Goal: Task Accomplishment & Management: Manage account settings

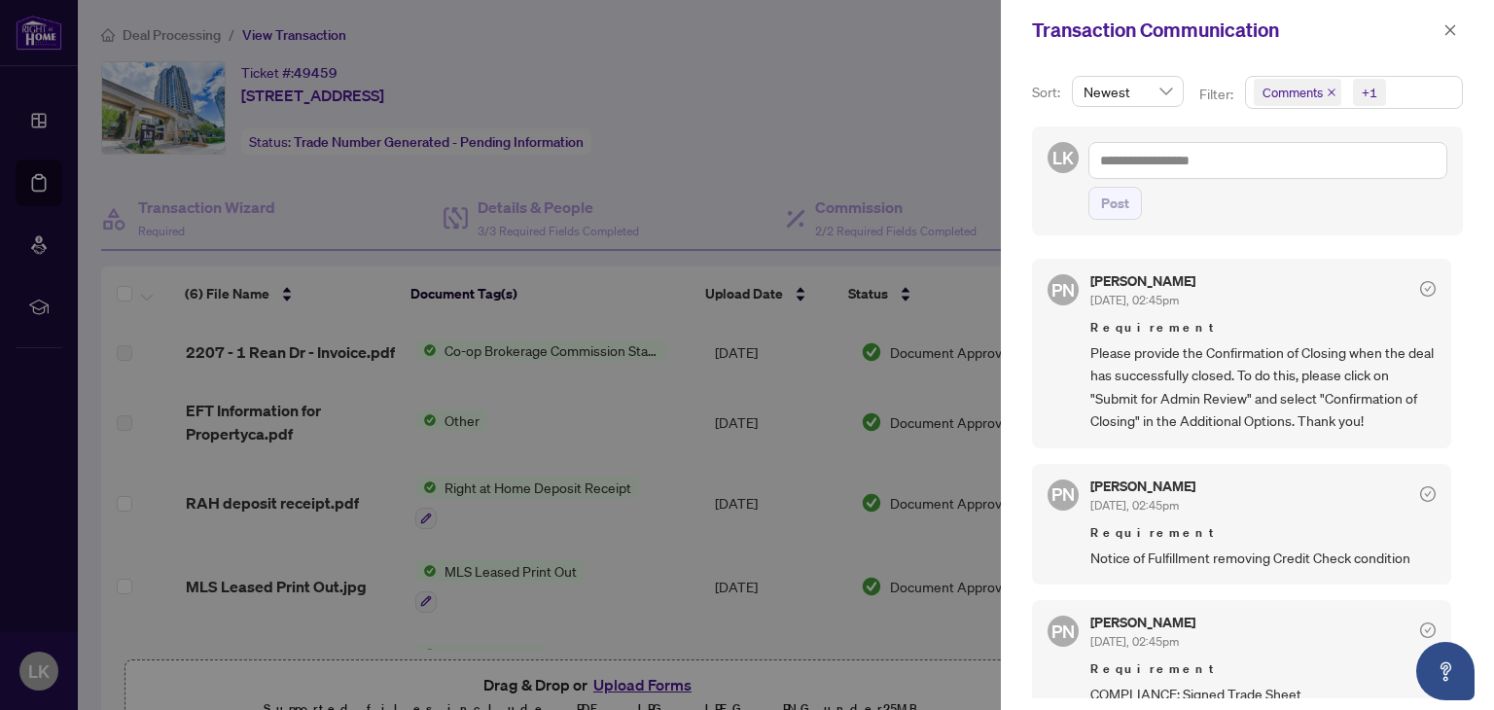
click at [1251, 374] on span "Please provide the Confirmation of Closing when the deal has successfully close…" at bounding box center [1263, 386] width 345 height 91
paste textarea "**********"
type textarea "**********"
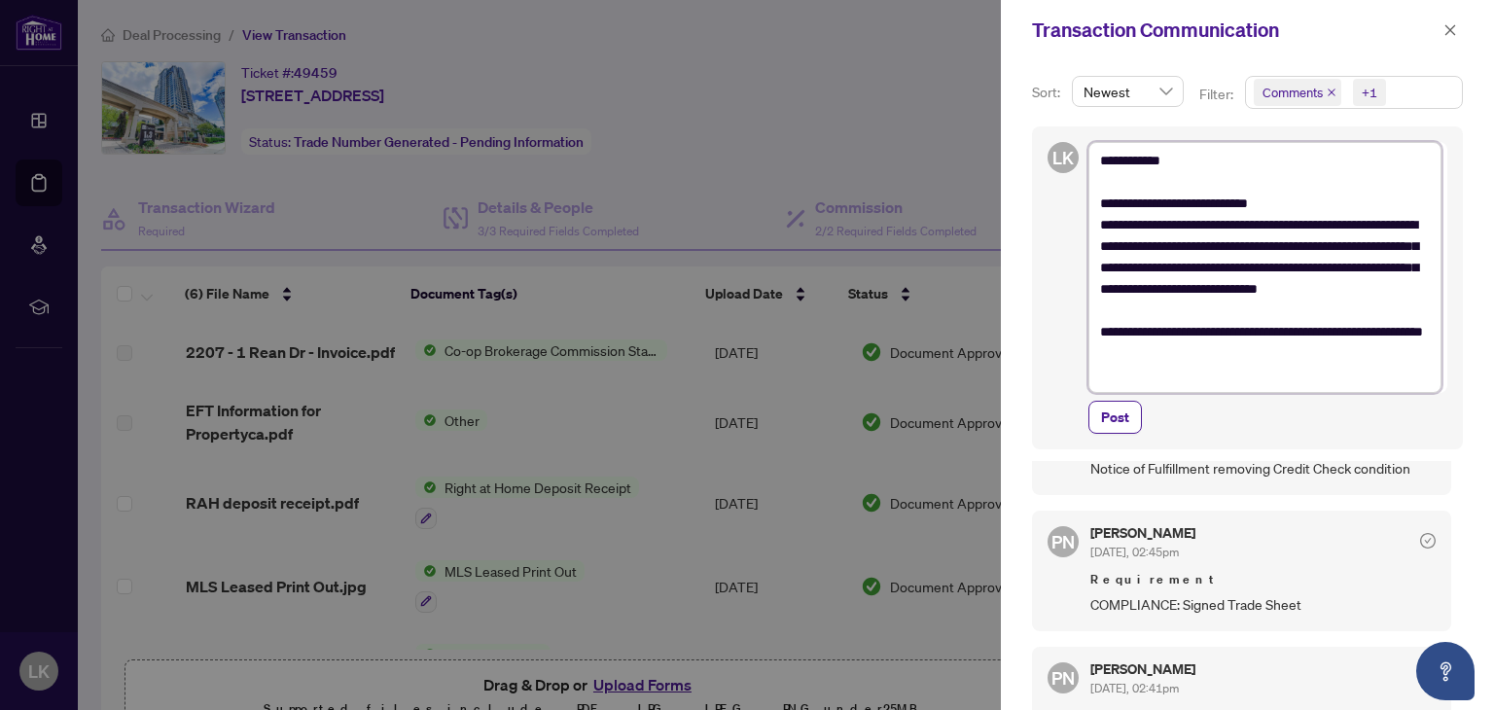
scroll to position [292, 0]
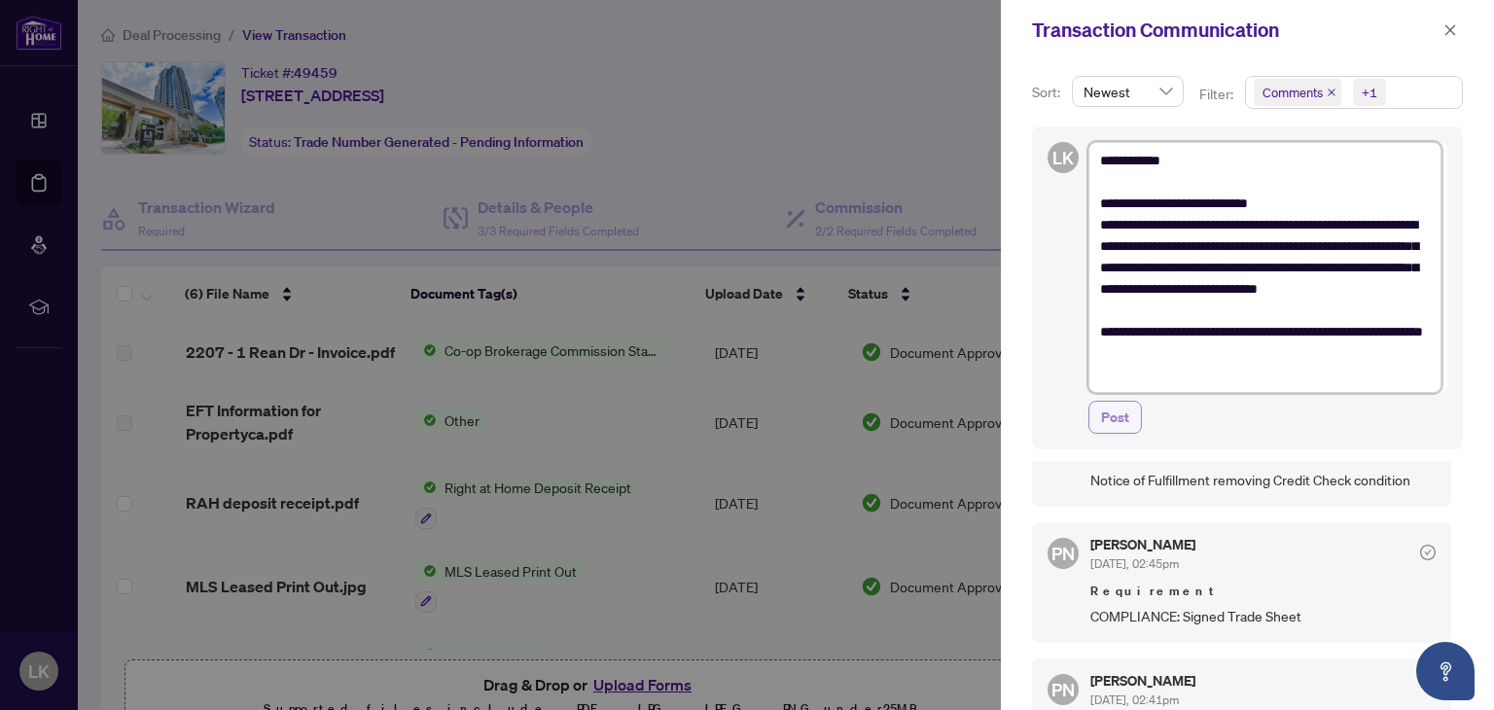
type textarea "**********"
click at [1105, 415] on span "Post" at bounding box center [1115, 417] width 28 height 31
type textarea "**********"
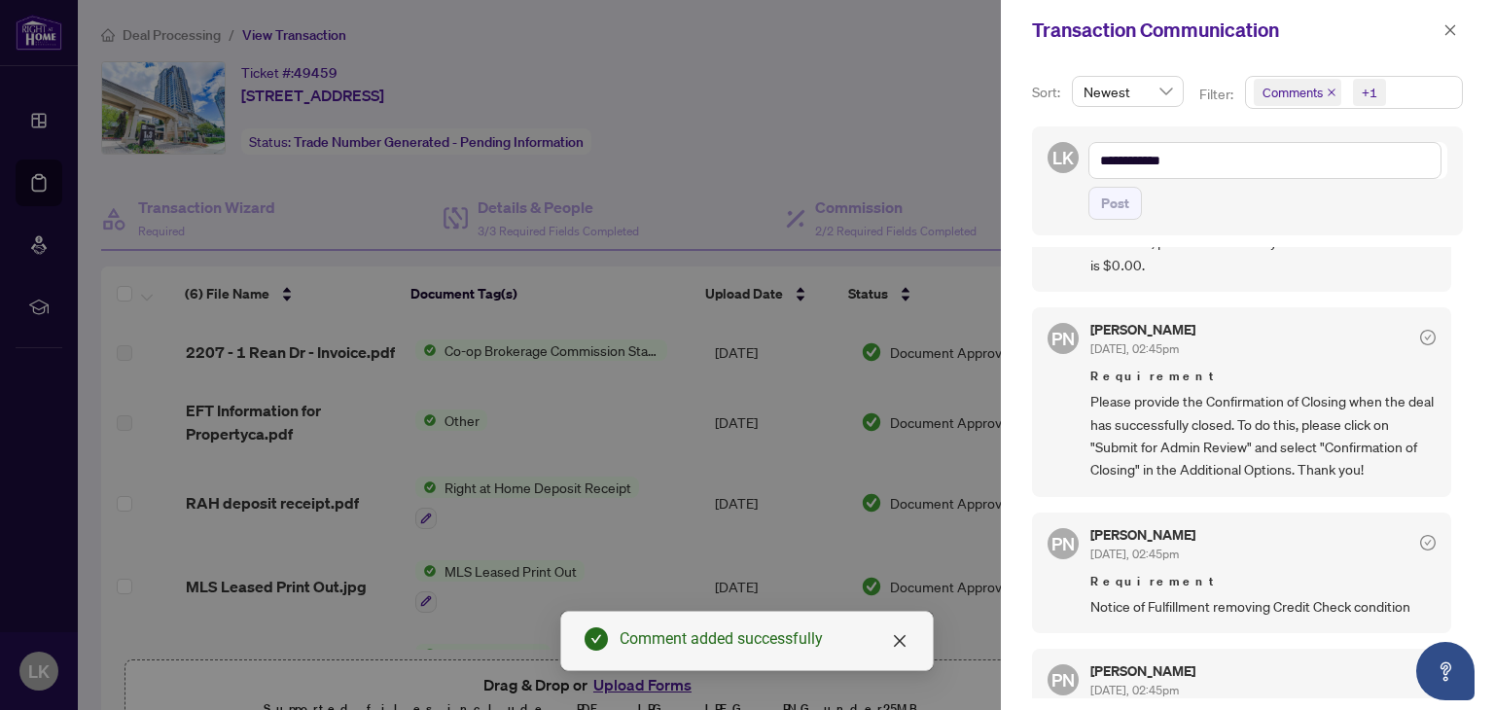
click at [737, 360] on div at bounding box center [747, 355] width 1494 height 710
click at [905, 639] on icon "close" at bounding box center [900, 641] width 16 height 16
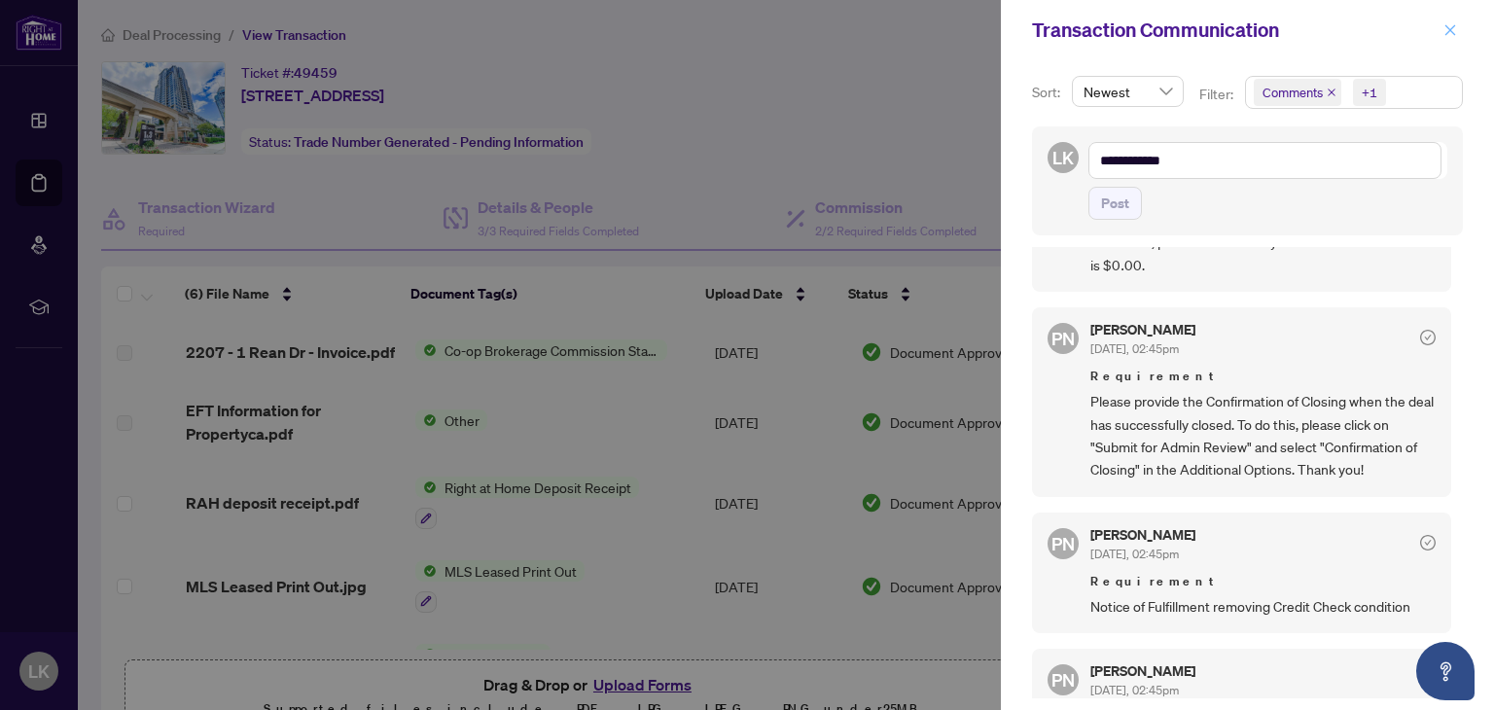
click at [1453, 24] on icon "close" at bounding box center [1451, 30] width 14 height 14
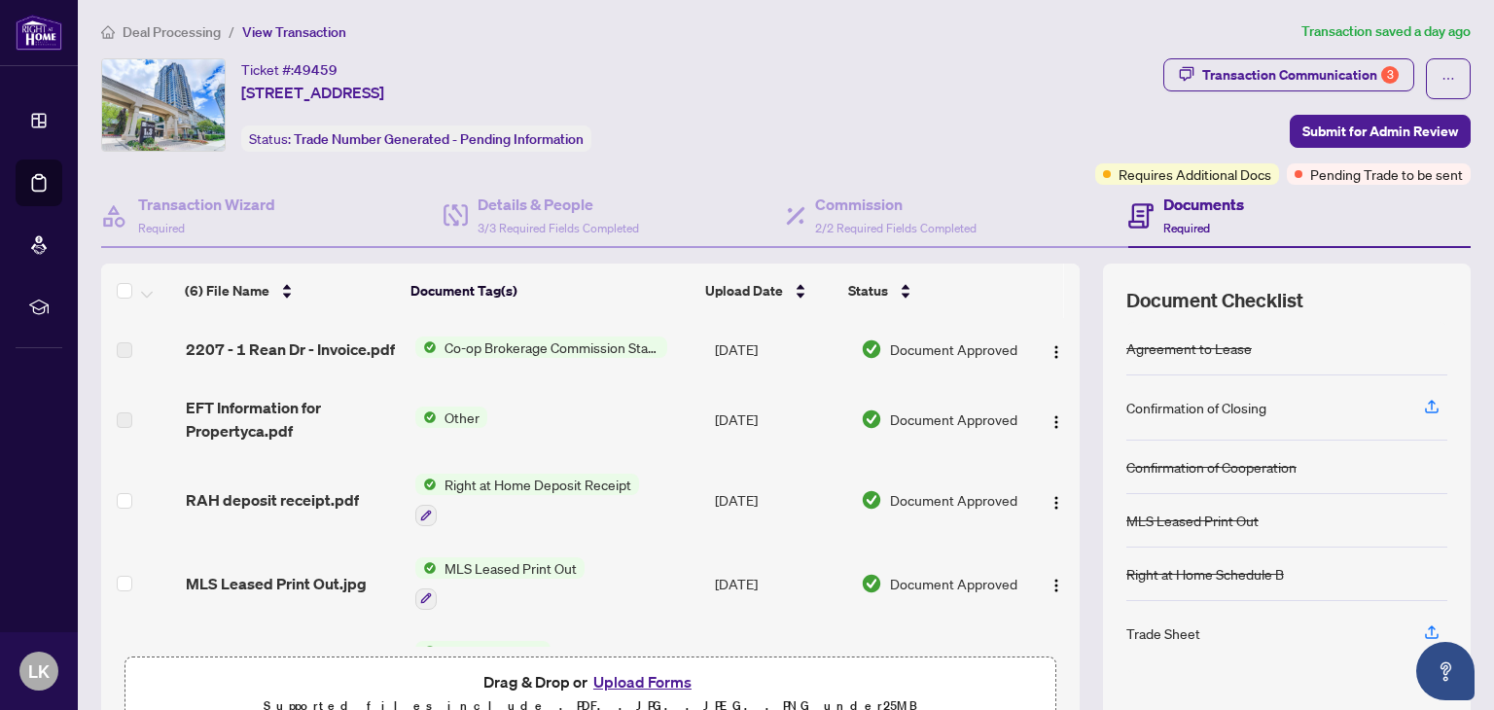
scroll to position [0, 0]
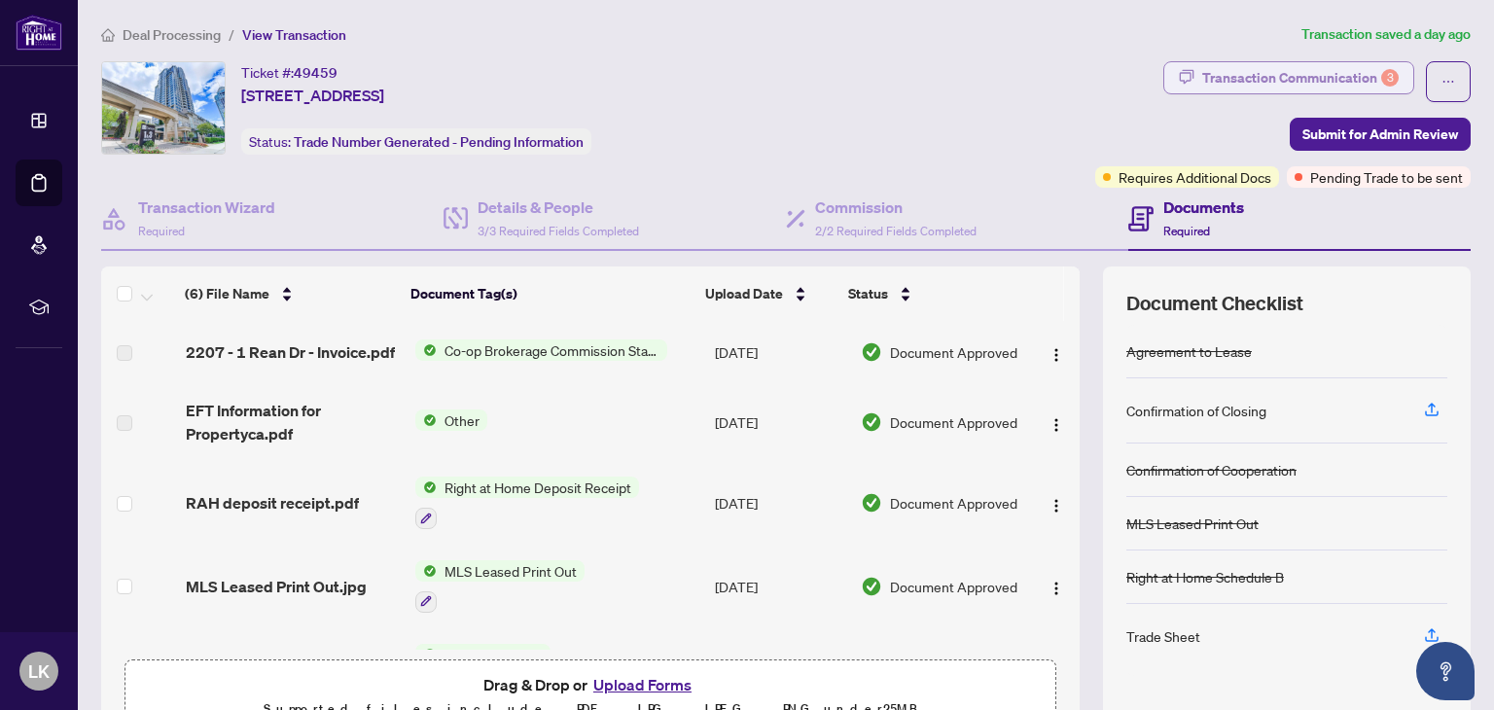
click at [1287, 67] on div "Transaction Communication 3" at bounding box center [1301, 77] width 197 height 31
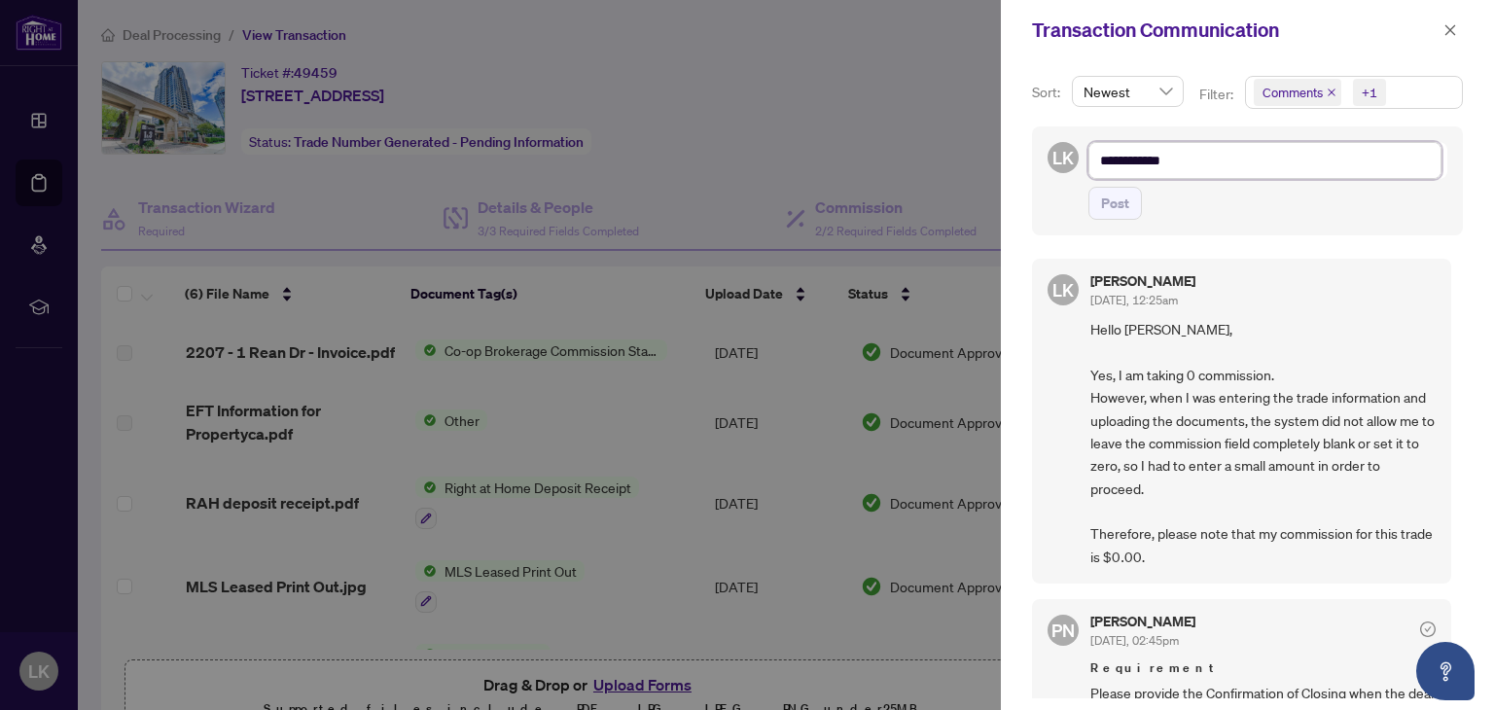
click at [1155, 155] on textarea "**********" at bounding box center [1265, 160] width 353 height 37
paste textarea "**********"
type textarea "**********"
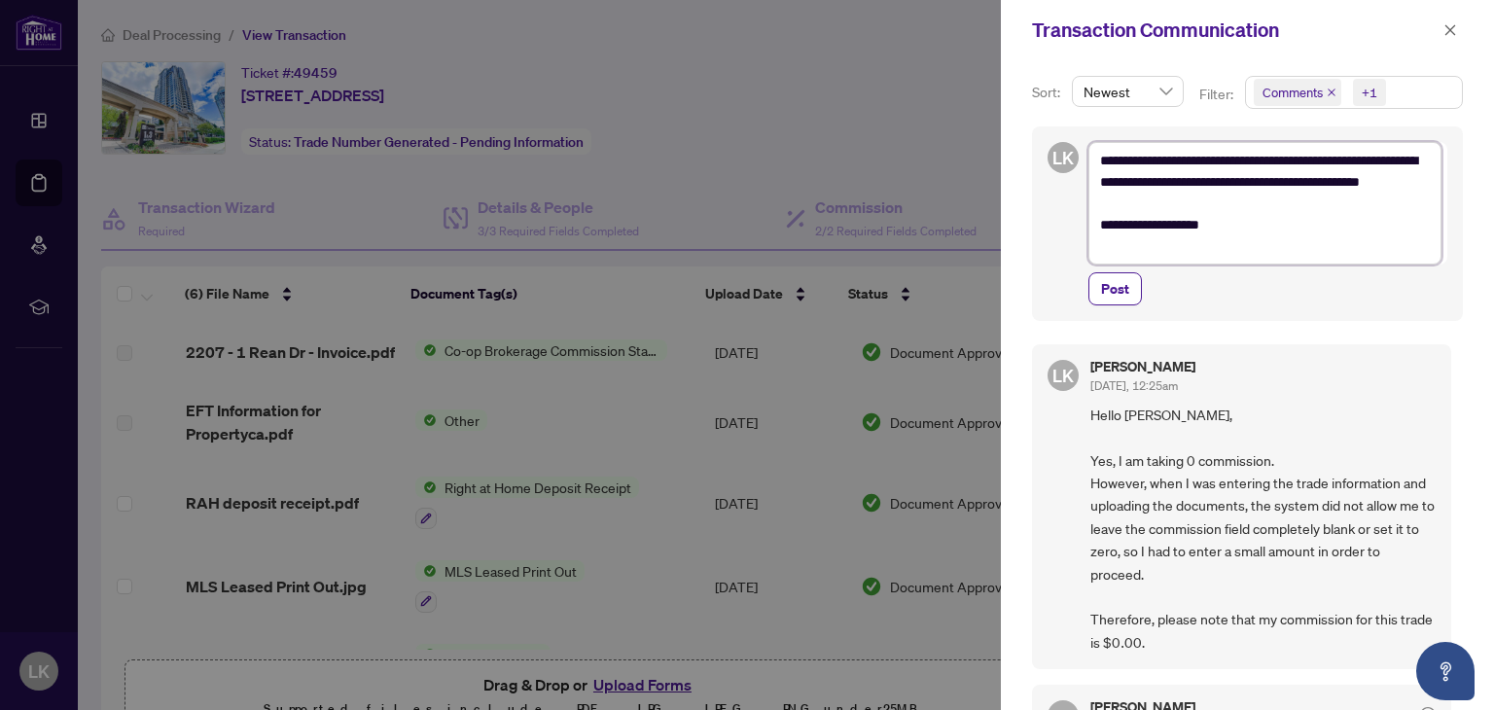
drag, startPoint x: 1218, startPoint y: 157, endPoint x: 1248, endPoint y: 154, distance: 30.3
click at [1248, 154] on textarea "**********" at bounding box center [1265, 203] width 353 height 123
type textarea "**********"
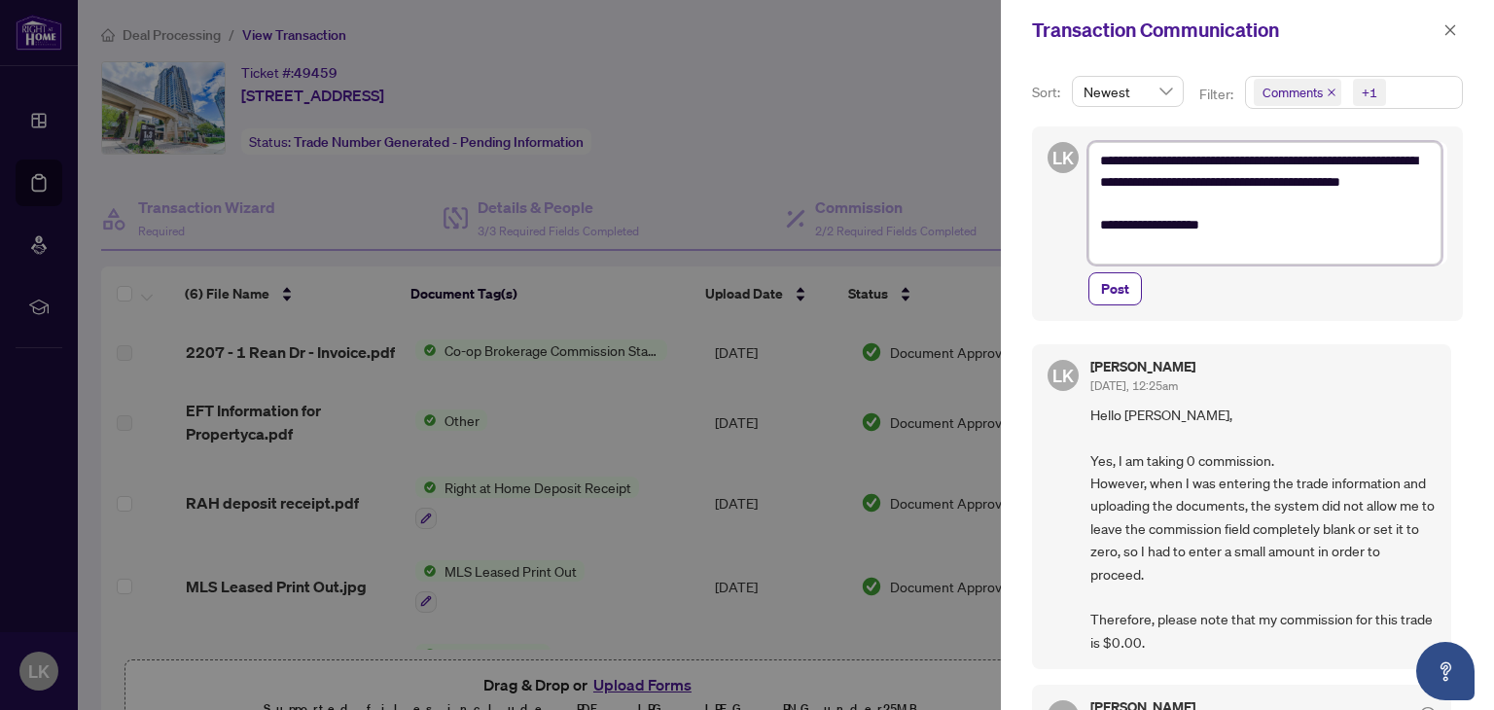
type textarea "**********"
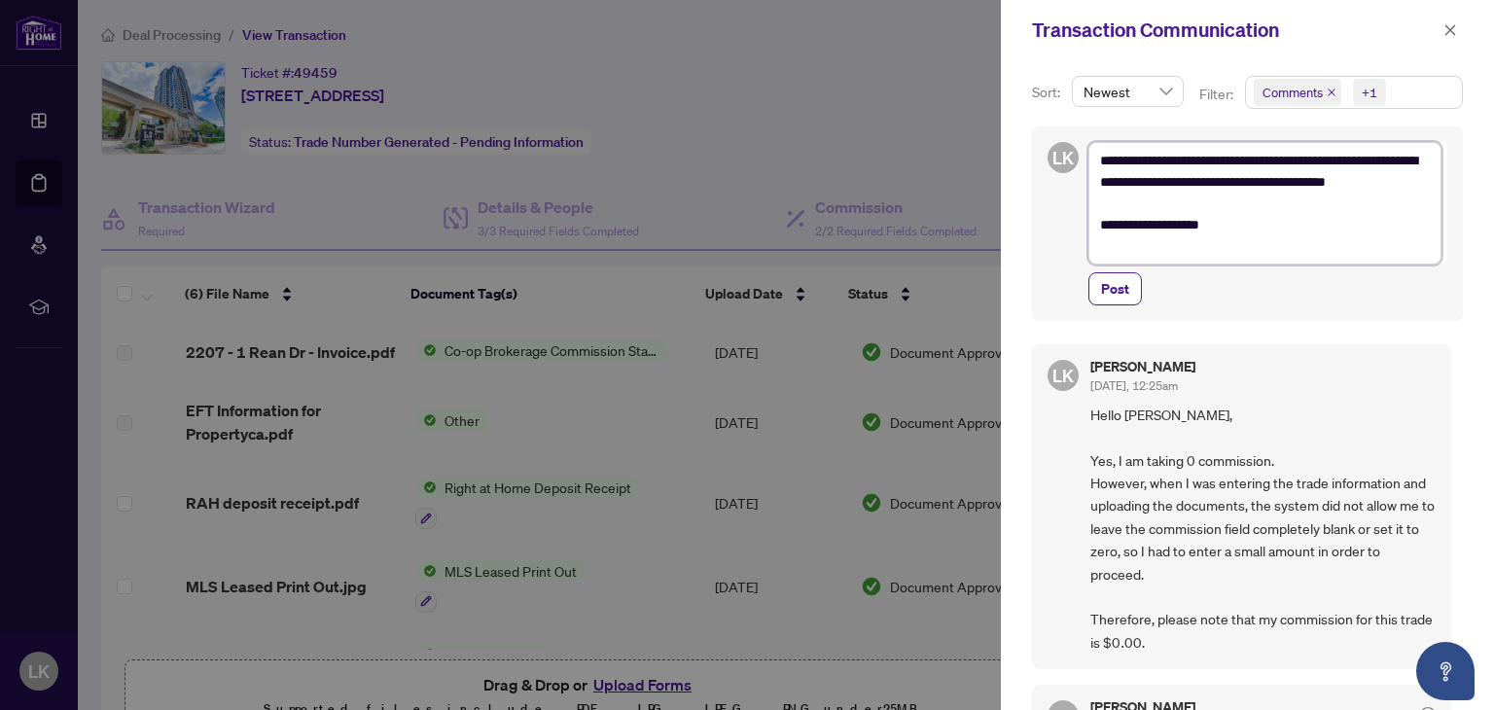
type textarea "**********"
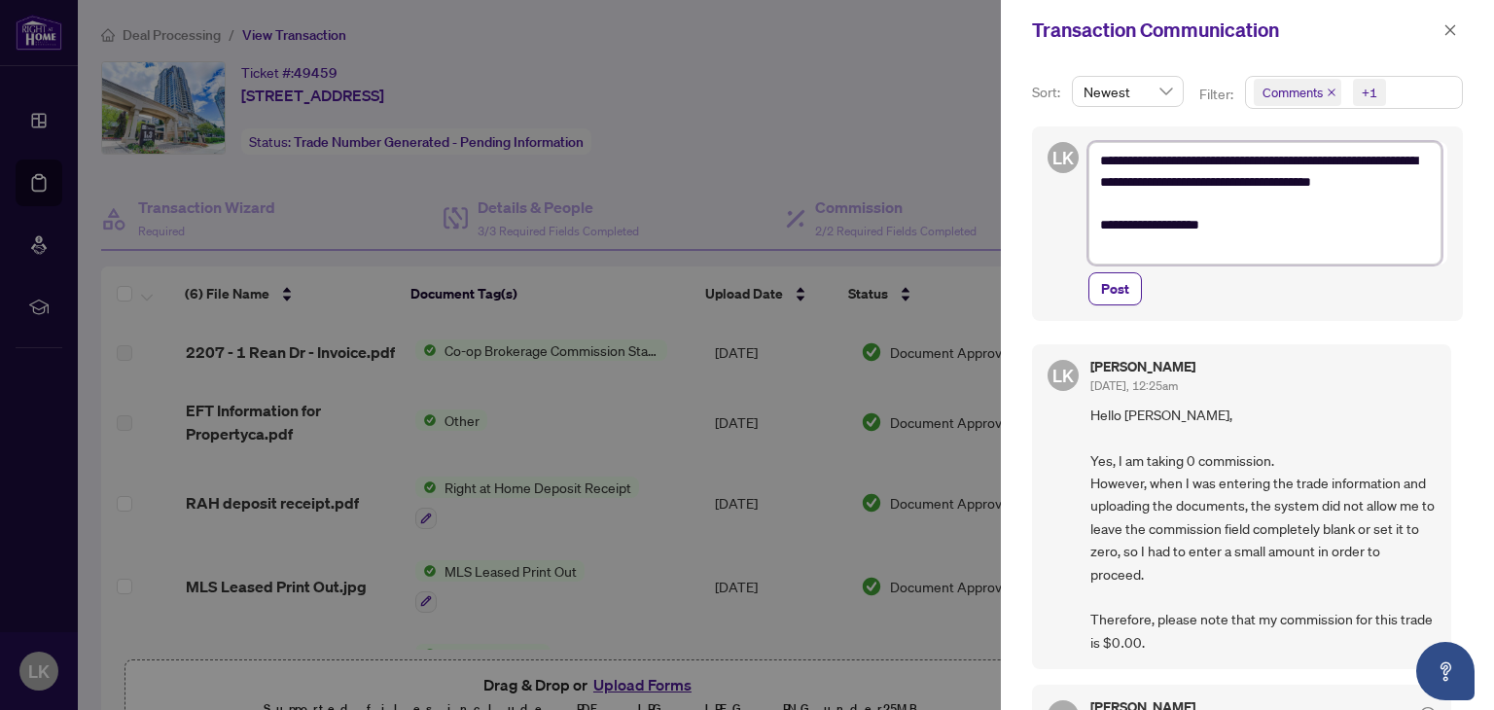
type textarea "**********"
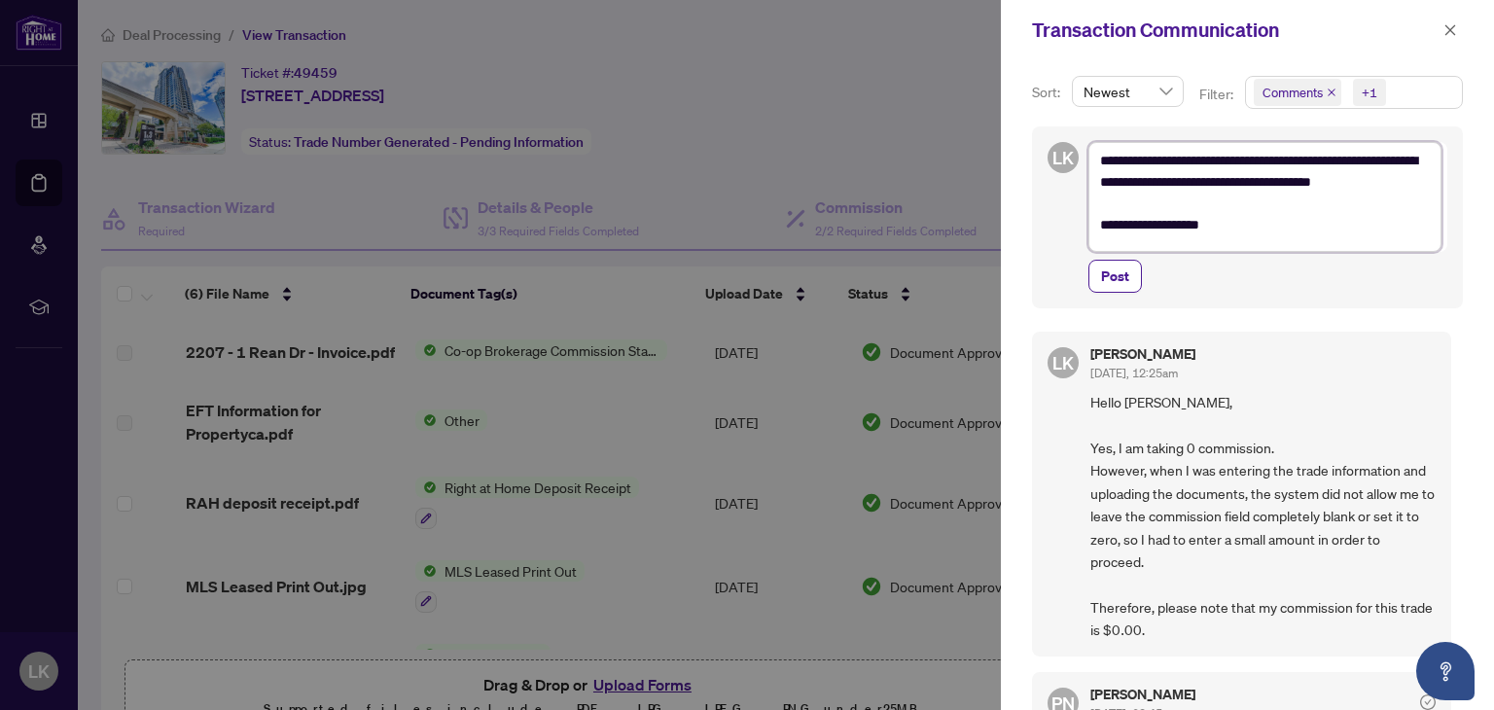
type textarea "**********"
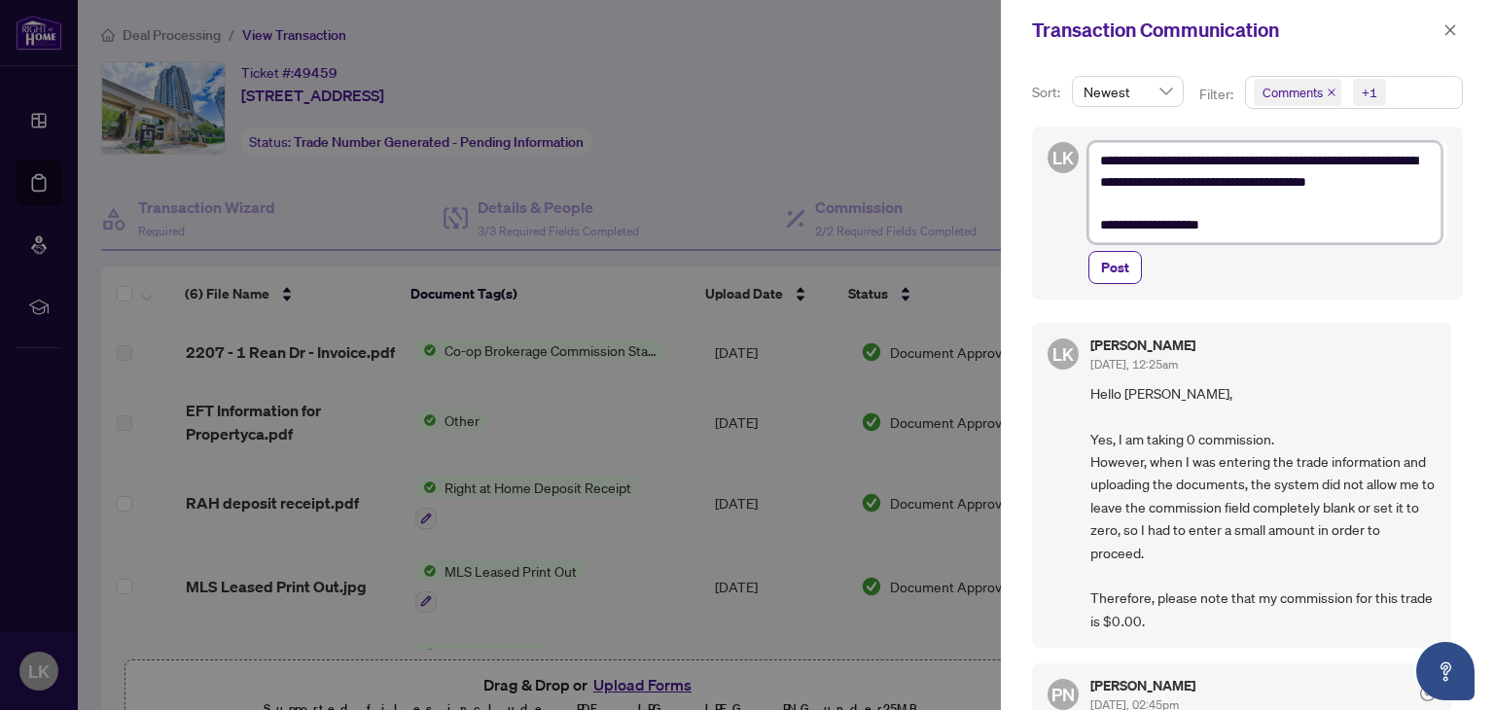
type textarea "**********"
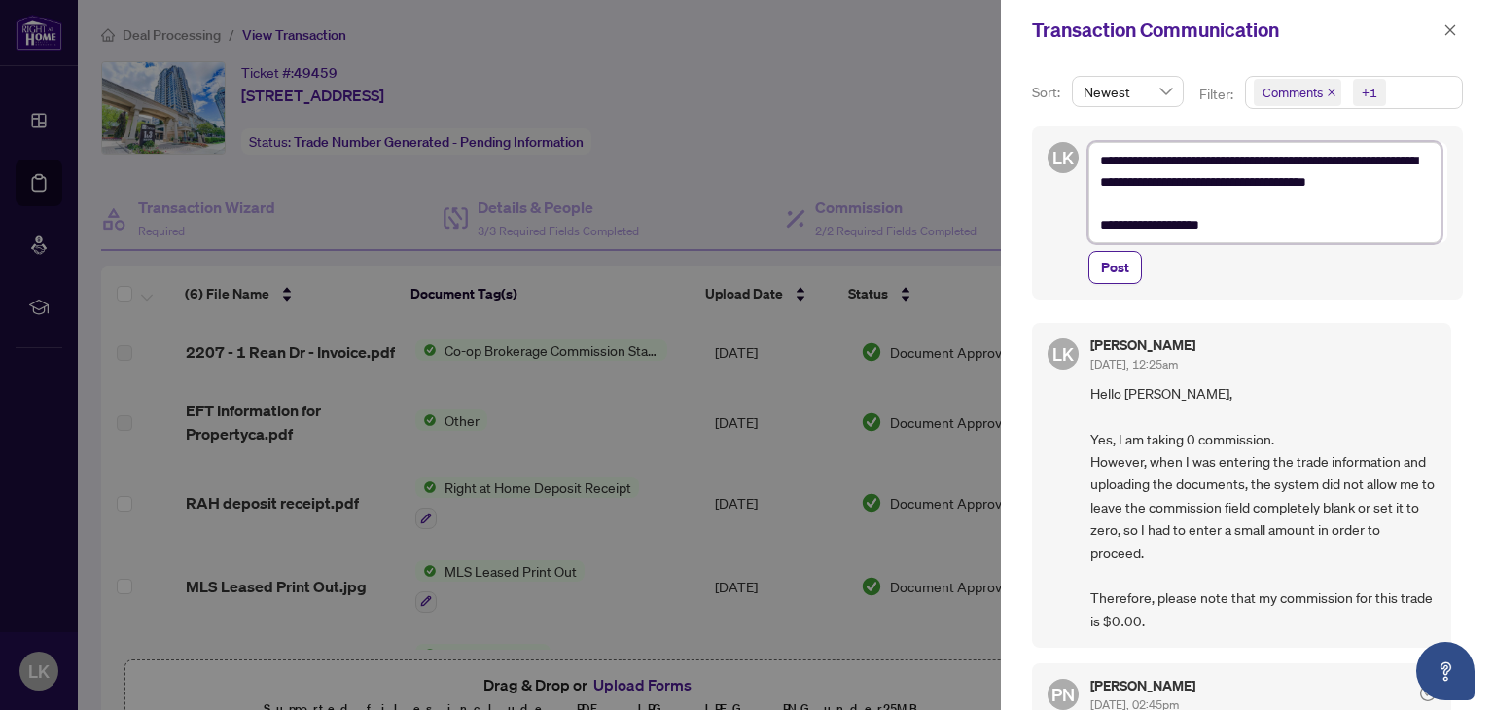
type textarea "**********"
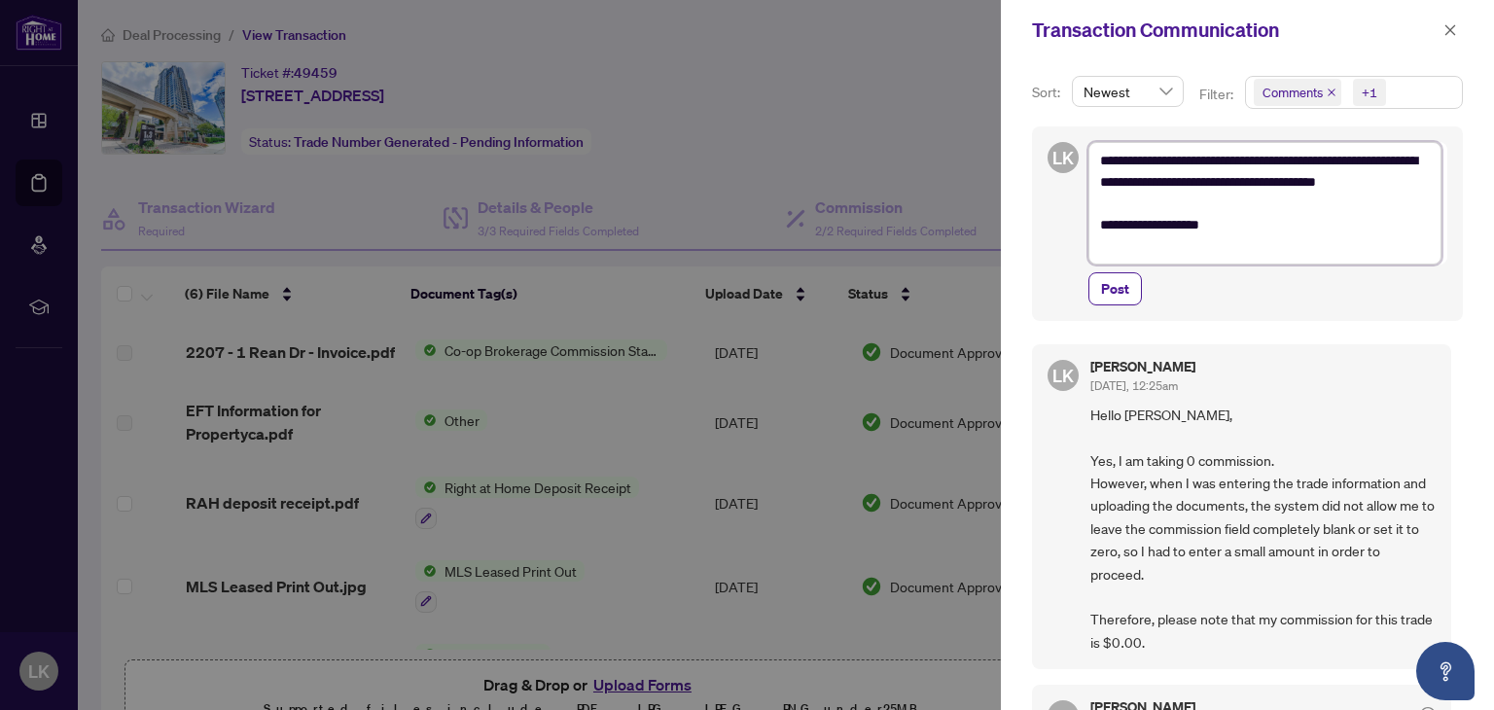
type textarea "**********"
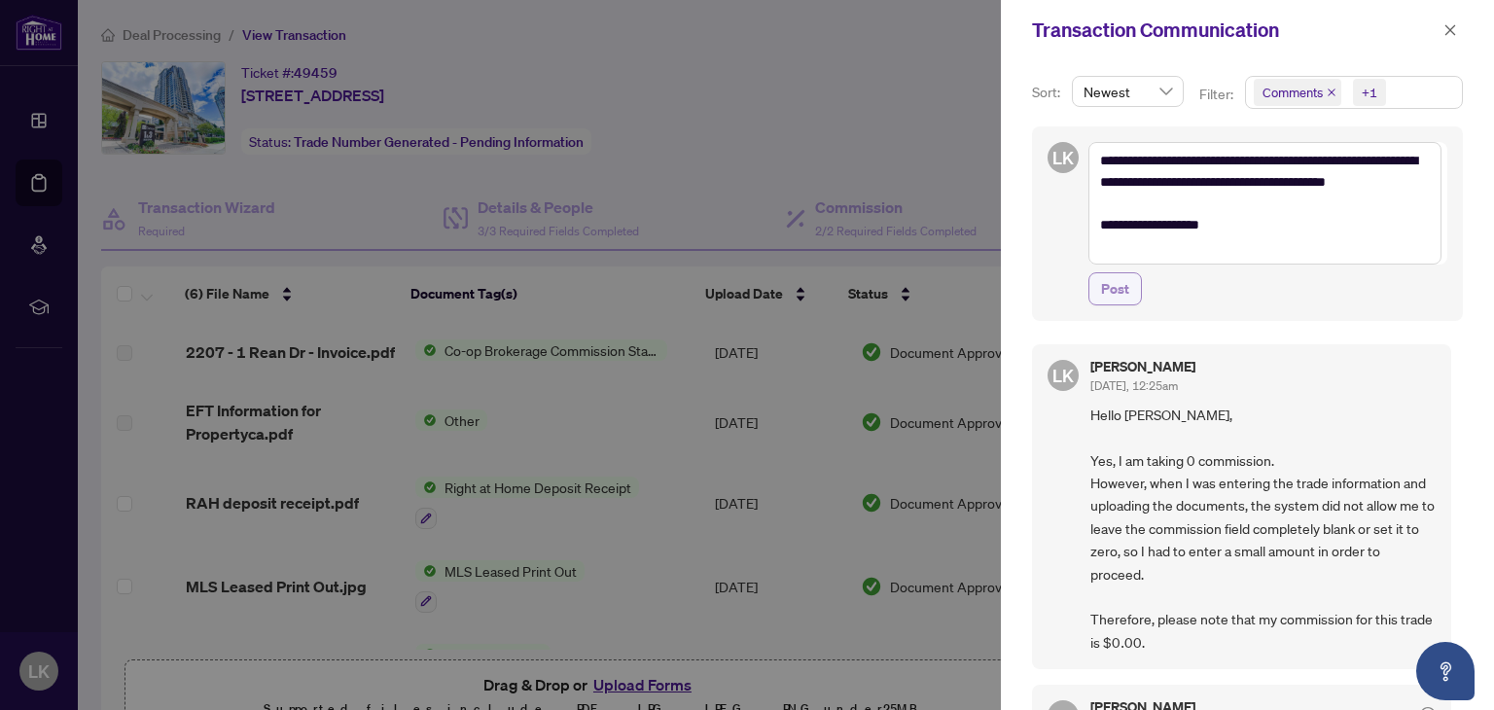
click at [1113, 284] on span "Post" at bounding box center [1115, 288] width 28 height 31
type textarea "**********"
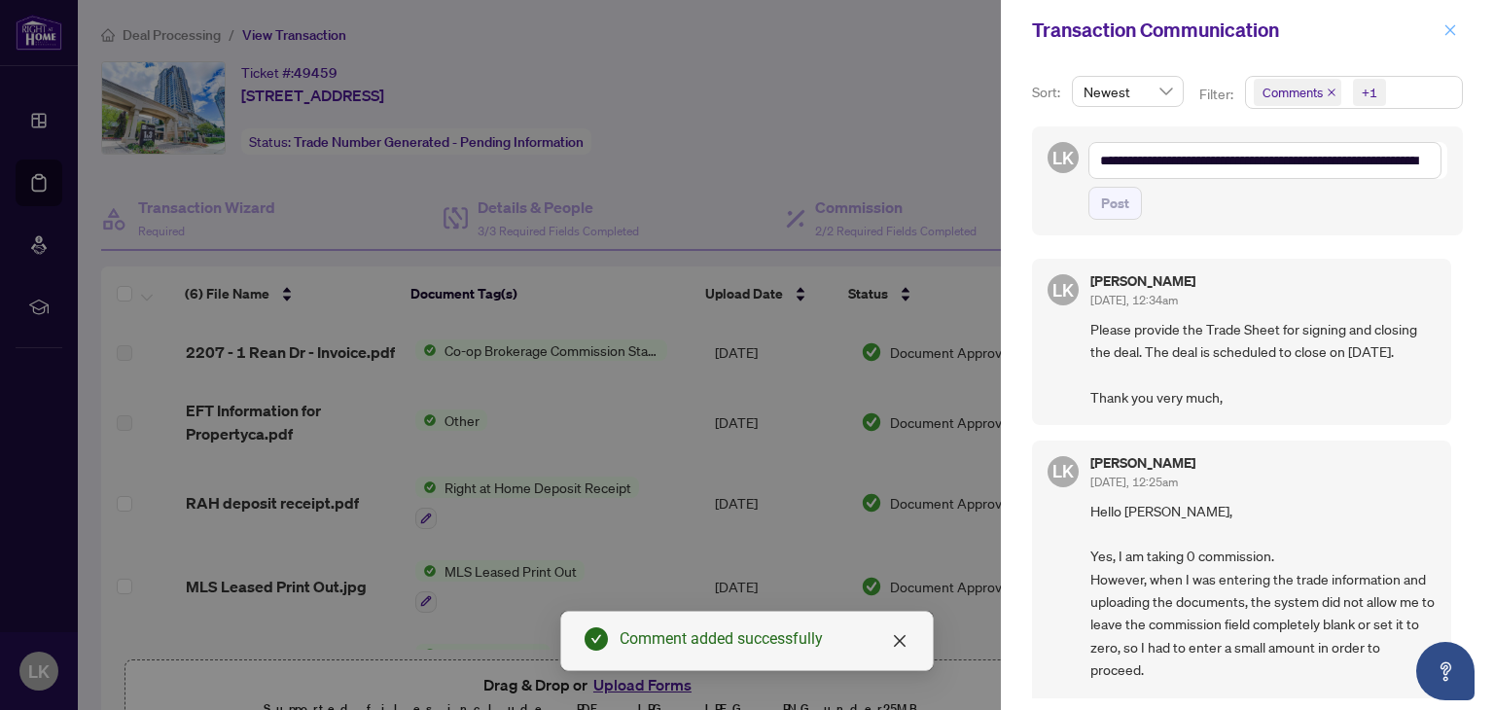
click at [1445, 24] on icon "close" at bounding box center [1451, 30] width 14 height 14
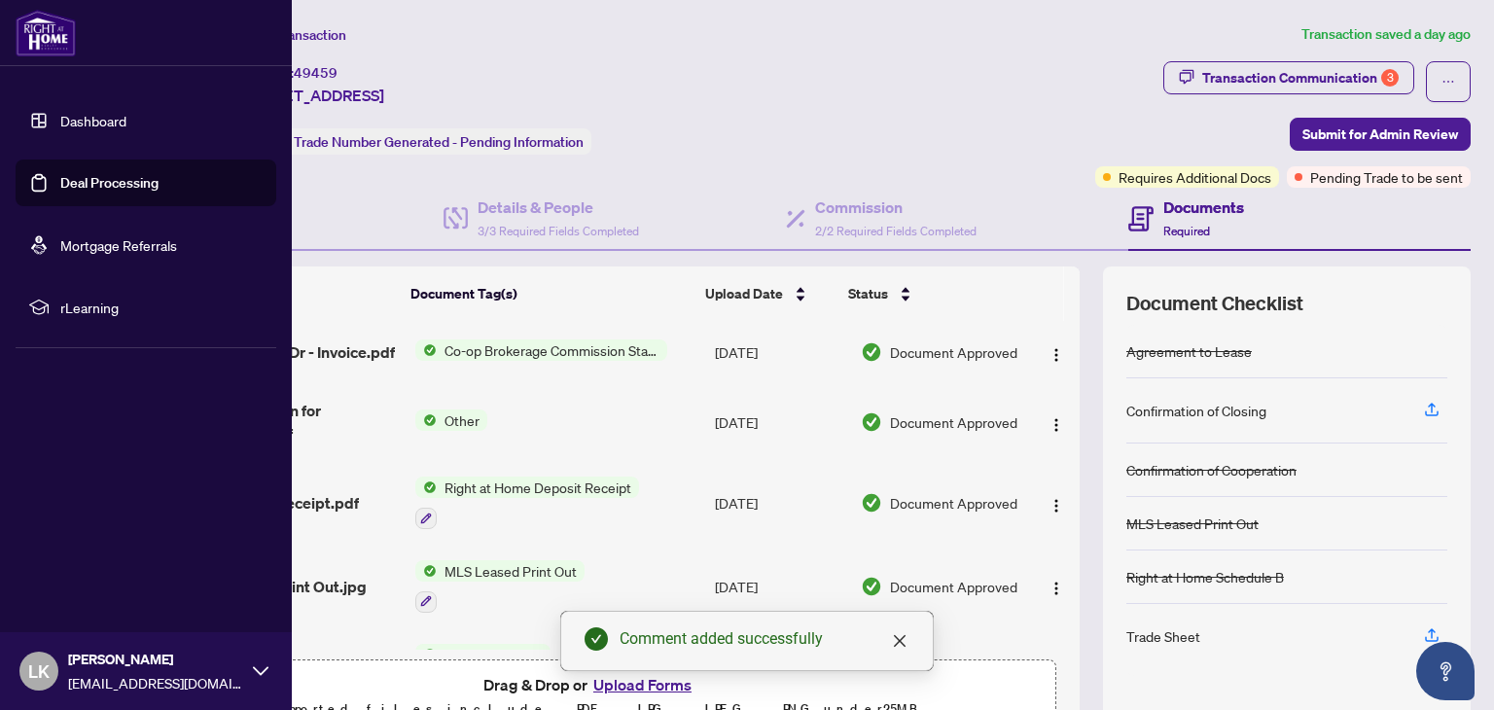
click at [96, 174] on link "Deal Processing" at bounding box center [109, 183] width 98 height 18
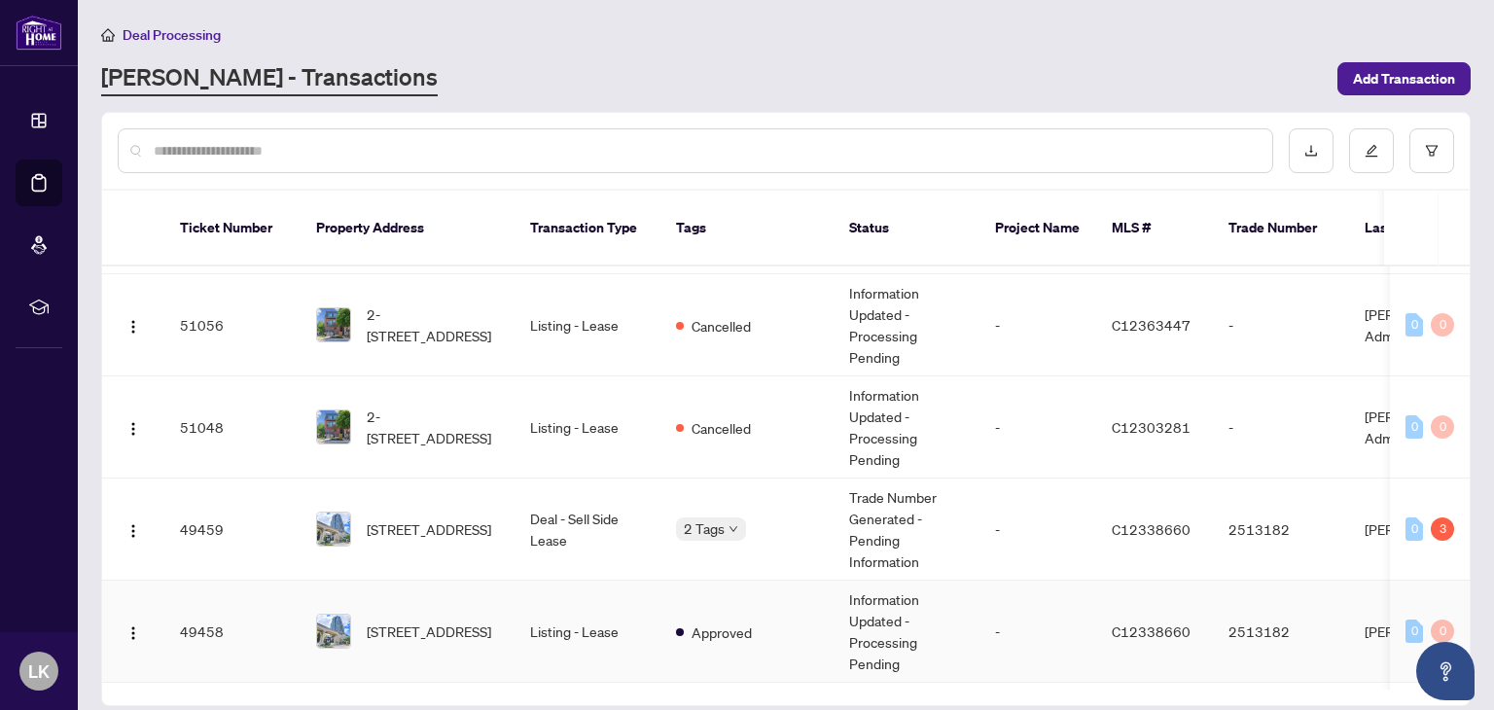
scroll to position [26, 0]
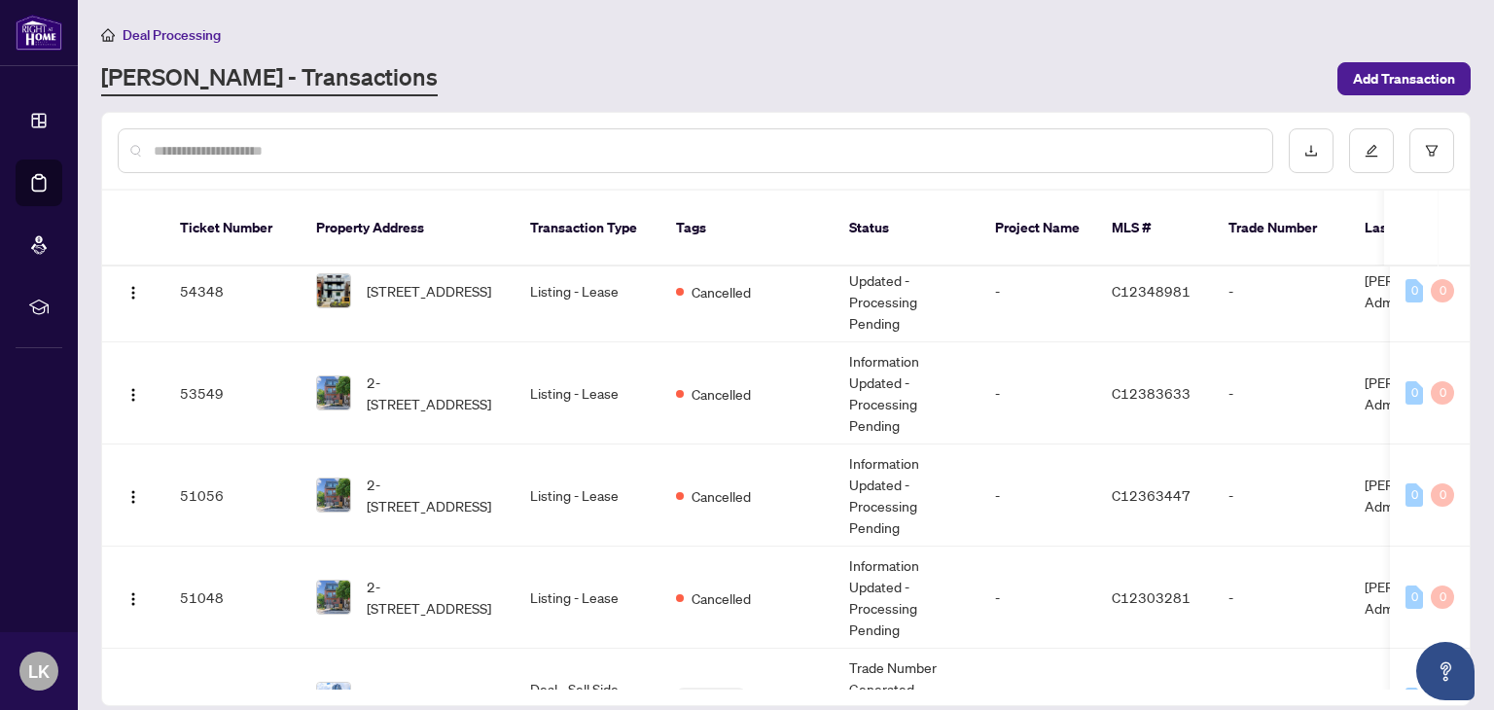
click at [339, 49] on div "Deal Processing [PERSON_NAME] - Transactions Add Transaction" at bounding box center [786, 59] width 1370 height 73
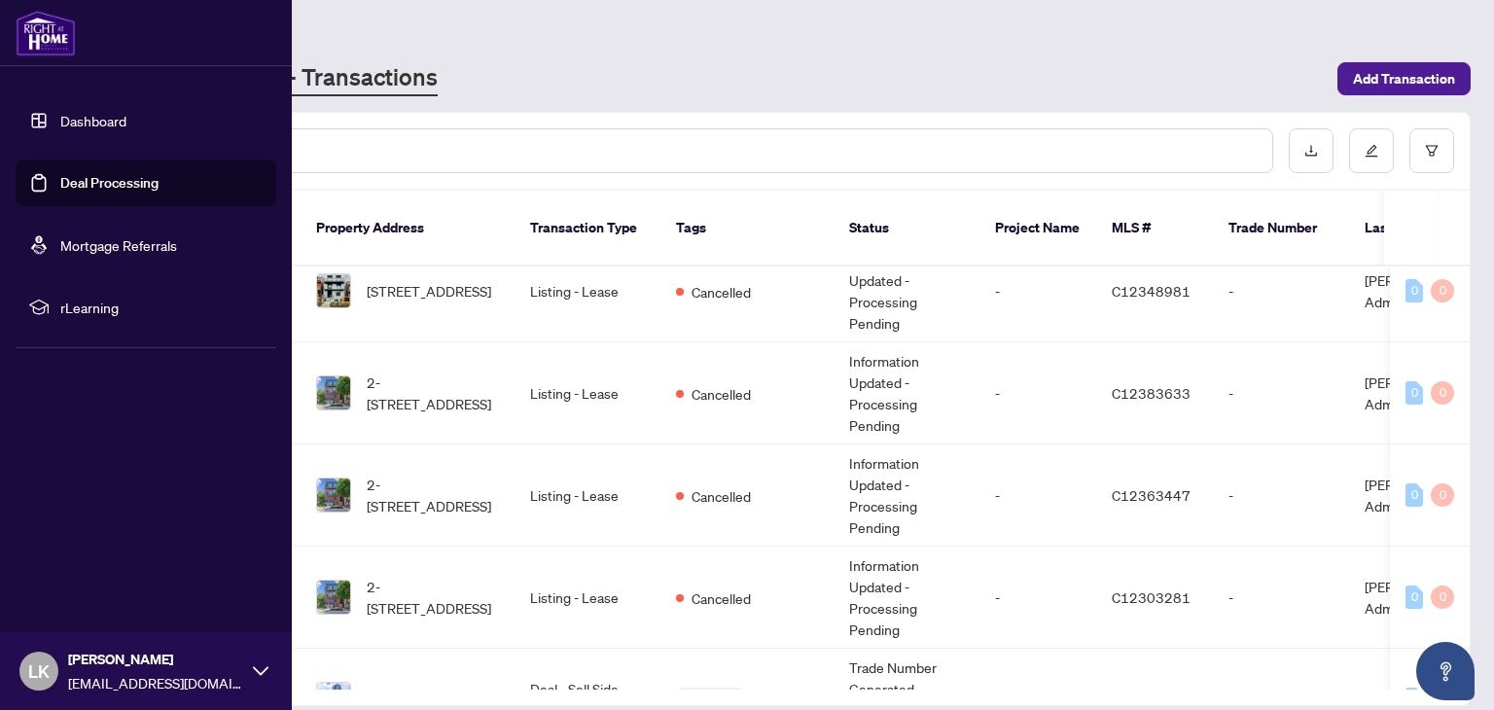
click at [89, 184] on link "Deal Processing" at bounding box center [109, 183] width 98 height 18
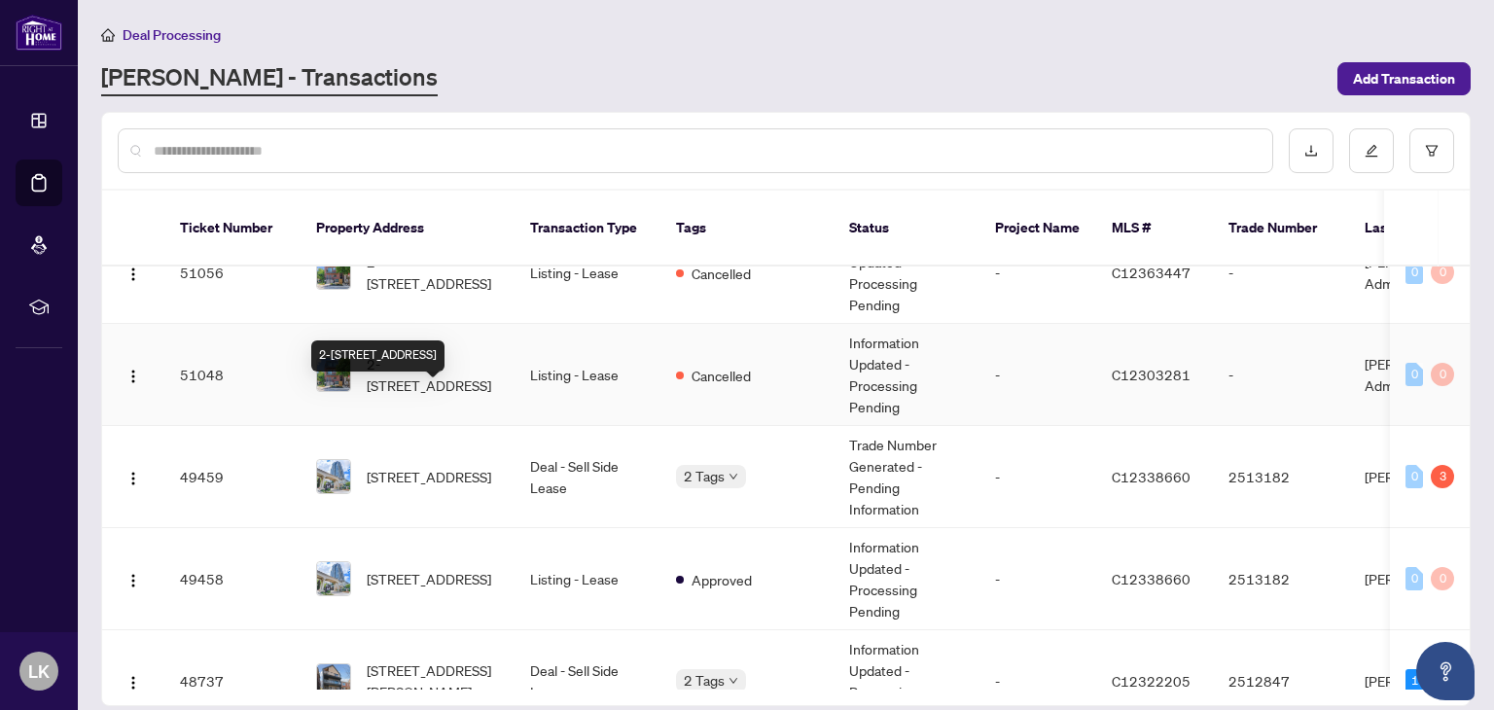
scroll to position [292, 0]
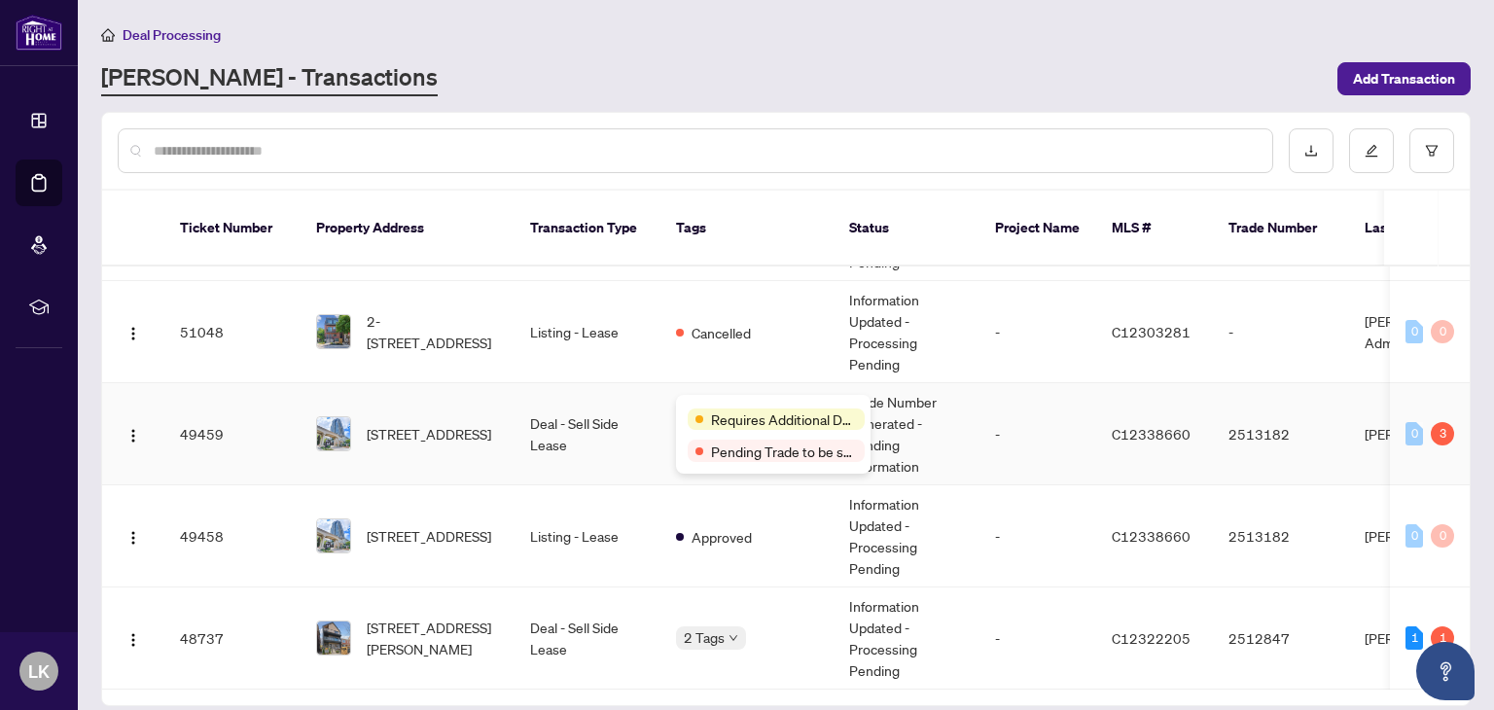
click at [708, 409] on div "Requires Additional Docs" at bounding box center [776, 419] width 177 height 21
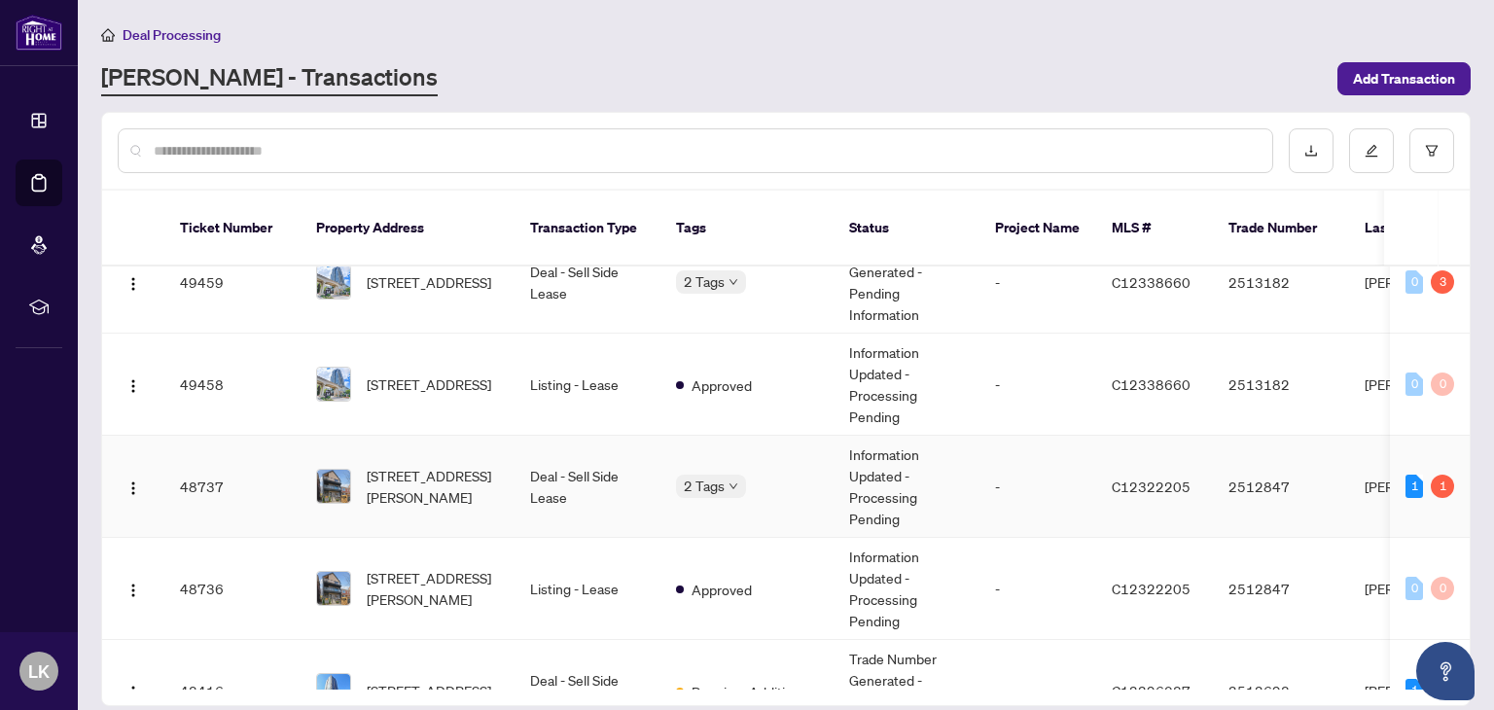
scroll to position [486, 0]
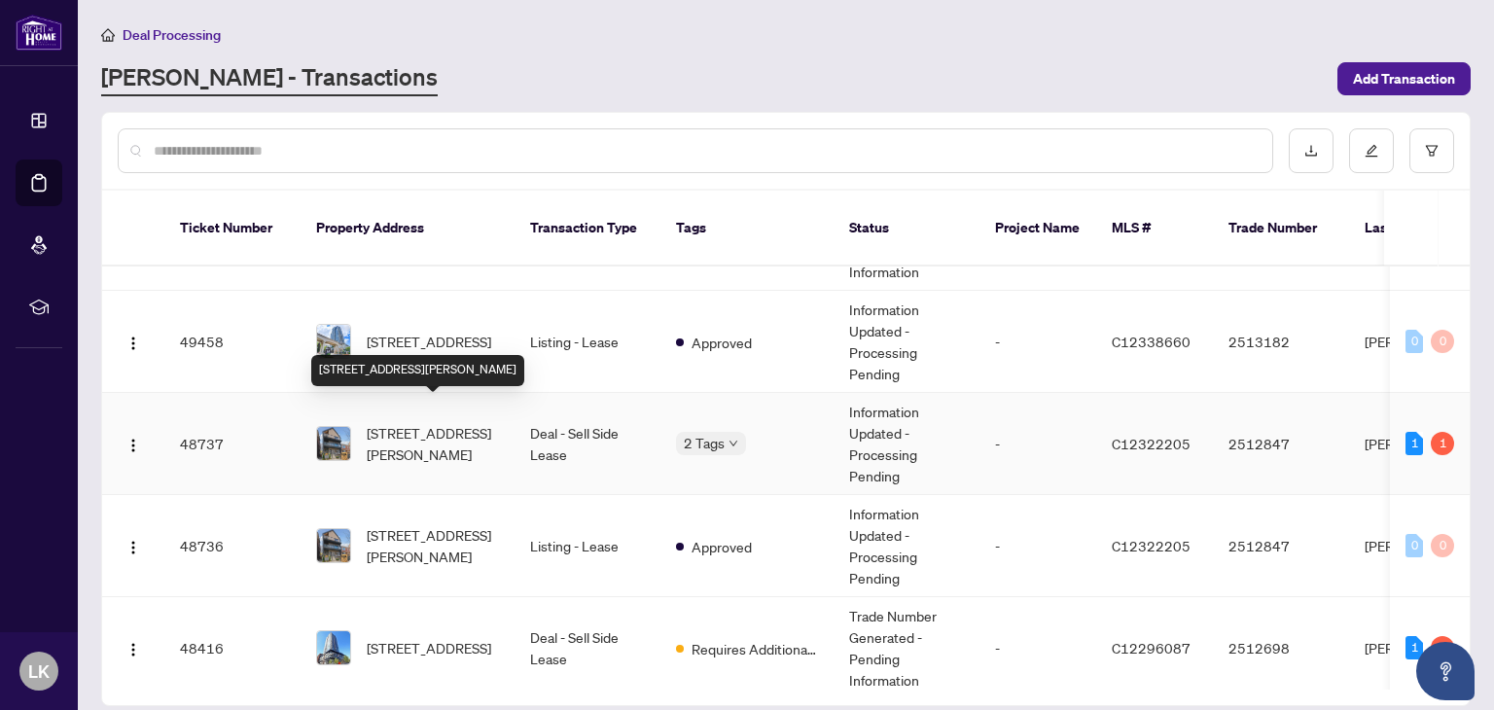
click at [479, 425] on span "[STREET_ADDRESS][PERSON_NAME]" at bounding box center [433, 443] width 132 height 43
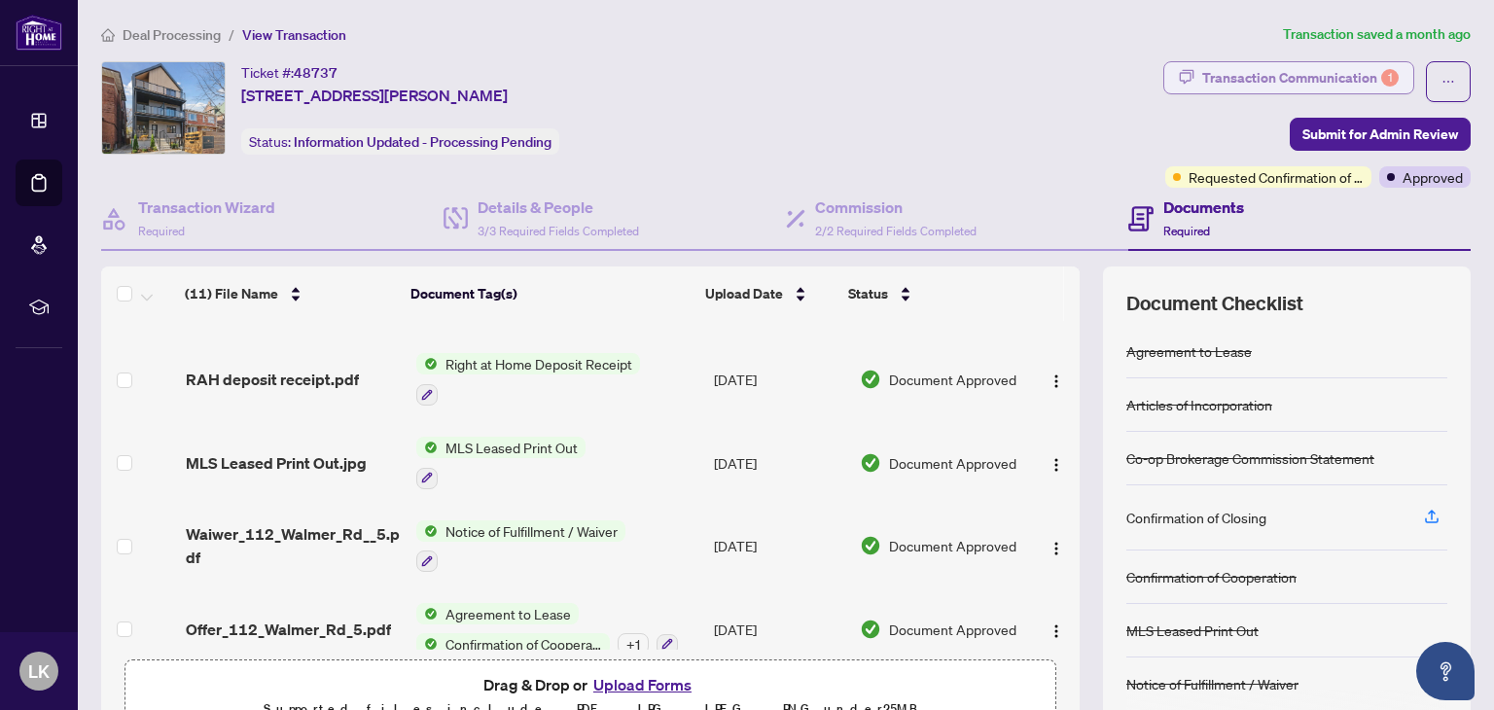
click at [1297, 67] on div "Transaction Communication 1" at bounding box center [1301, 77] width 197 height 31
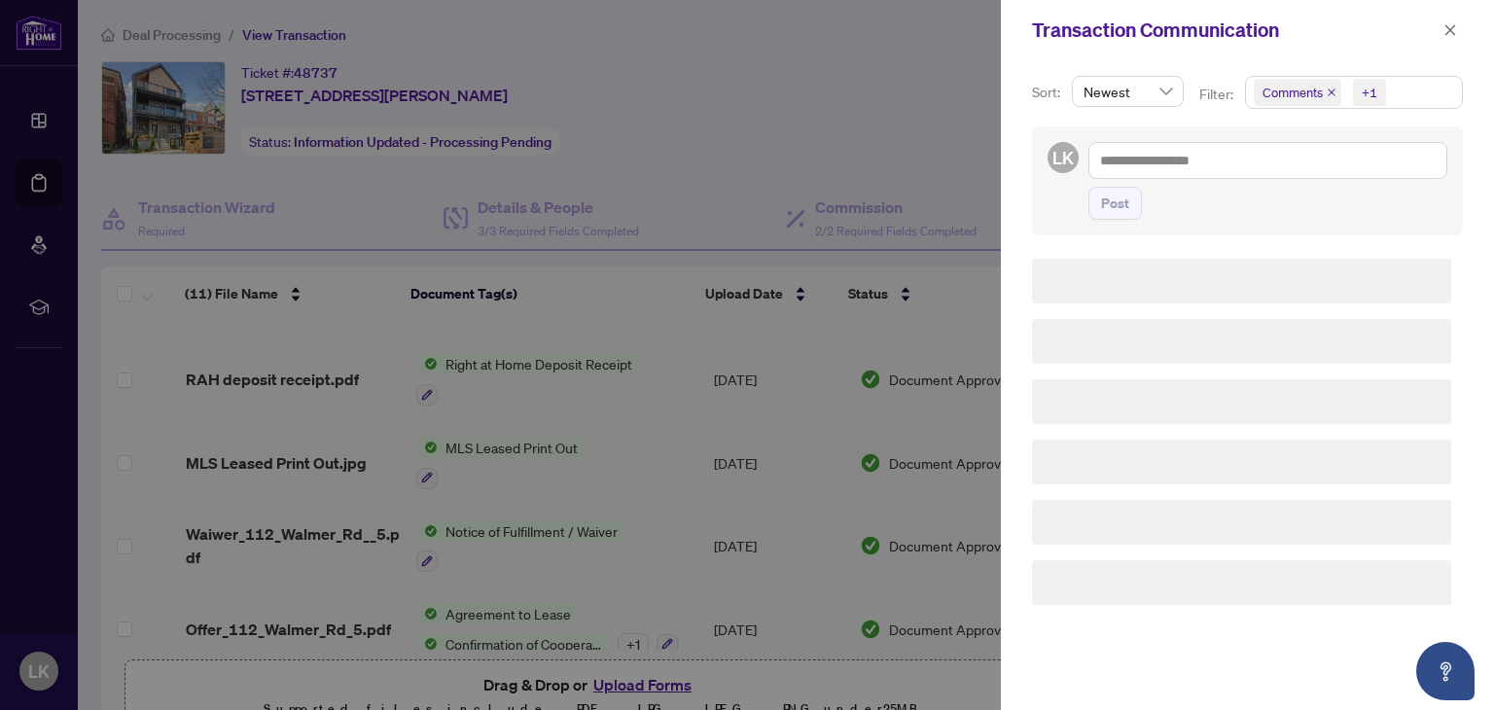
click at [1297, 67] on div at bounding box center [747, 355] width 1494 height 710
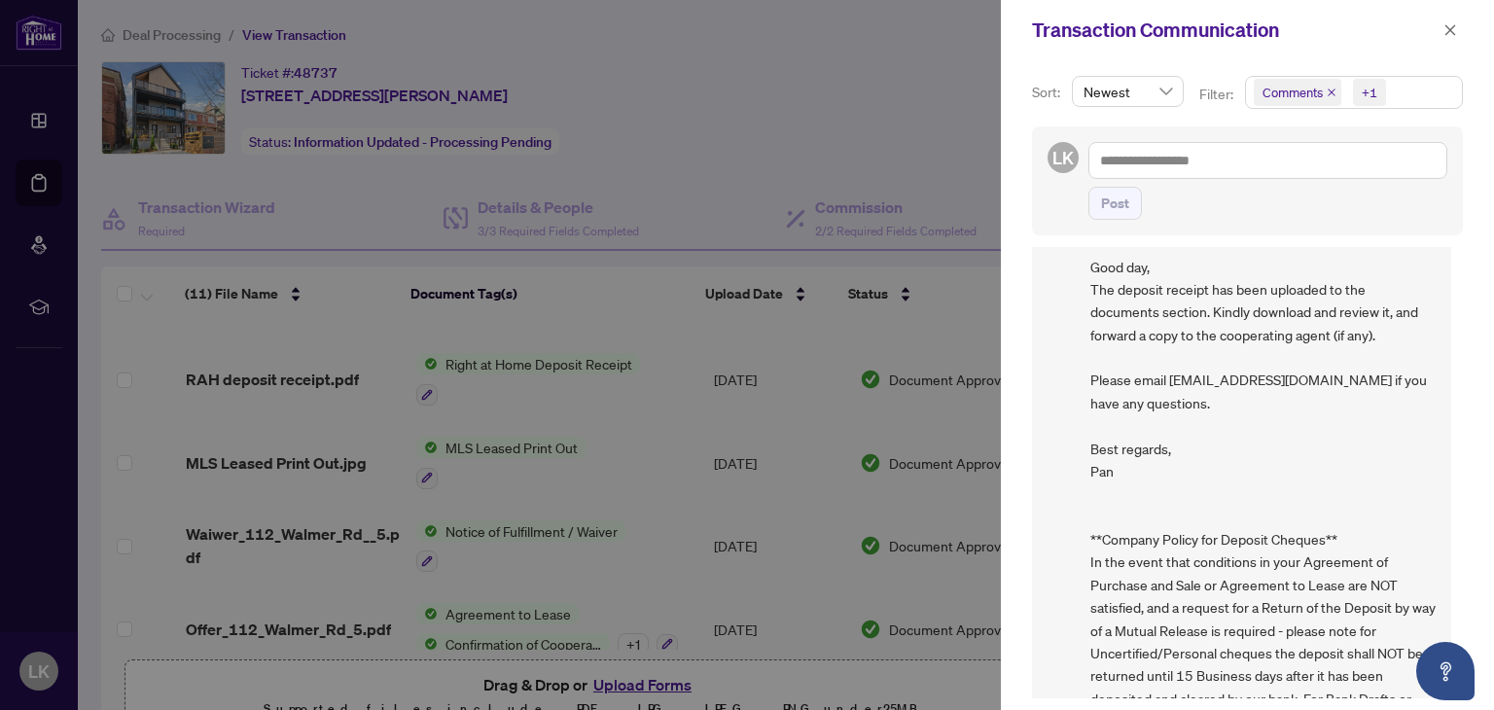
scroll to position [1040, 0]
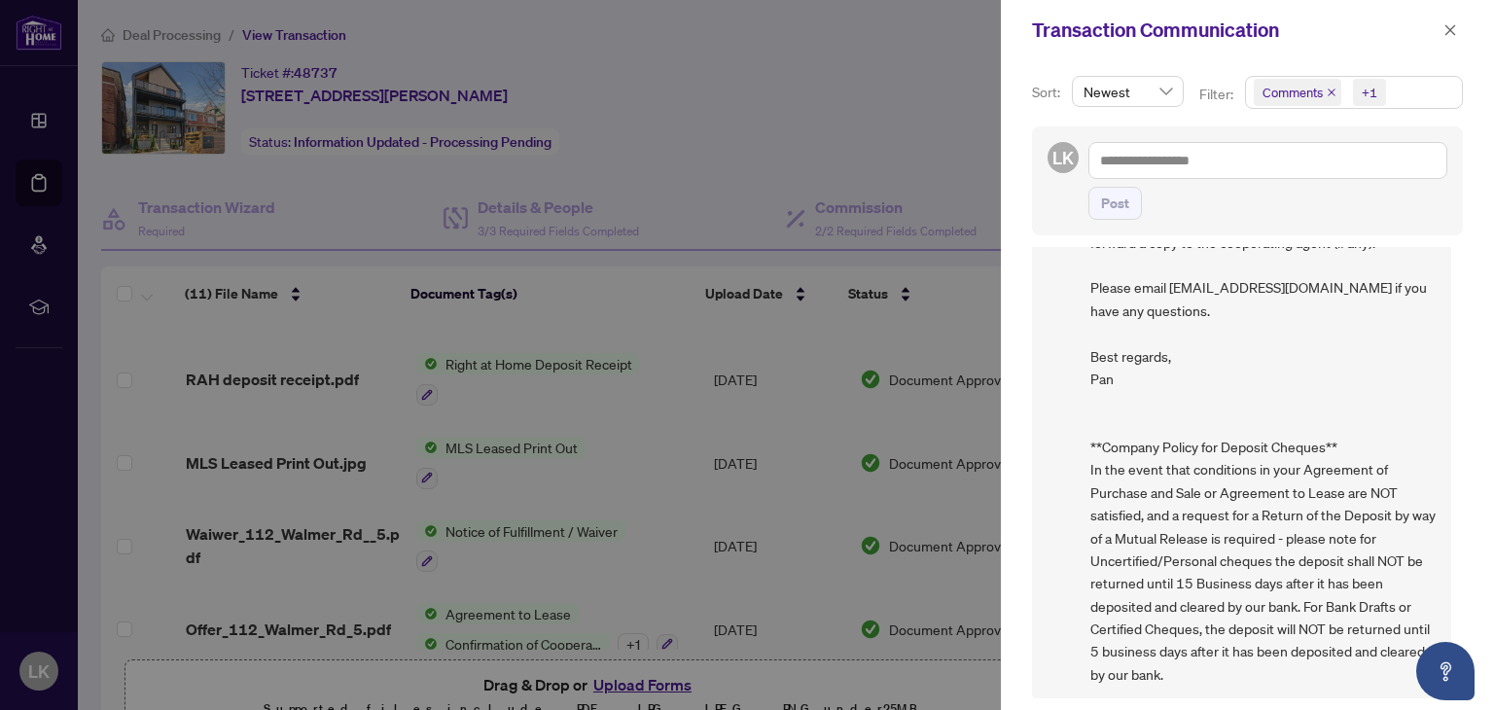
click at [689, 496] on div at bounding box center [747, 355] width 1494 height 710
click at [583, 460] on div at bounding box center [747, 355] width 1494 height 710
click at [1441, 28] on button "button" at bounding box center [1450, 29] width 25 height 23
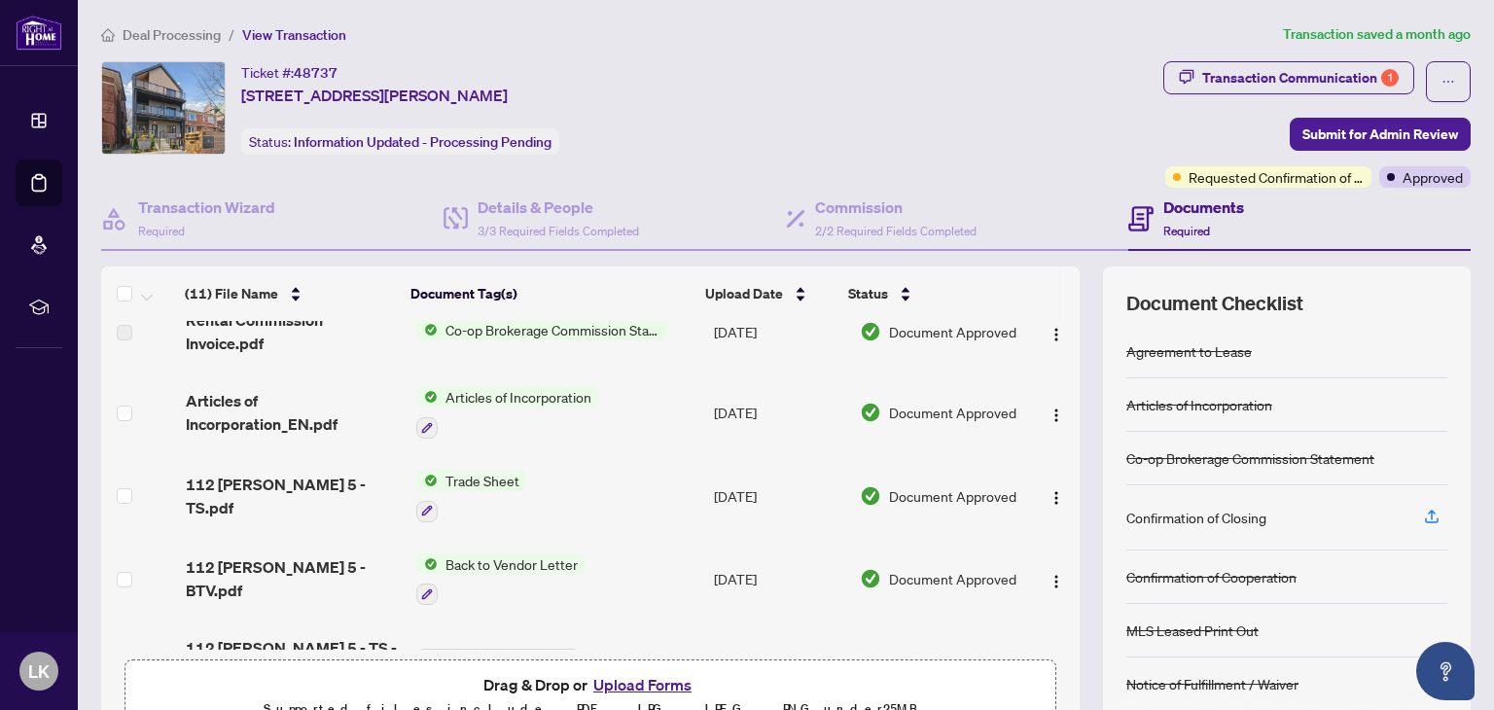
scroll to position [0, 0]
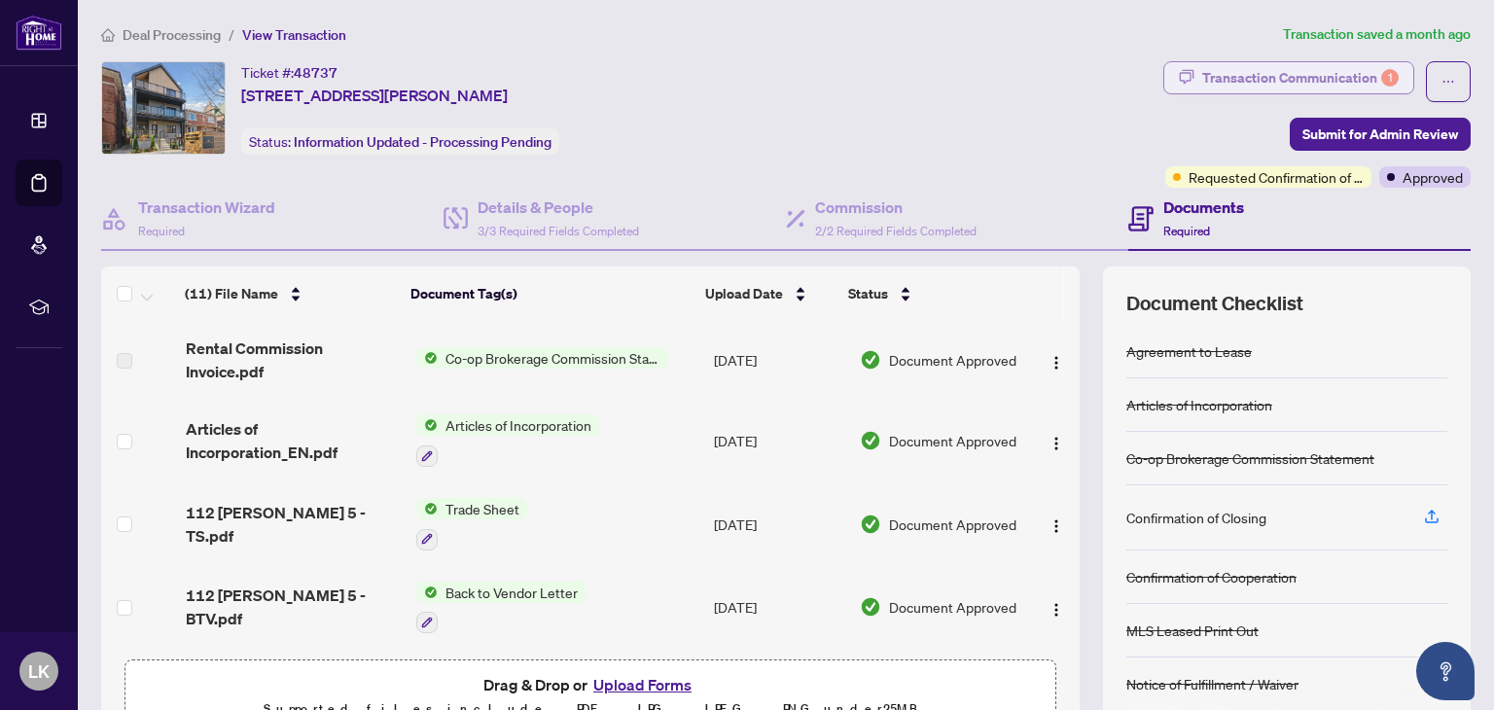
click at [1359, 72] on div "Transaction Communication 1" at bounding box center [1301, 77] width 197 height 31
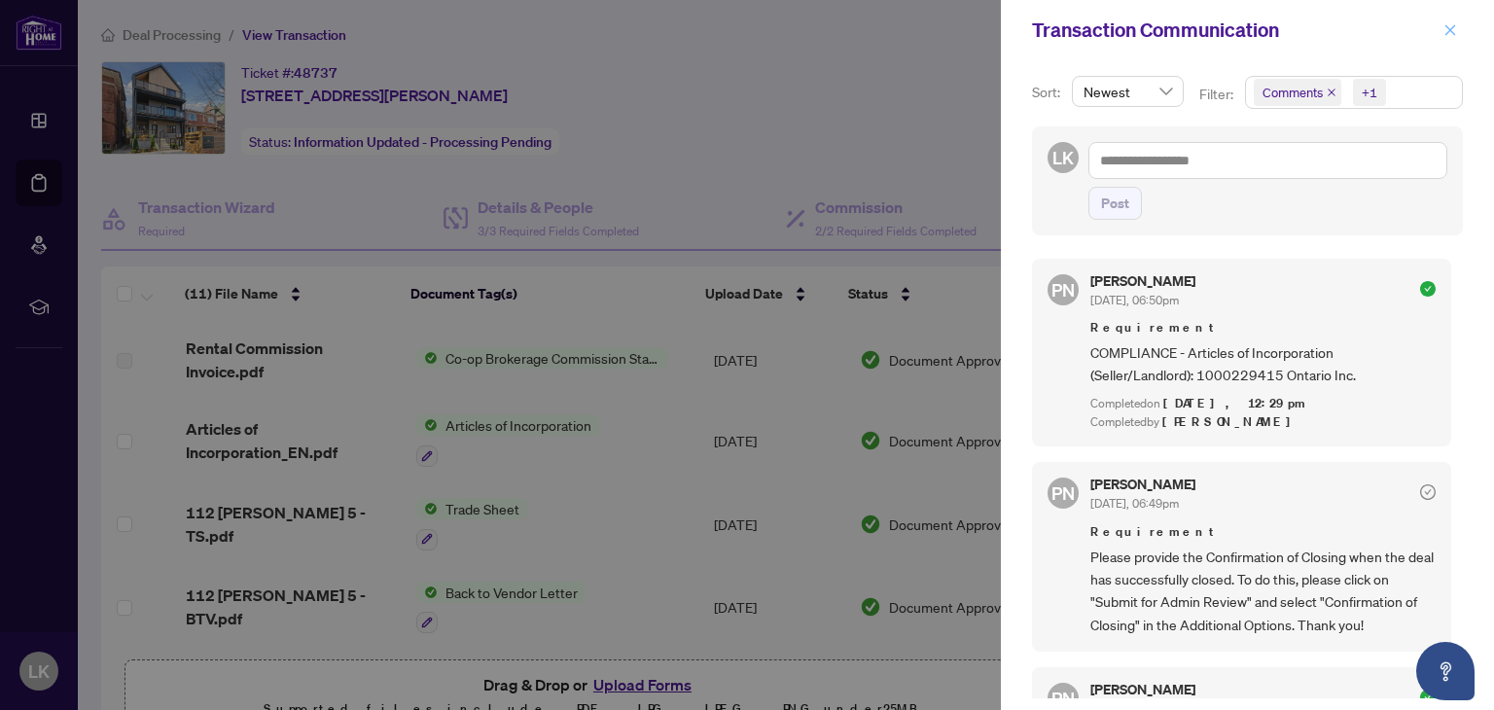
click at [1455, 28] on icon "close" at bounding box center [1451, 30] width 14 height 14
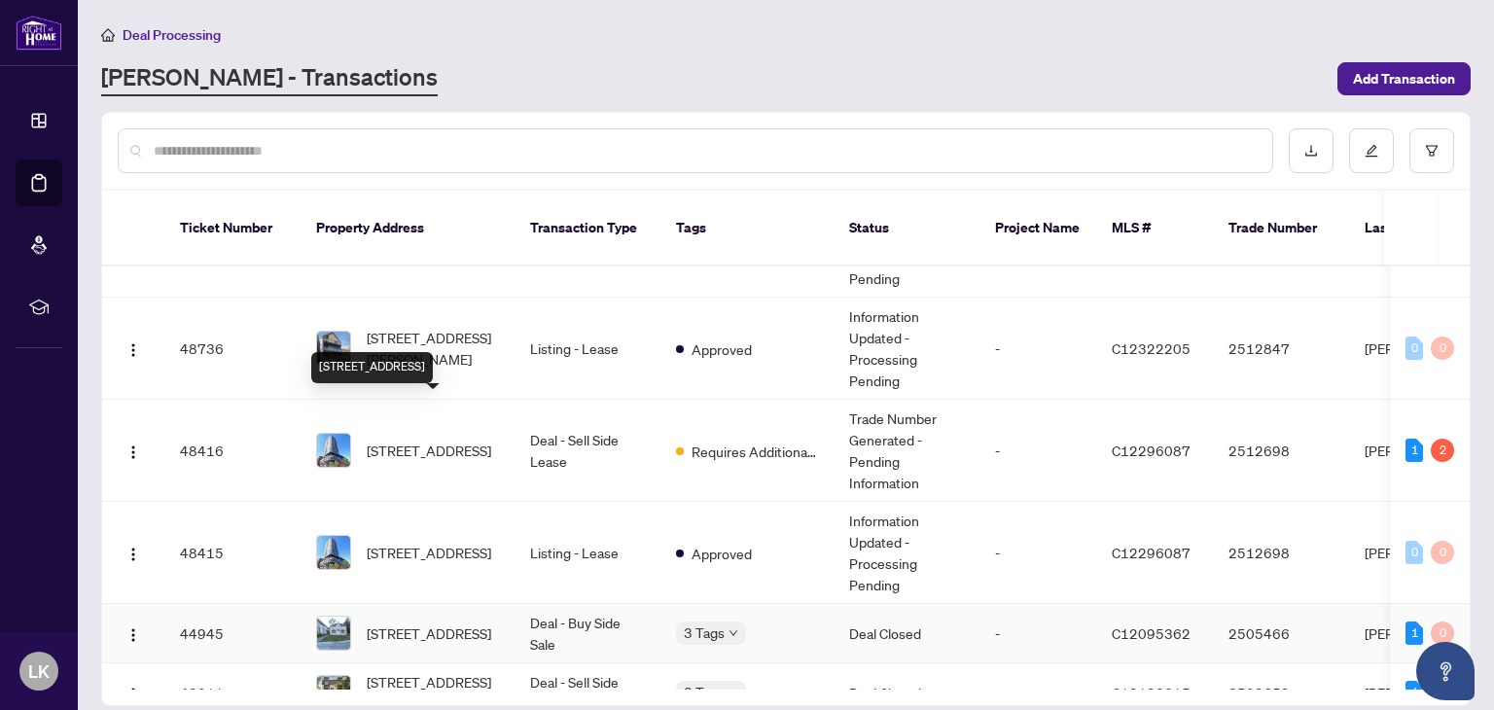
scroll to position [681, 0]
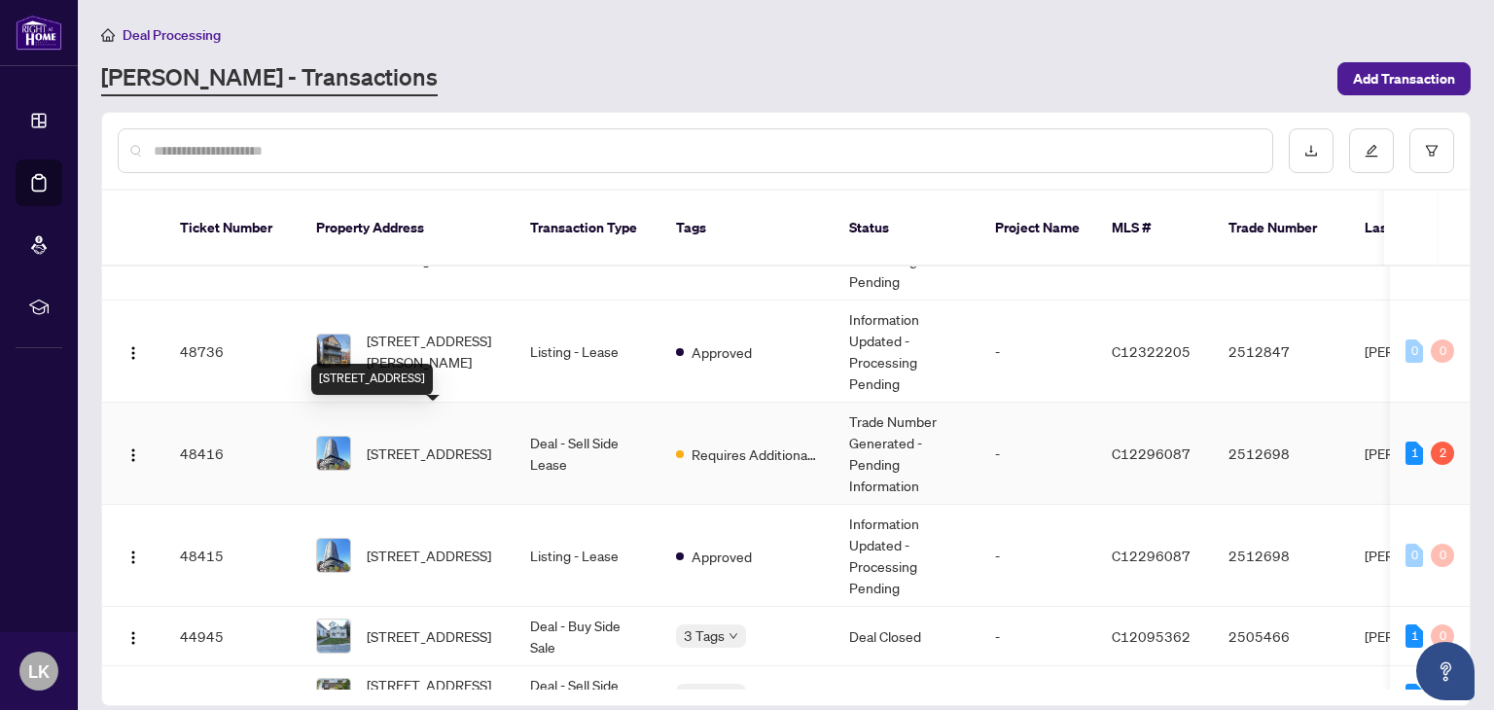
click at [490, 443] on span "[STREET_ADDRESS]" at bounding box center [429, 453] width 125 height 21
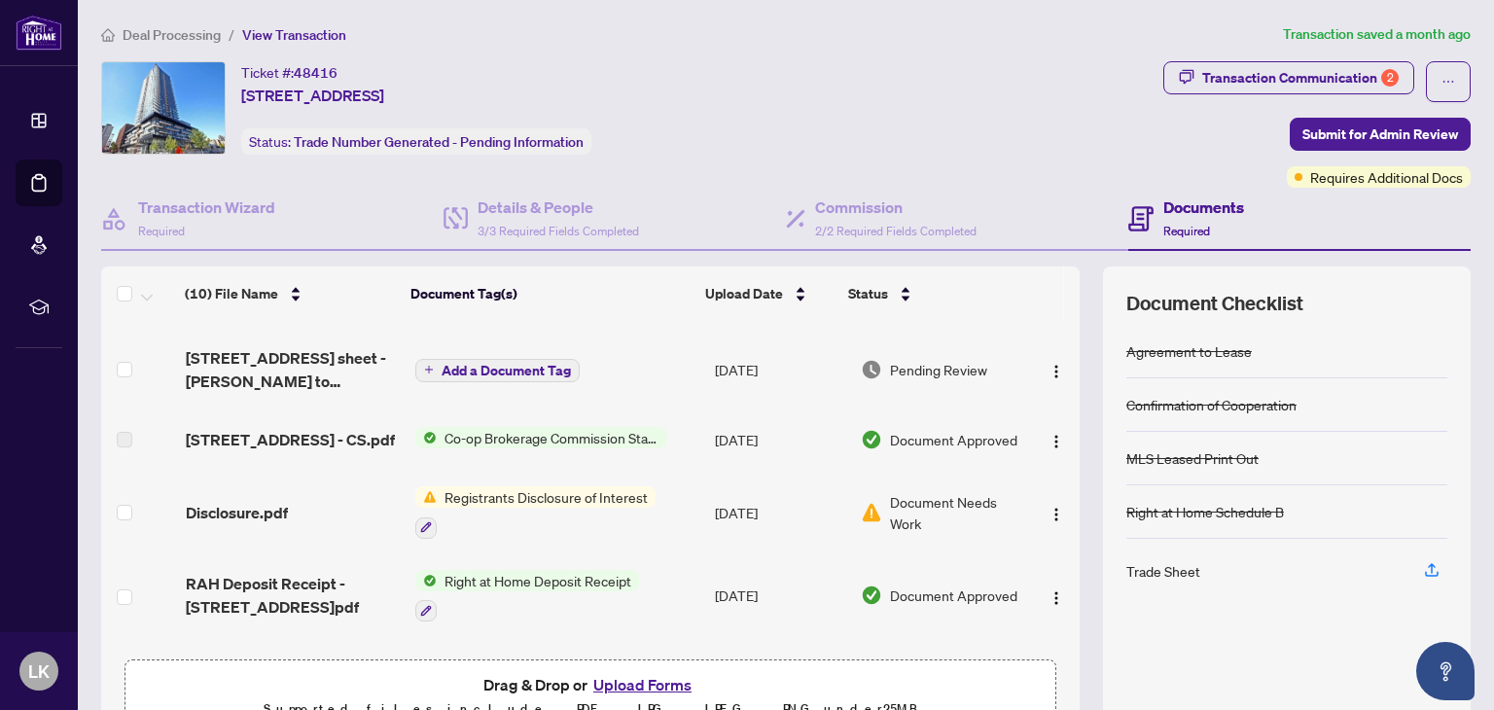
scroll to position [195, 0]
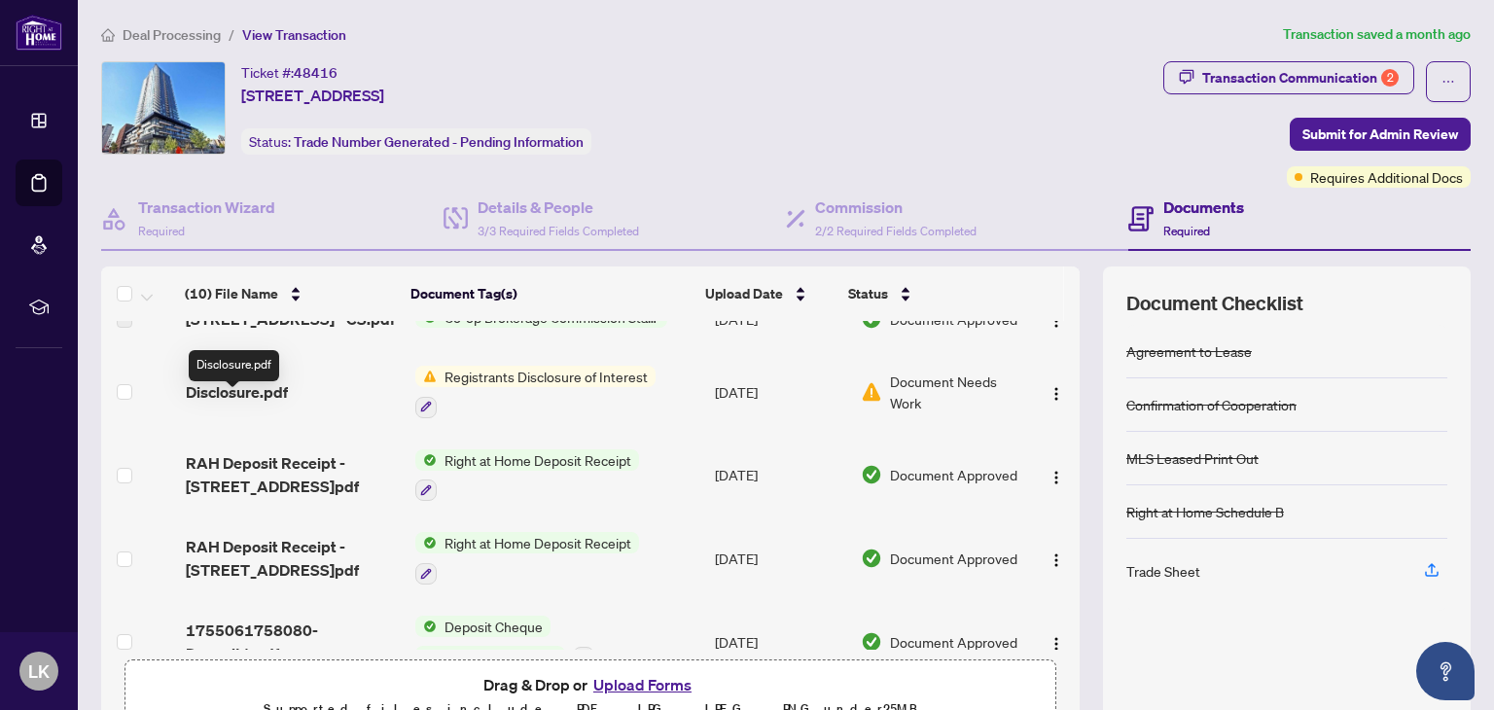
click at [224, 404] on span "Disclosure.pdf" at bounding box center [237, 391] width 102 height 23
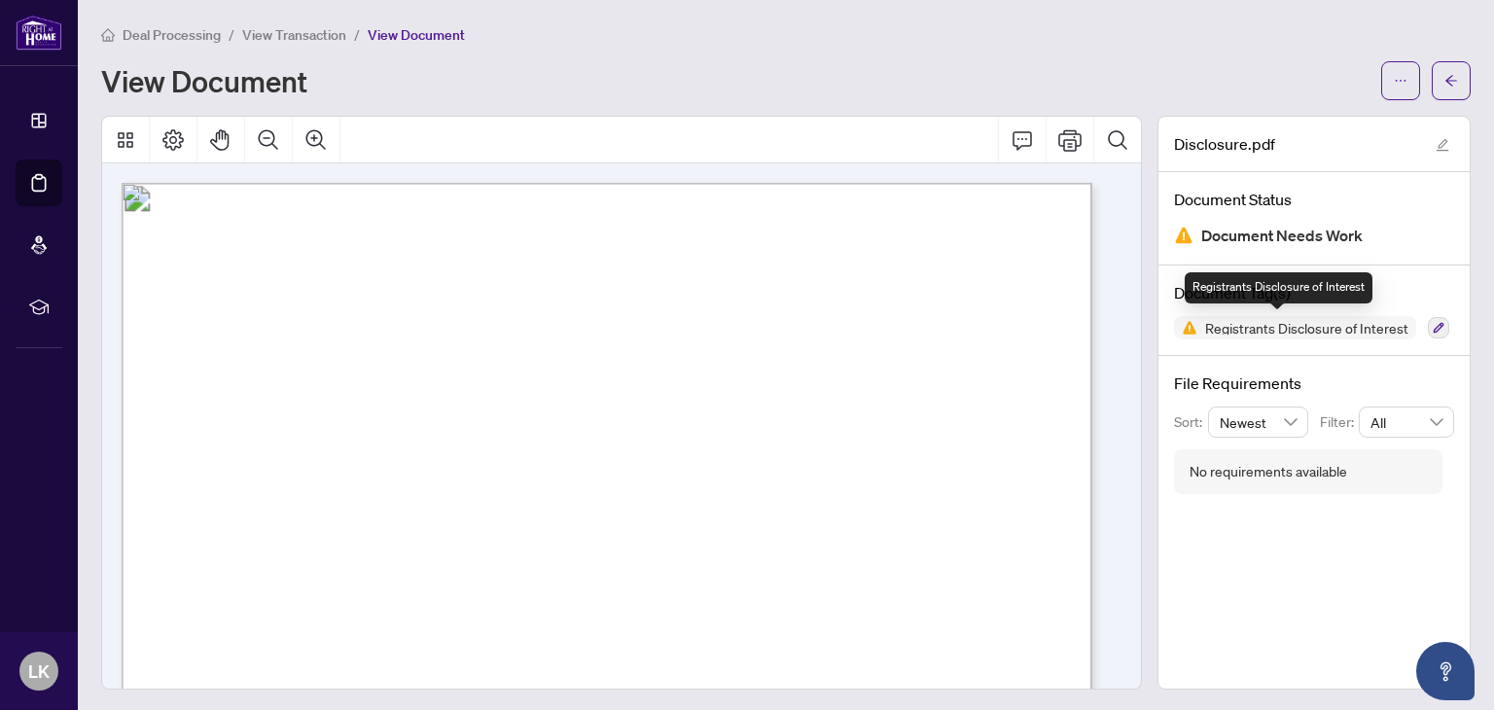
click at [1347, 322] on span "Registrants Disclosure of Interest" at bounding box center [1307, 328] width 219 height 14
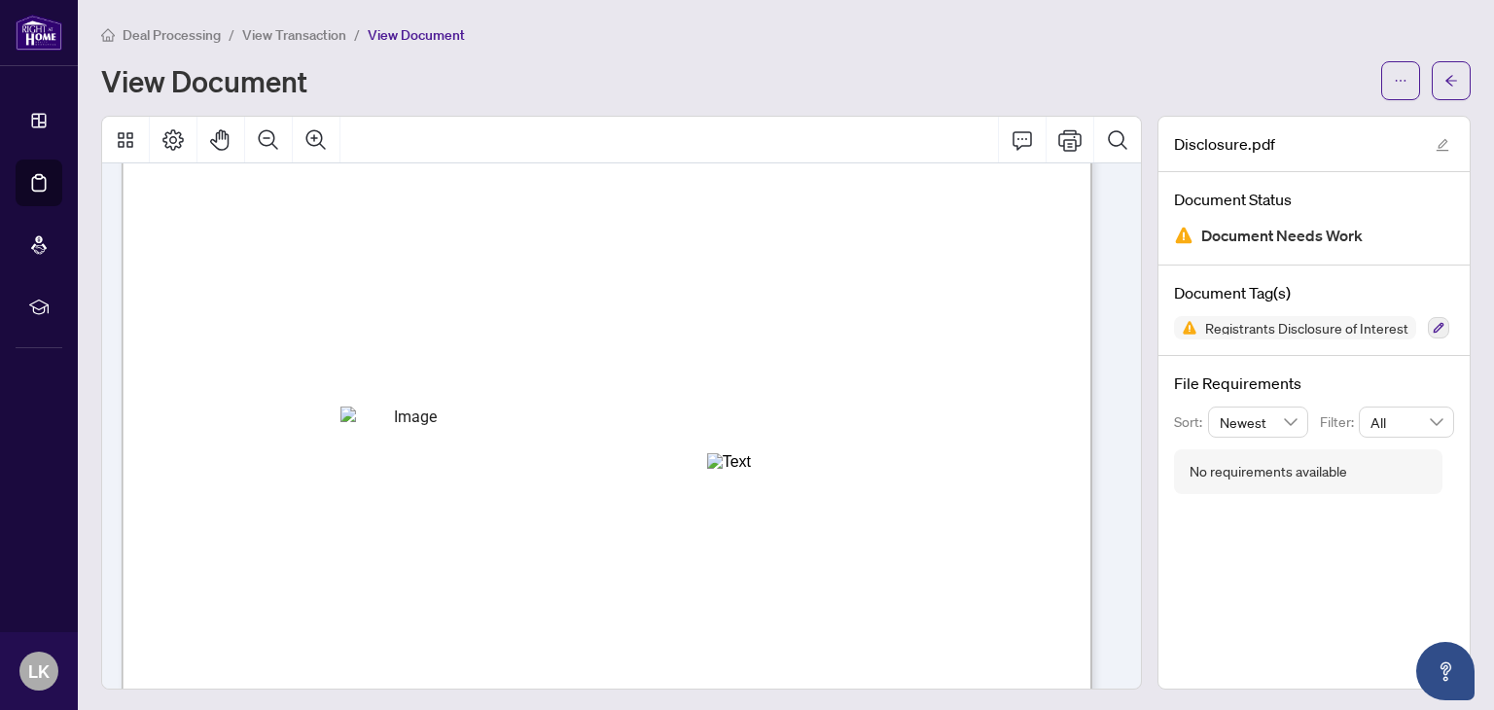
scroll to position [584, 0]
click at [1433, 323] on icon "button" at bounding box center [1439, 328] width 12 height 12
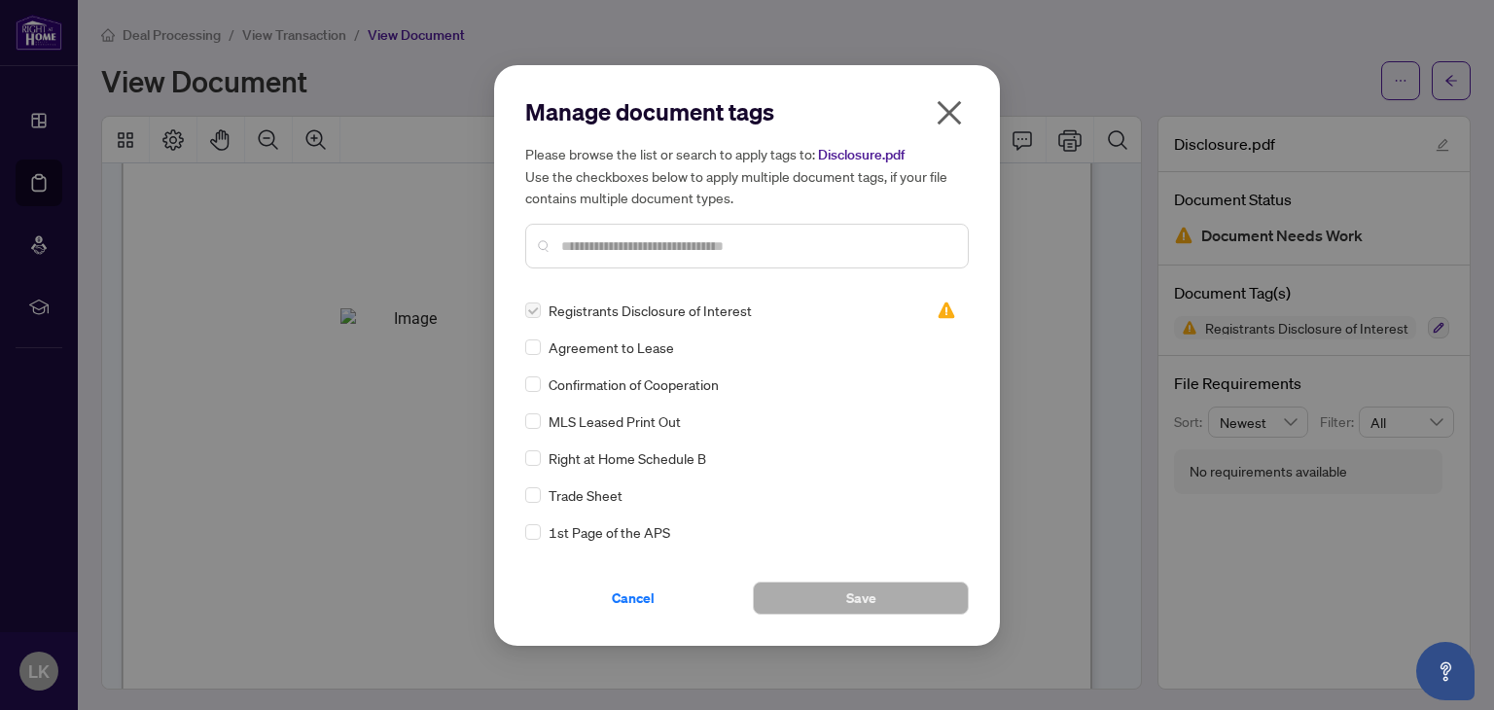
click at [941, 105] on icon "close" at bounding box center [950, 112] width 24 height 24
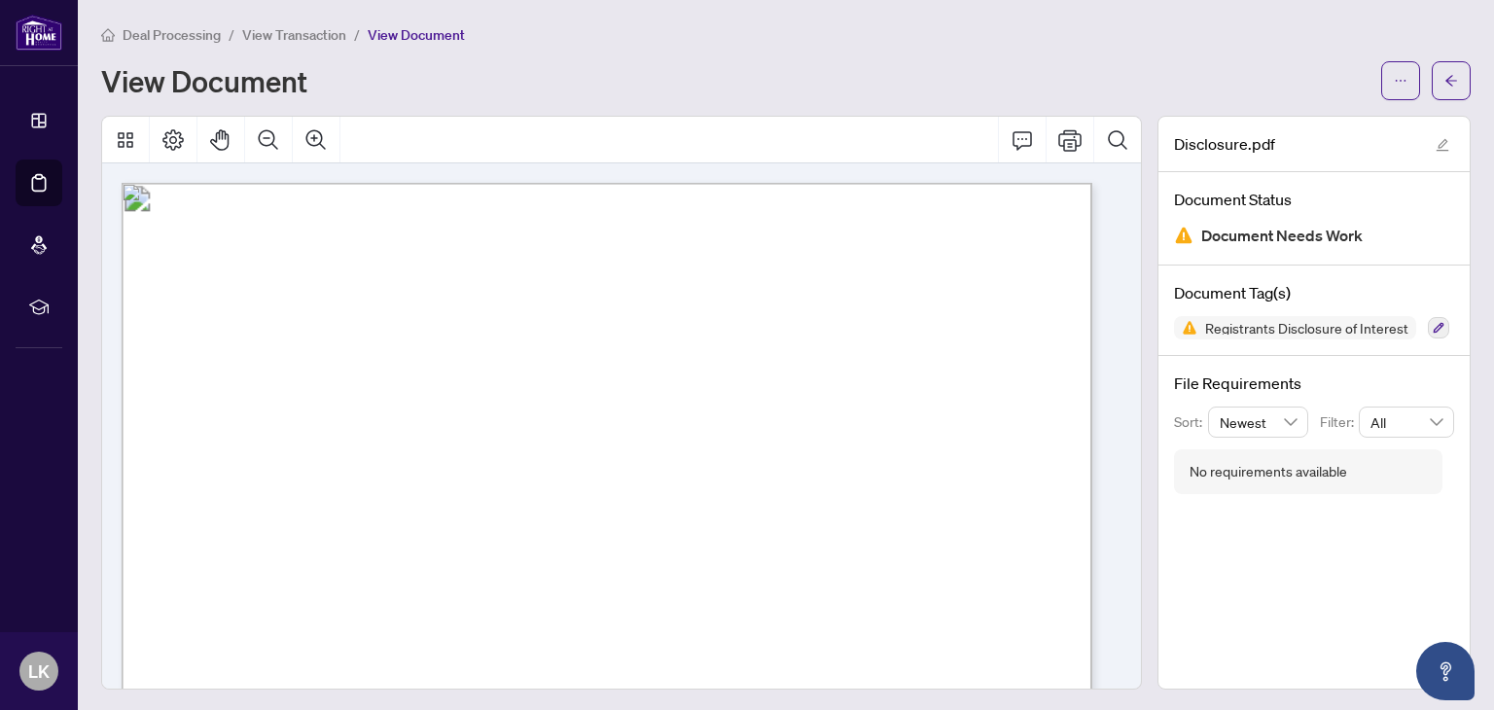
scroll to position [2, 0]
click at [1445, 72] on icon "arrow-left" at bounding box center [1452, 79] width 14 height 14
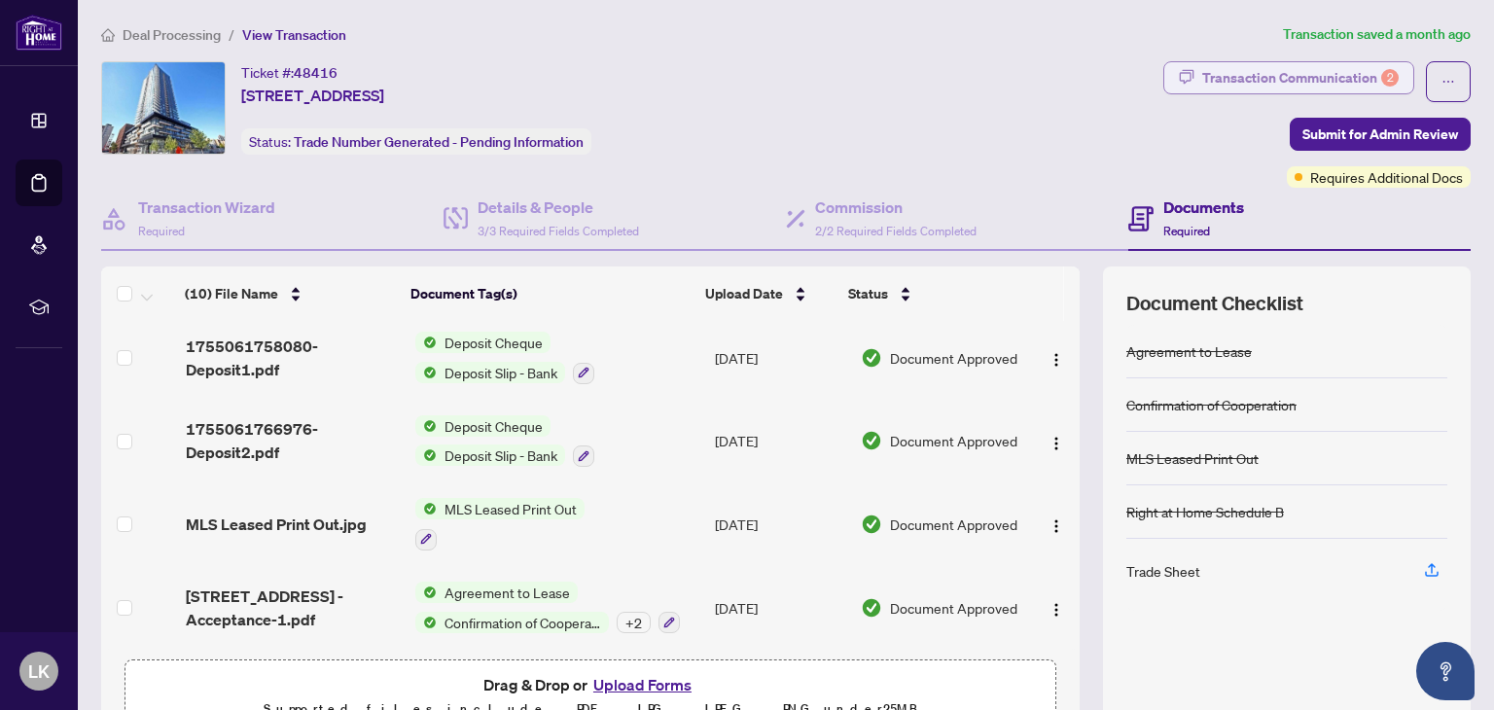
click at [1315, 77] on div "Transaction Communication 2" at bounding box center [1301, 77] width 197 height 31
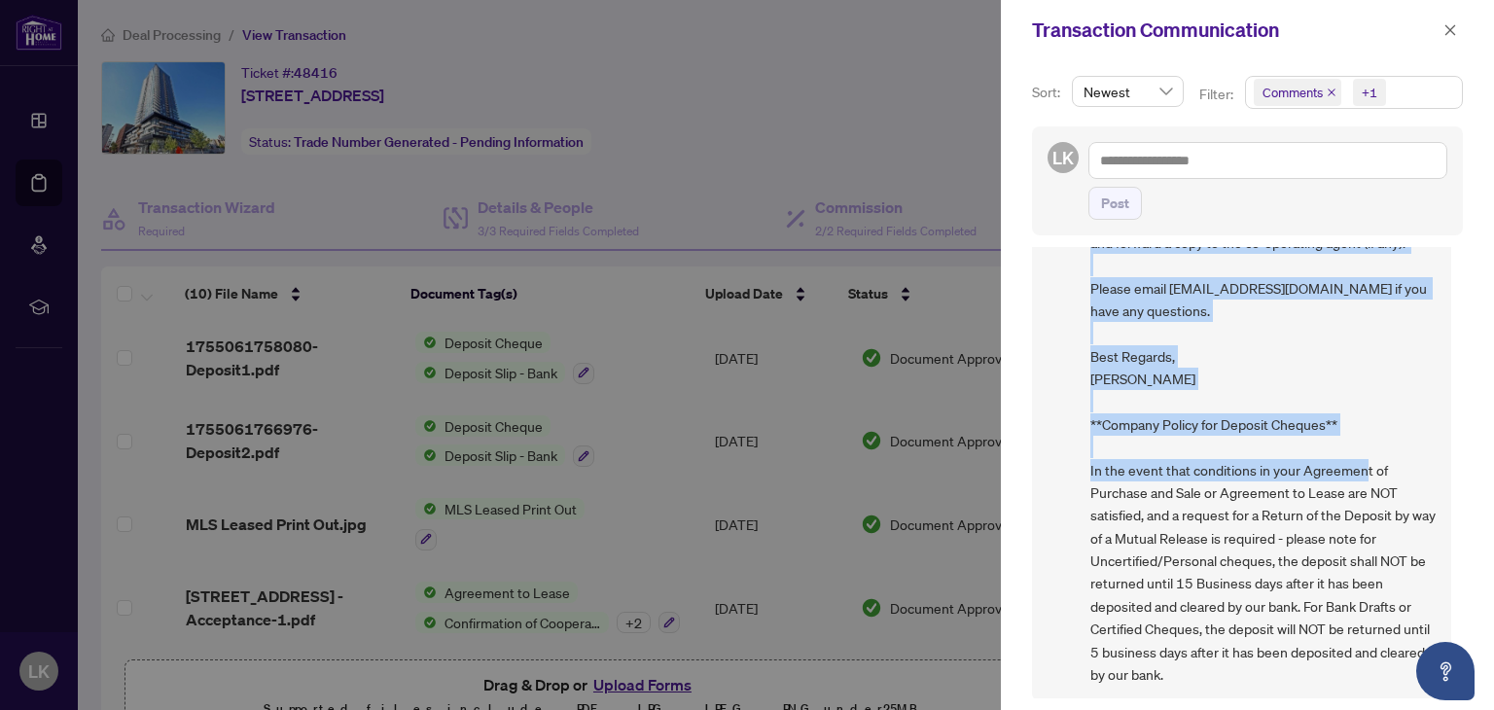
scroll to position [2, 0]
drag, startPoint x: 1084, startPoint y: 320, endPoint x: 1273, endPoint y: 664, distance: 392.7
click at [1273, 664] on div "LH [PERSON_NAME] [DATE], 10:13am A deal fee $250 + HST will be billed to your a…" at bounding box center [1247, 470] width 431 height 451
copy div "L ipsu dol $402 + SIT amet co adipis el sedd eiusmod tempo inci utlabo. etdol m…"
click at [1451, 20] on span "button" at bounding box center [1451, 30] width 14 height 31
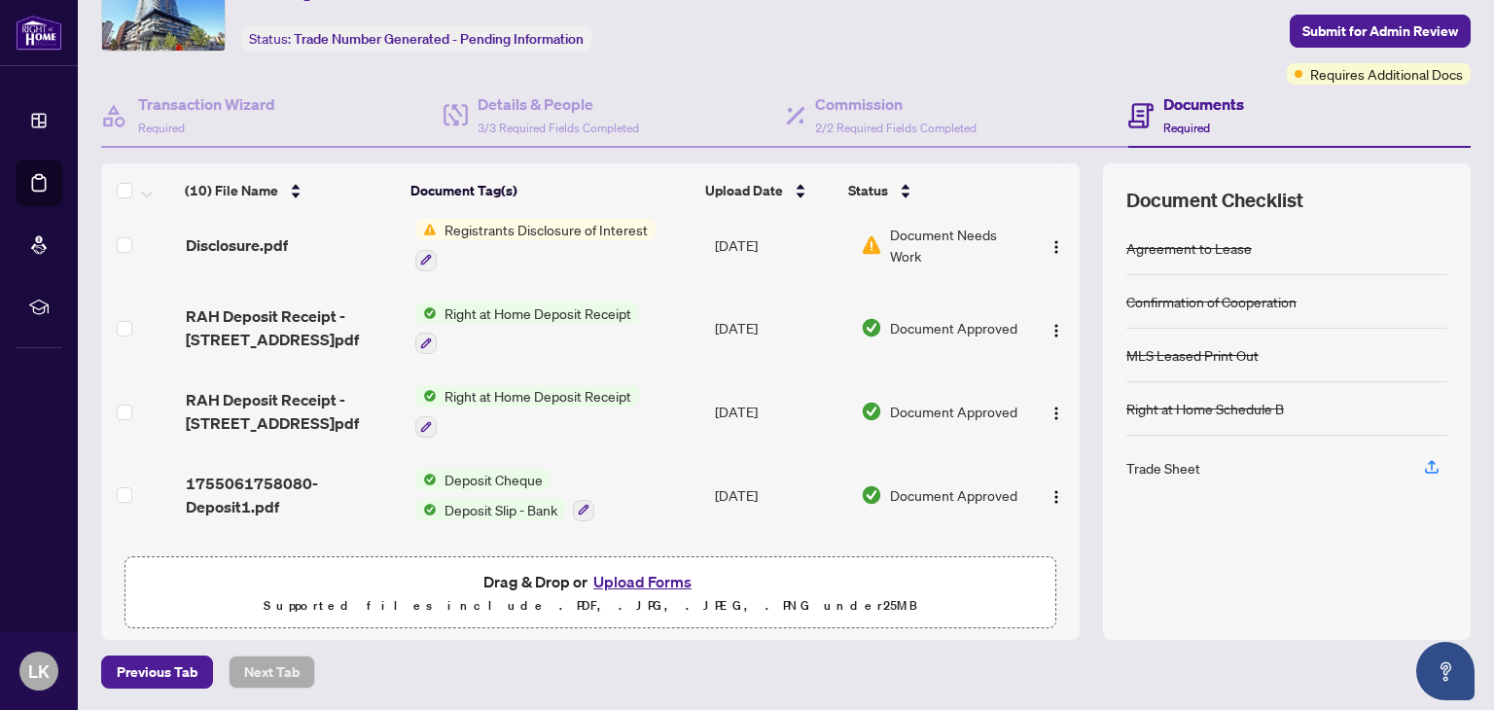
scroll to position [195, 0]
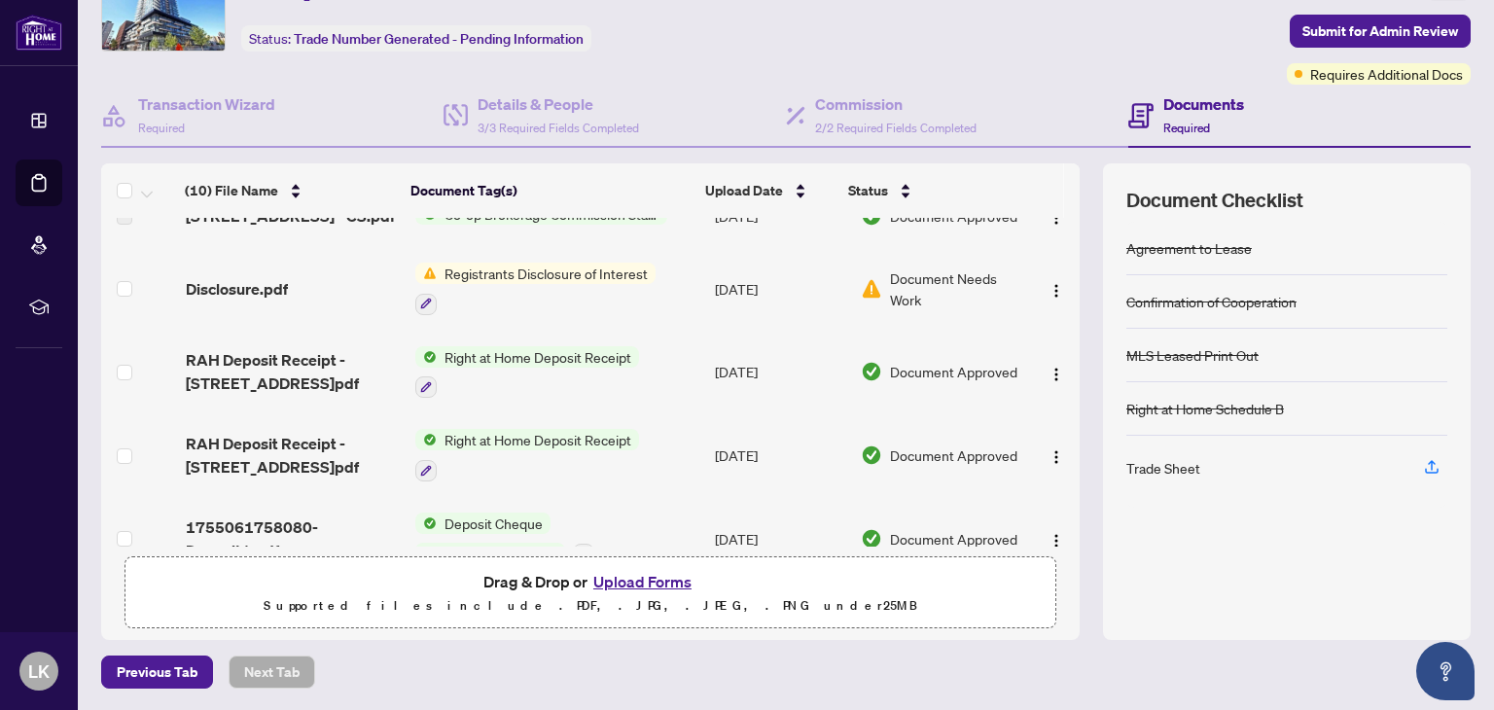
click at [870, 305] on div "Document Needs Work" at bounding box center [942, 289] width 162 height 43
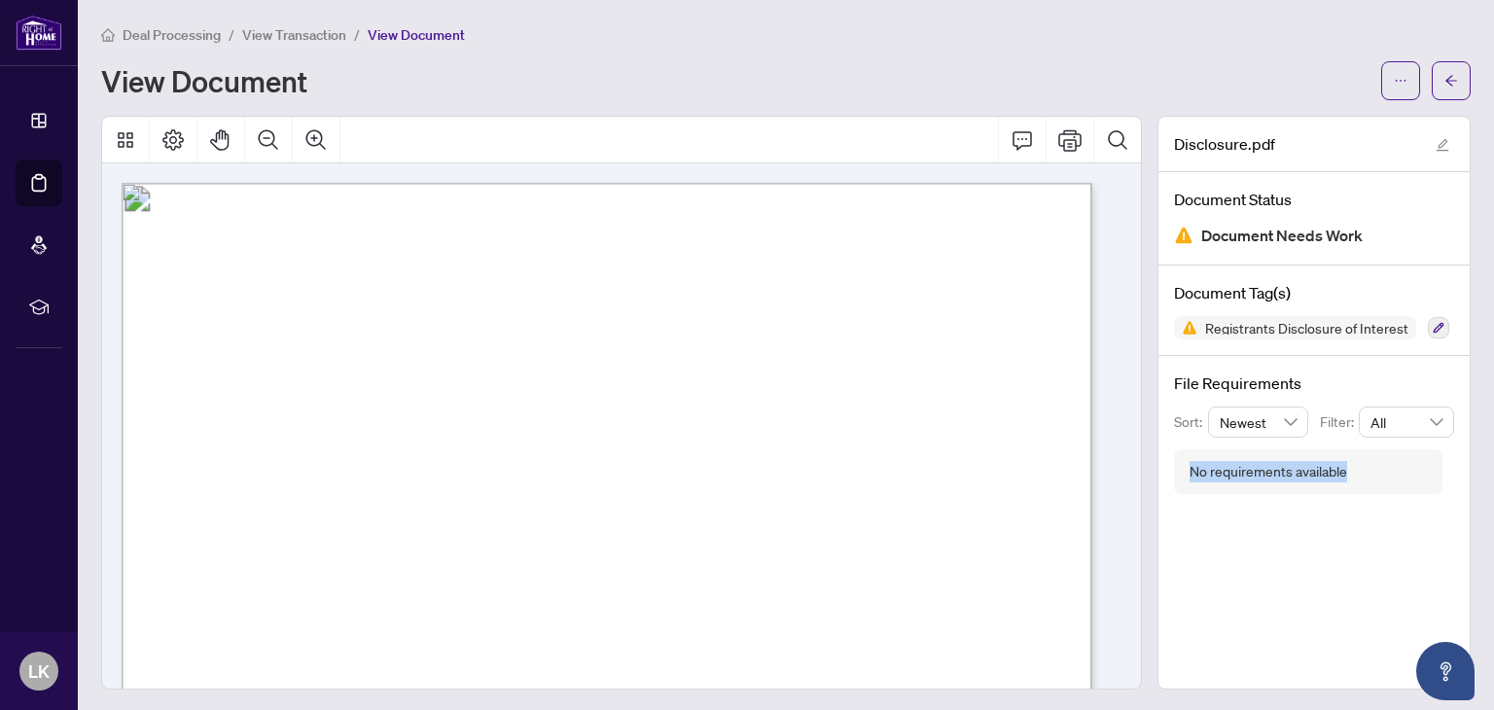
drag, startPoint x: 1340, startPoint y: 473, endPoint x: 1197, endPoint y: 456, distance: 144.0
click at [1167, 445] on div "File Requirements Sort: Newest Filter: All No requirements available" at bounding box center [1314, 433] width 311 height 154
click at [1434, 325] on icon "button" at bounding box center [1439, 328] width 11 height 11
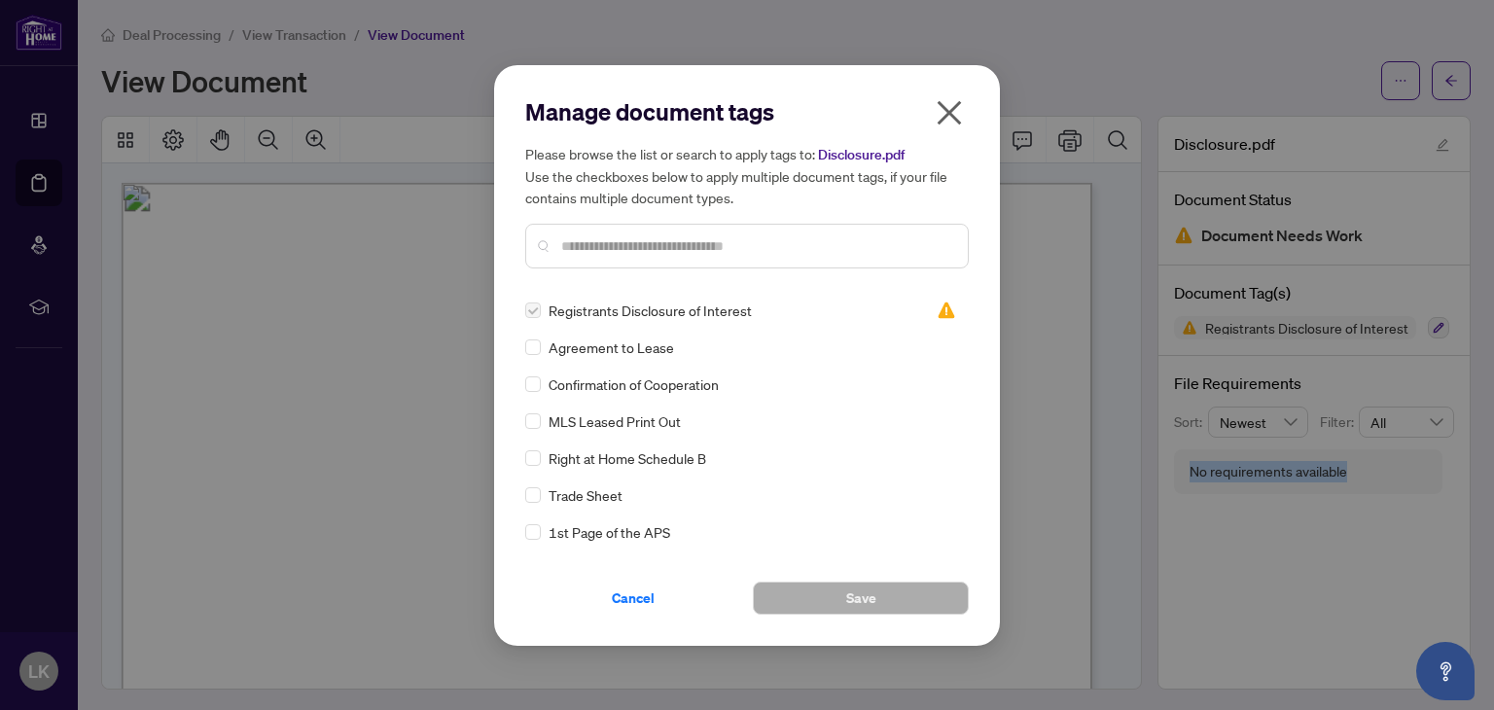
click at [953, 124] on icon "close" at bounding box center [949, 112] width 31 height 31
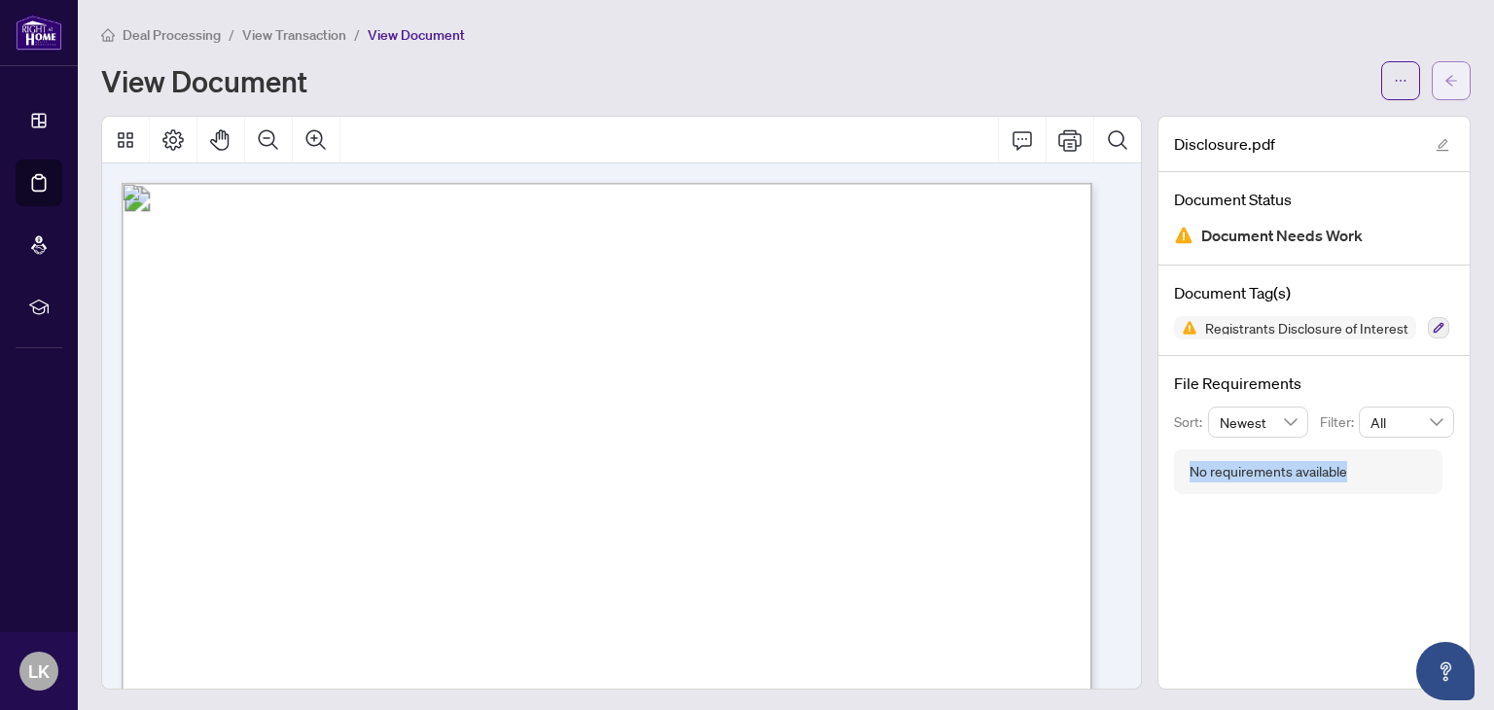
click at [1445, 76] on icon "arrow-left" at bounding box center [1452, 81] width 14 height 14
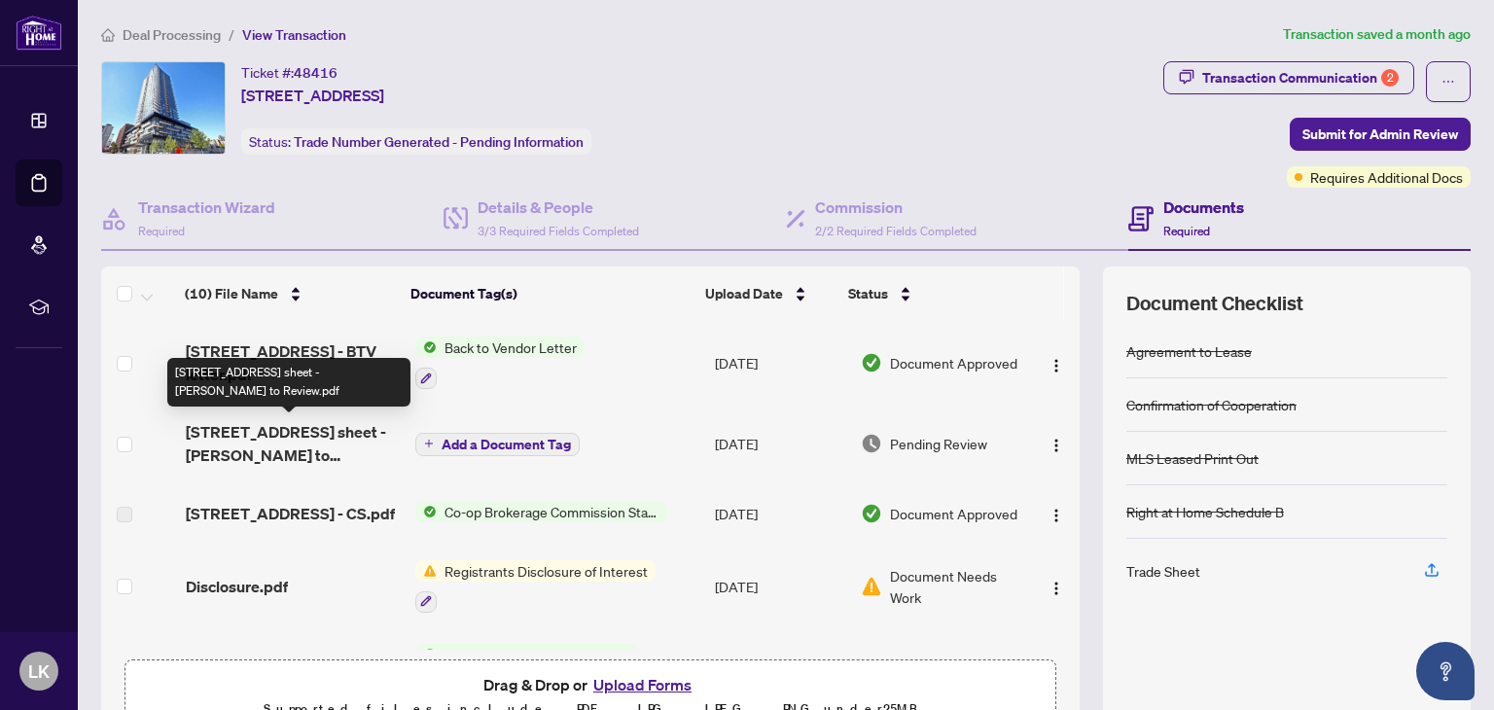
click at [296, 433] on span "[STREET_ADDRESS] sheet - [PERSON_NAME] to Review.pdf" at bounding box center [292, 443] width 213 height 47
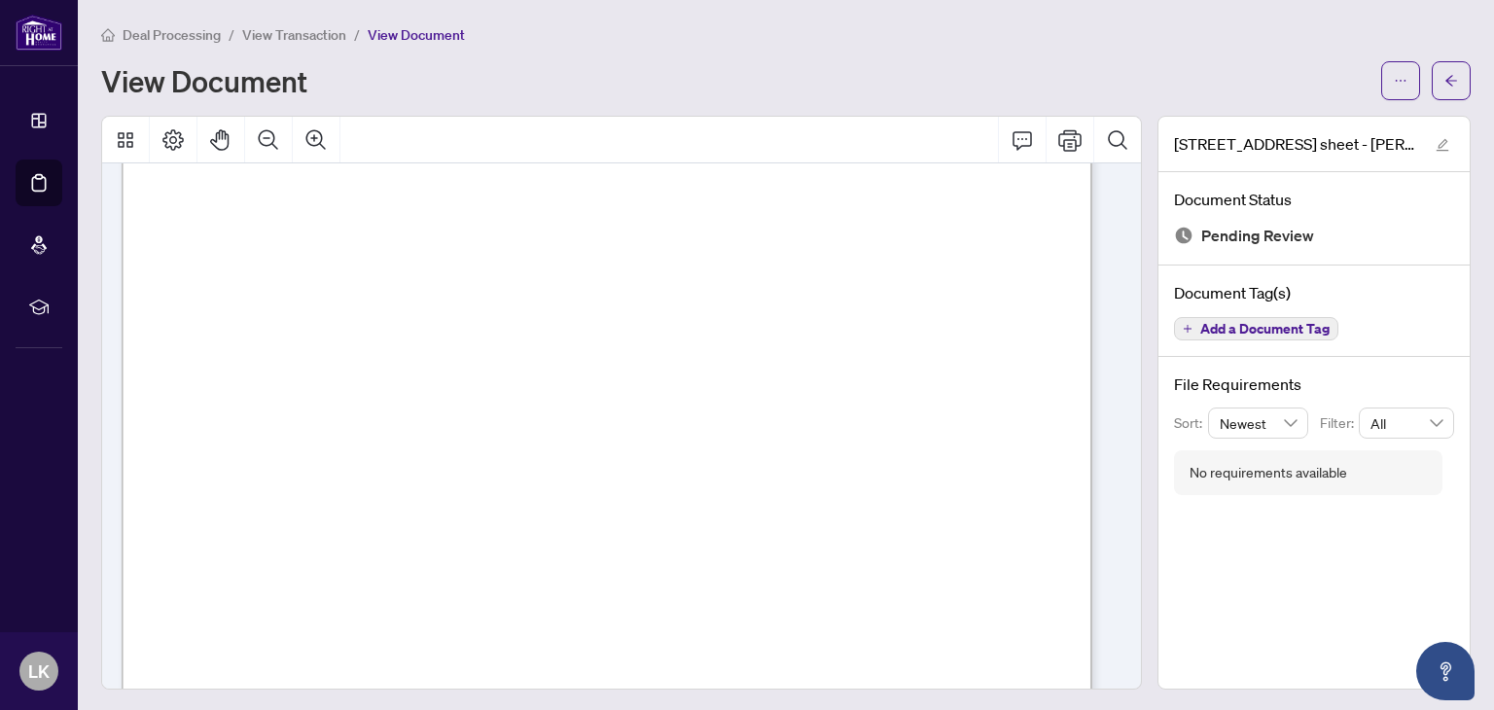
scroll to position [389, 0]
click at [1394, 83] on icon "ellipsis" at bounding box center [1401, 81] width 14 height 14
click at [1304, 122] on span "Download" at bounding box center [1316, 122] width 148 height 21
click at [1458, 73] on main "Deal Processing / View Transaction / View Document View Document [STREET_ADDRES…" at bounding box center [786, 355] width 1417 height 710
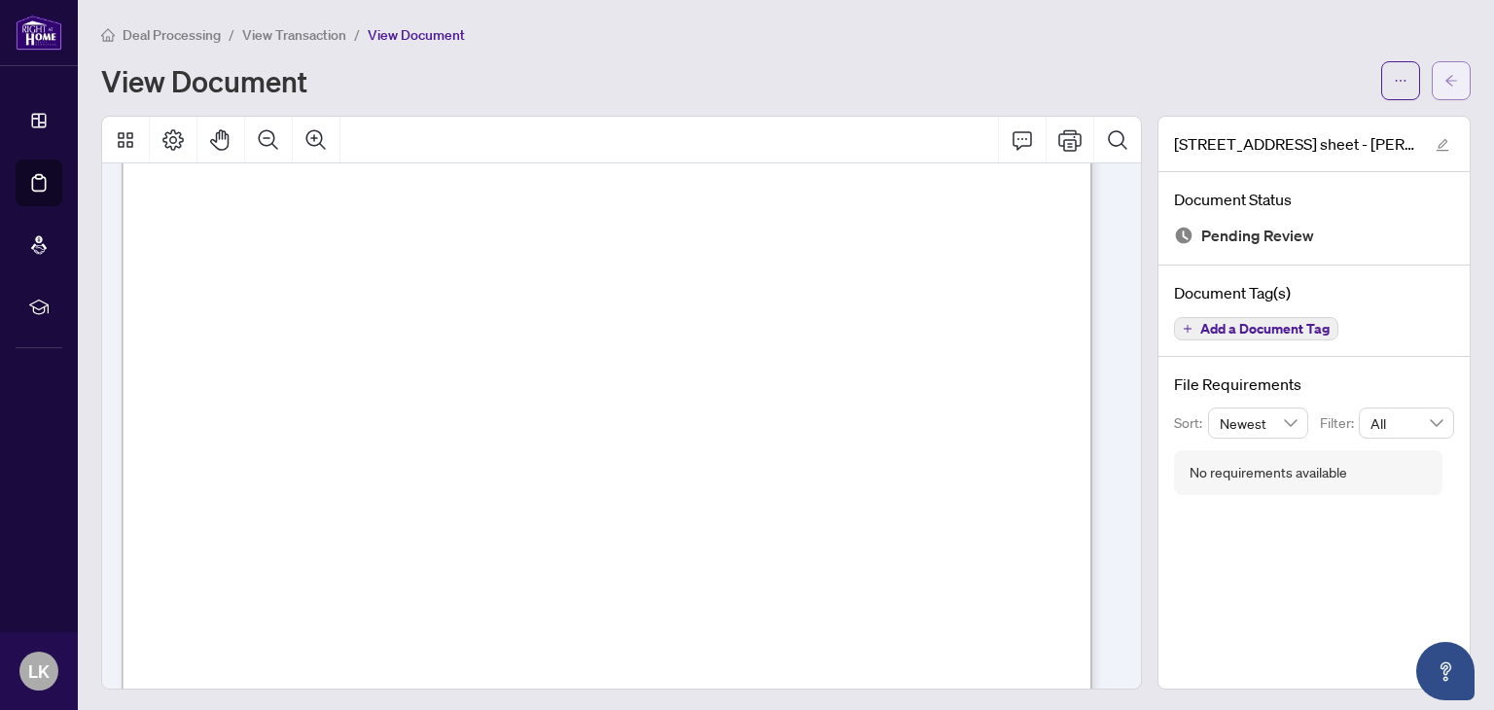
click at [1445, 74] on icon "arrow-left" at bounding box center [1452, 81] width 14 height 14
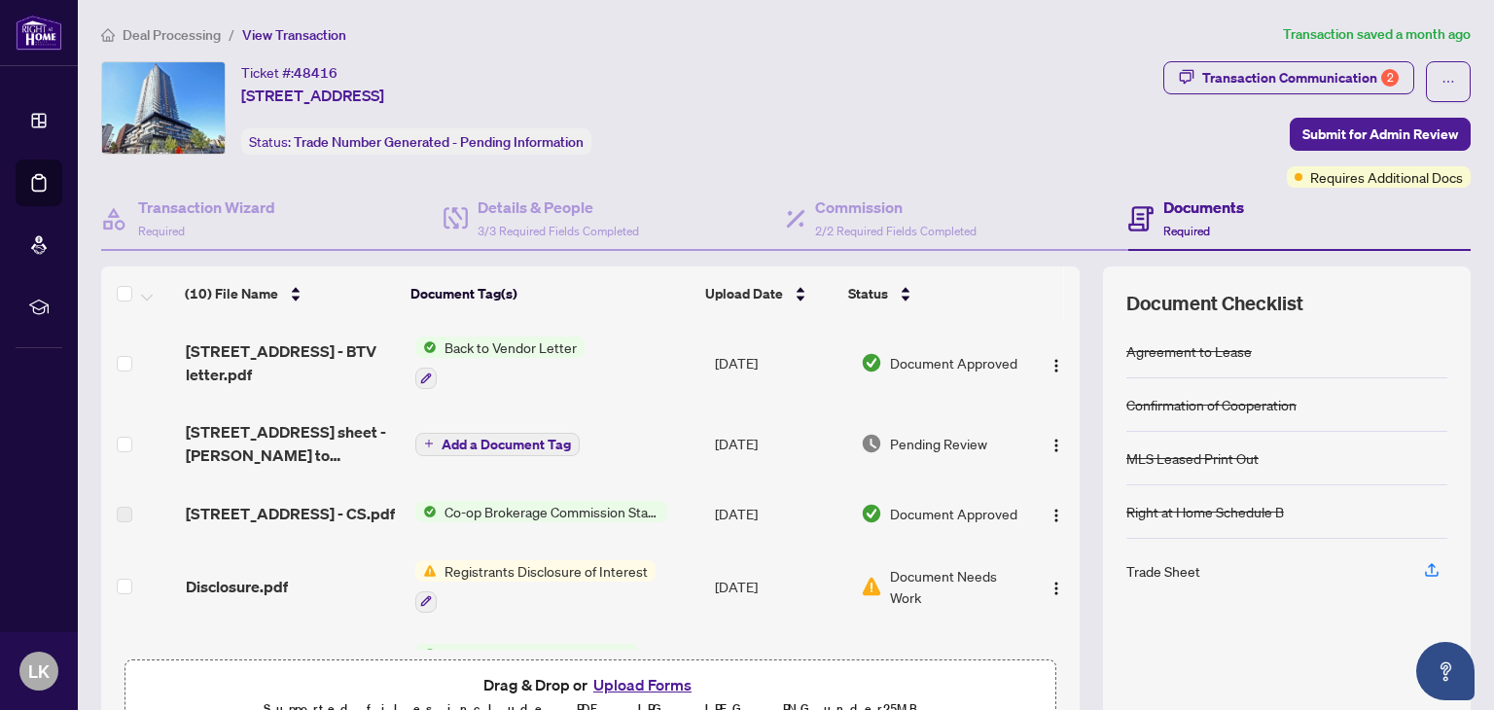
click at [1024, 155] on div "Ticket #: 48416 [STREET_ADDRESS] Status: Trade Number Generated - Pending Infor…" at bounding box center [628, 124] width 1062 height 126
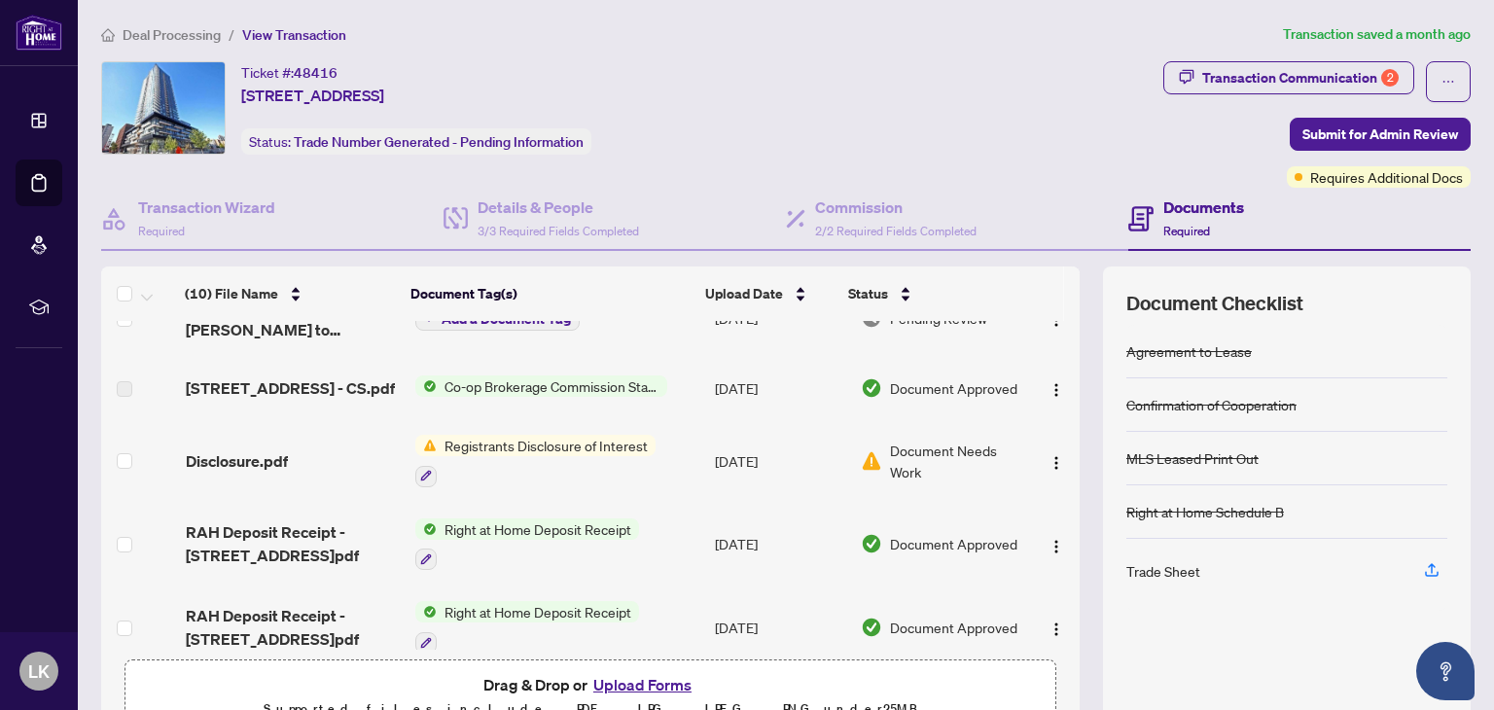
scroll to position [292, 0]
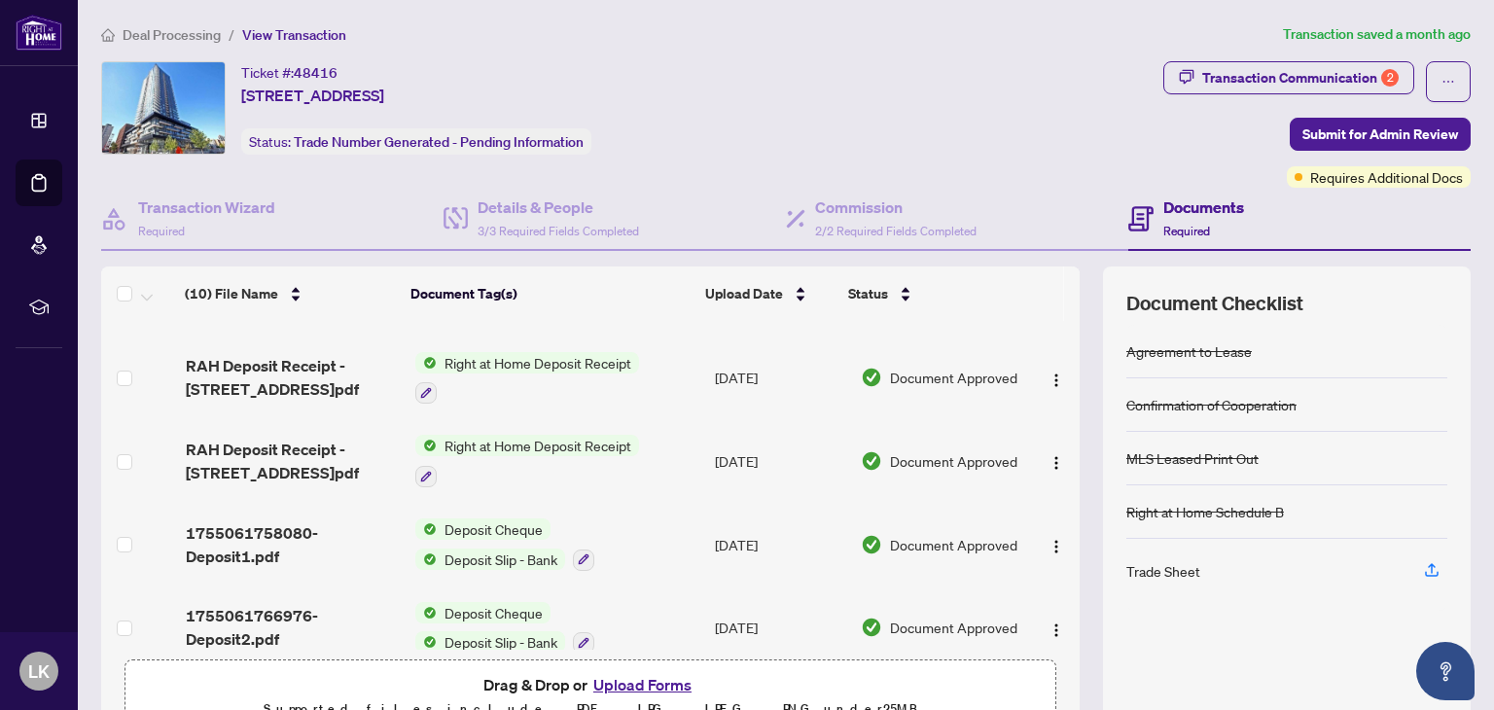
click at [615, 682] on button "Upload Forms" at bounding box center [643, 684] width 110 height 25
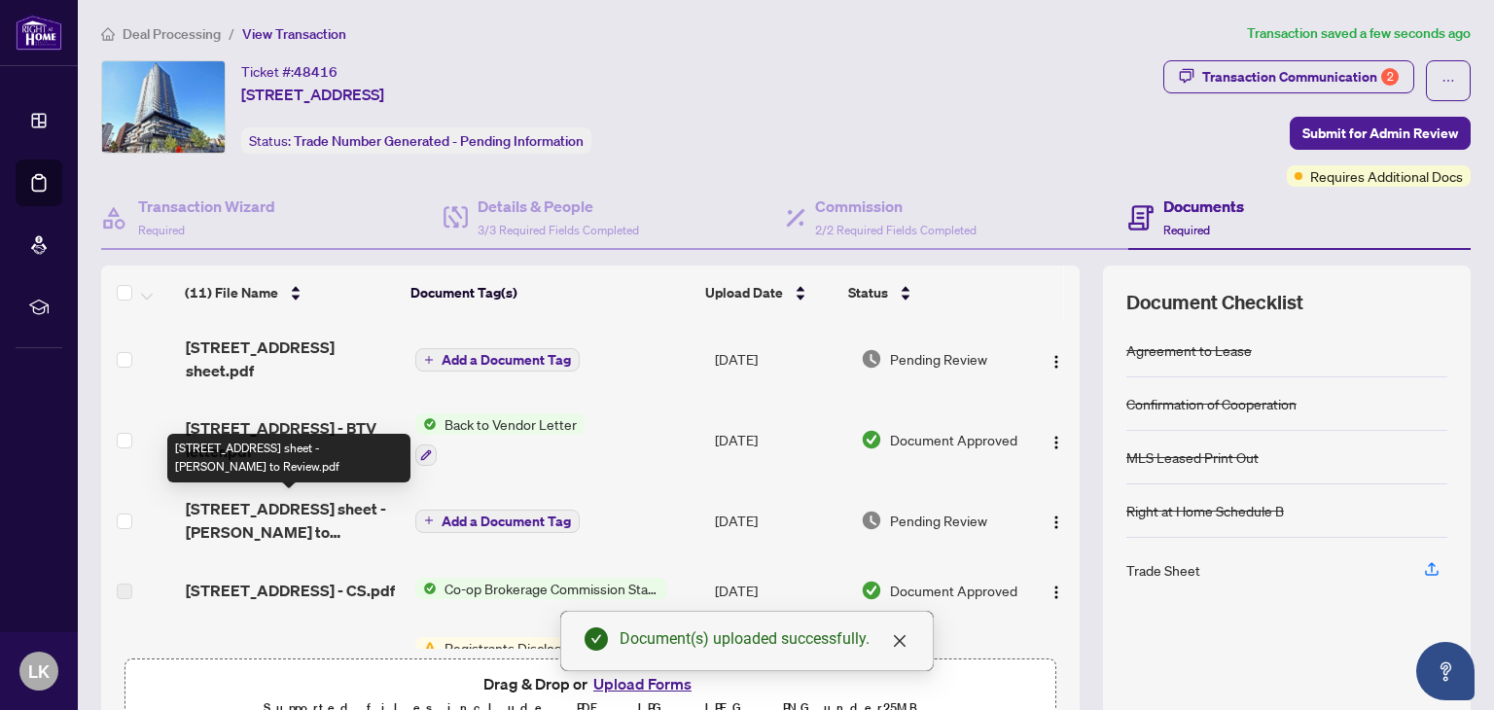
scroll to position [0, 0]
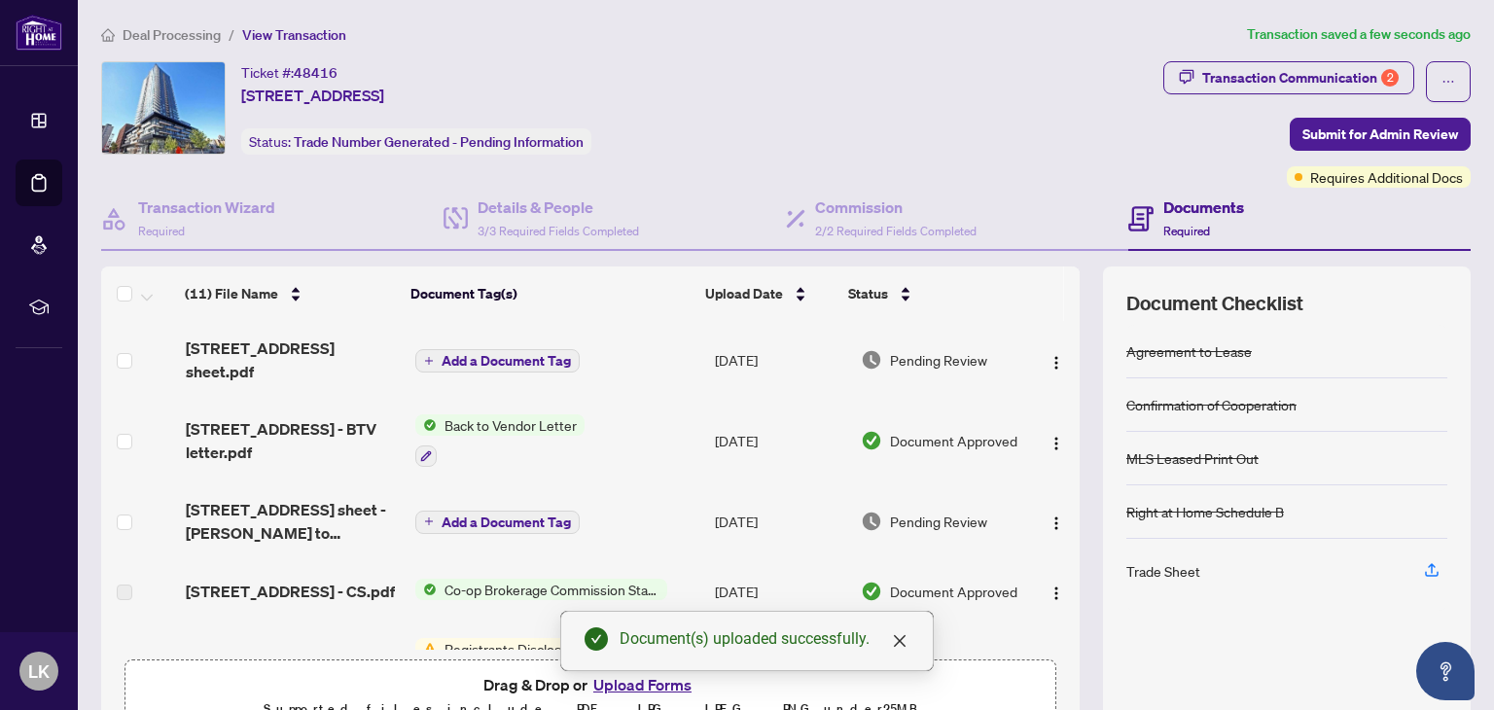
click at [442, 362] on span "Add a Document Tag" at bounding box center [506, 361] width 129 height 14
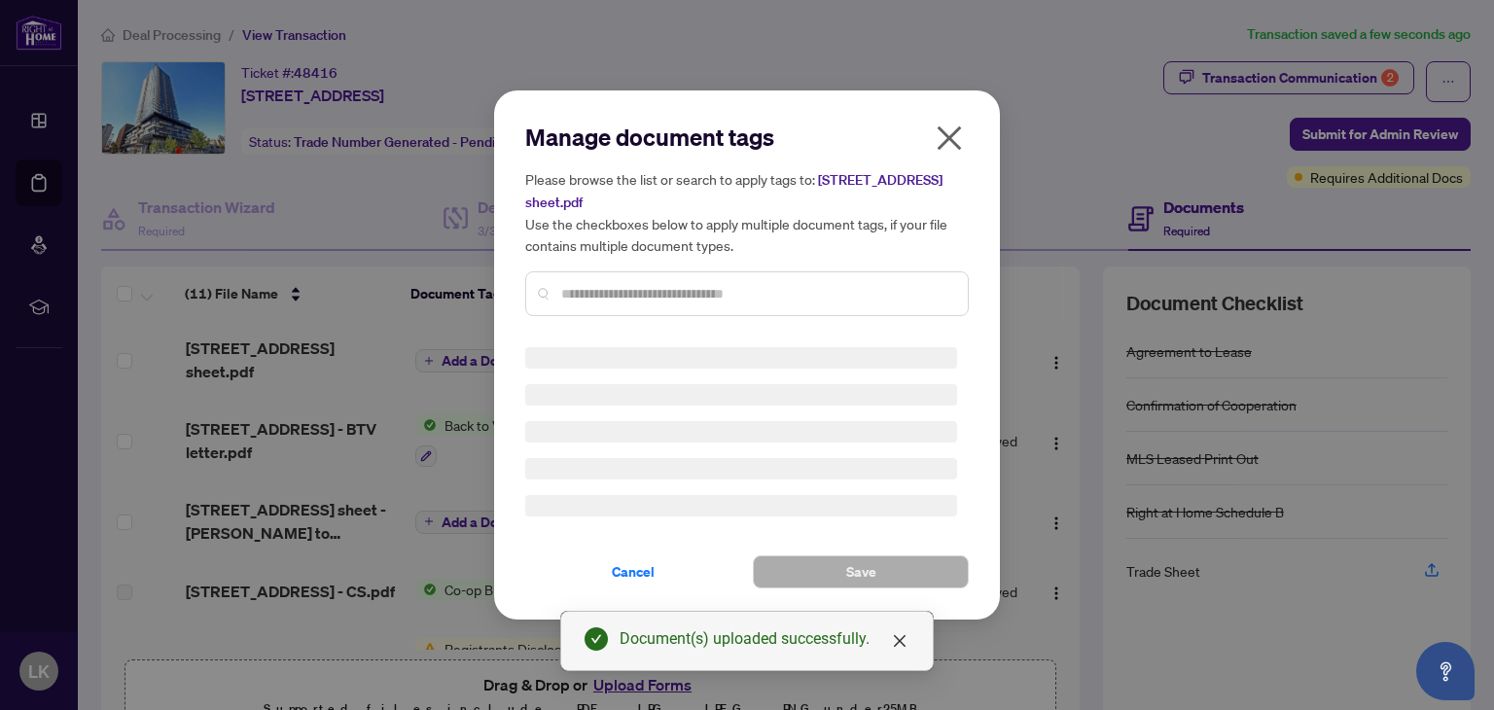
click at [631, 278] on div "Manage document tags Please browse the list or search to apply tags to: [STREET…" at bounding box center [747, 227] width 444 height 210
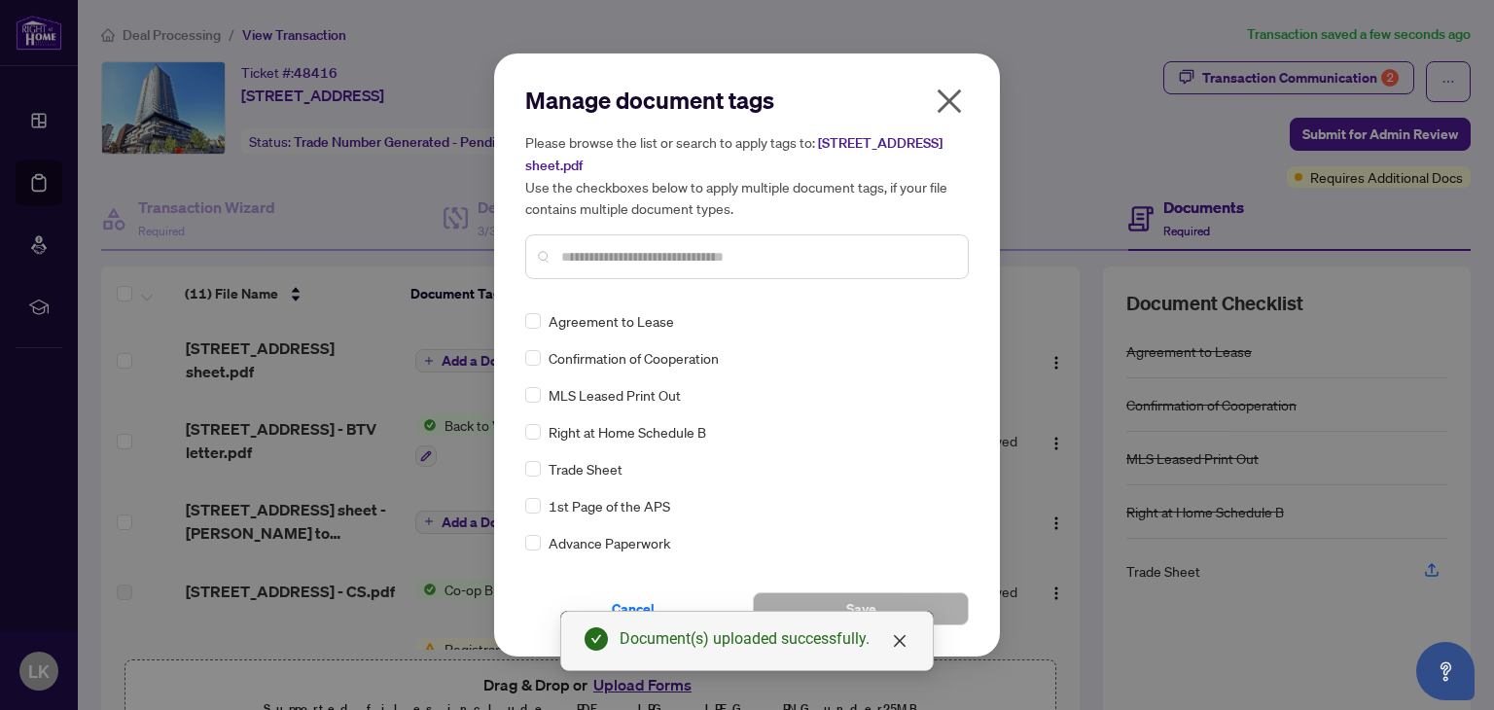
click at [646, 242] on div at bounding box center [747, 256] width 444 height 45
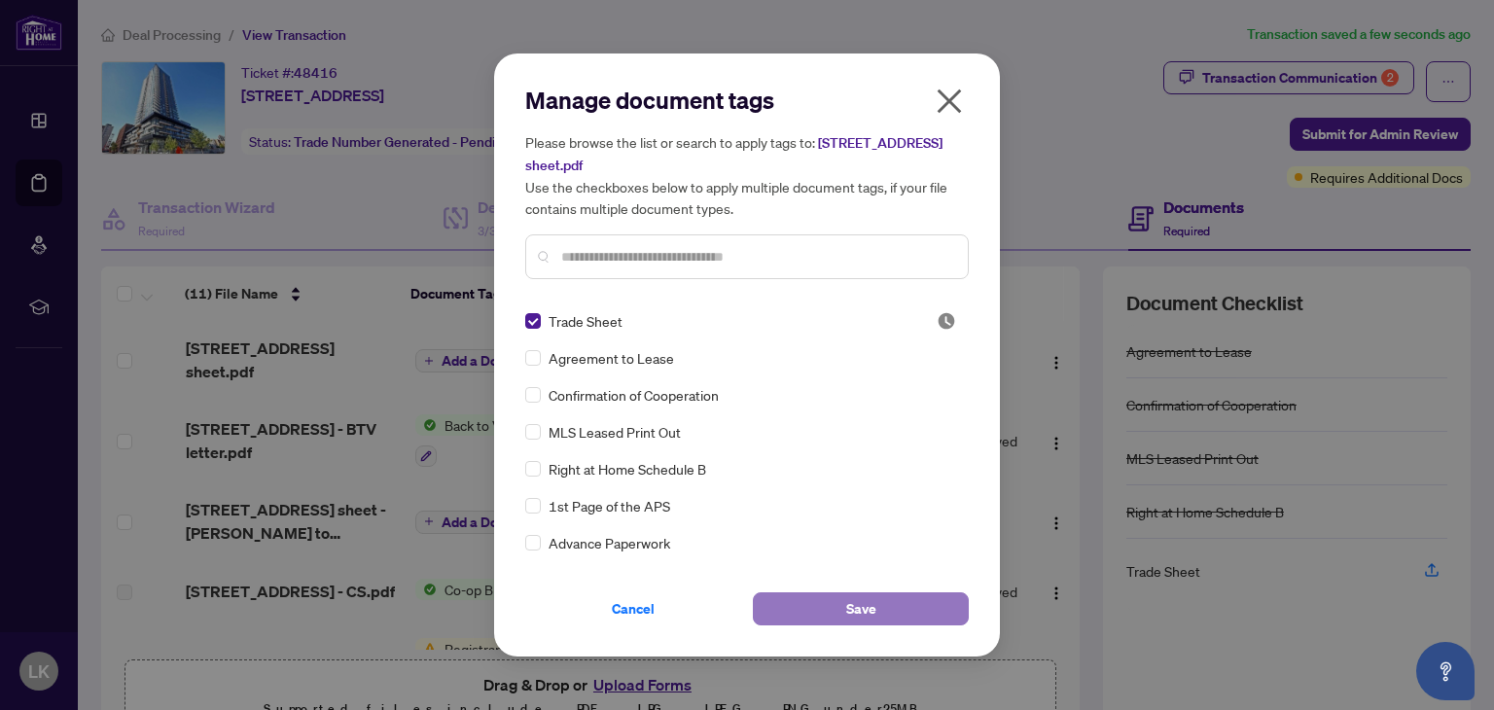
click at [821, 601] on button "Save" at bounding box center [861, 609] width 216 height 33
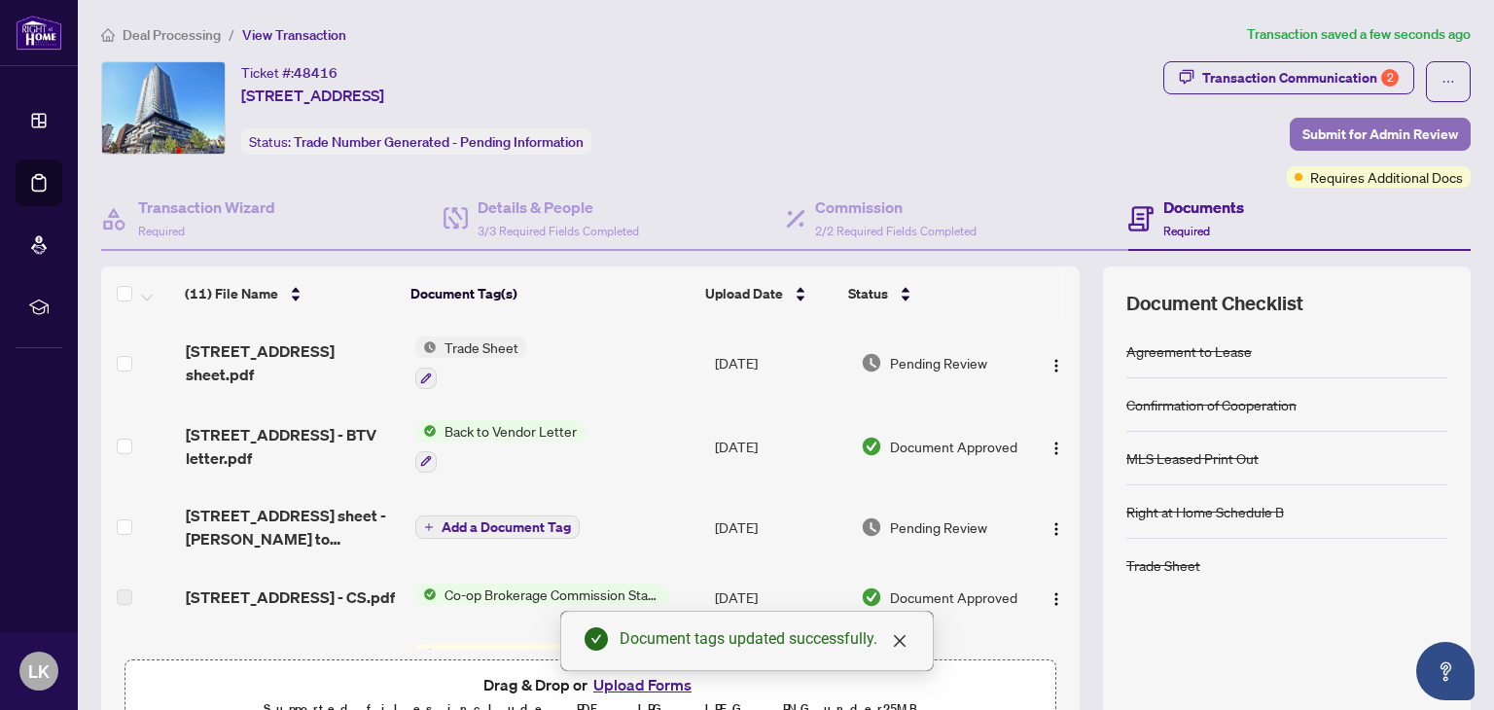
click at [1406, 129] on span "Submit for Admin Review" at bounding box center [1381, 134] width 156 height 31
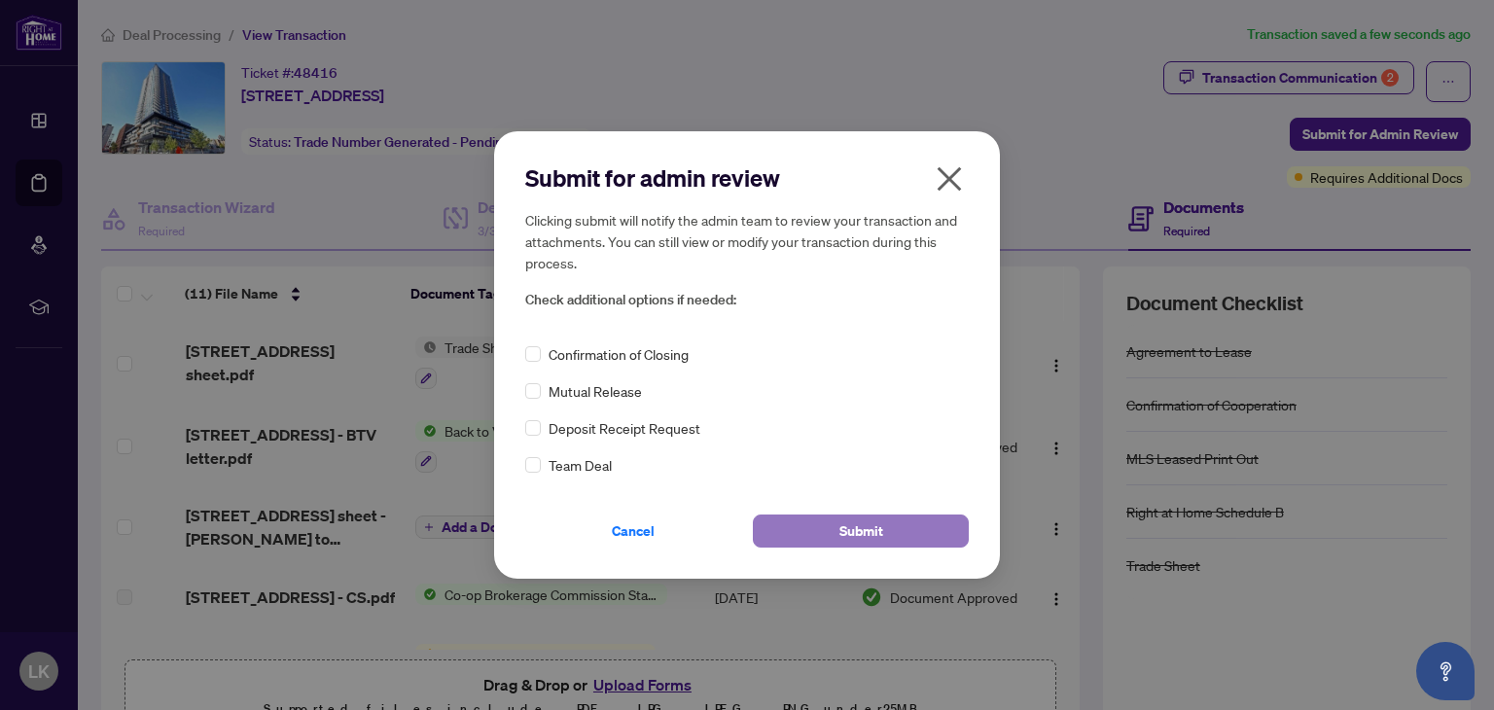
click at [855, 531] on span "Submit" at bounding box center [862, 531] width 44 height 31
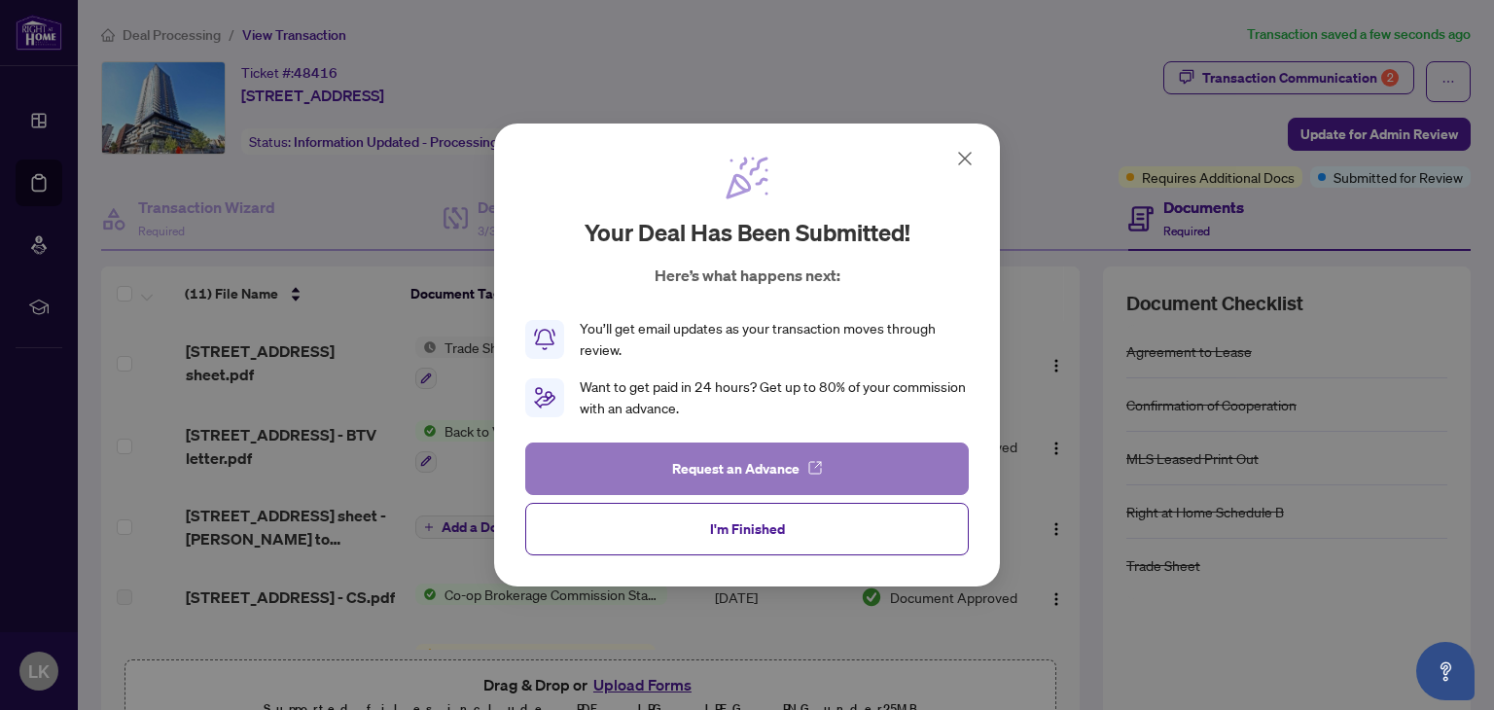
click at [758, 468] on span "Request an Advance" at bounding box center [735, 468] width 127 height 31
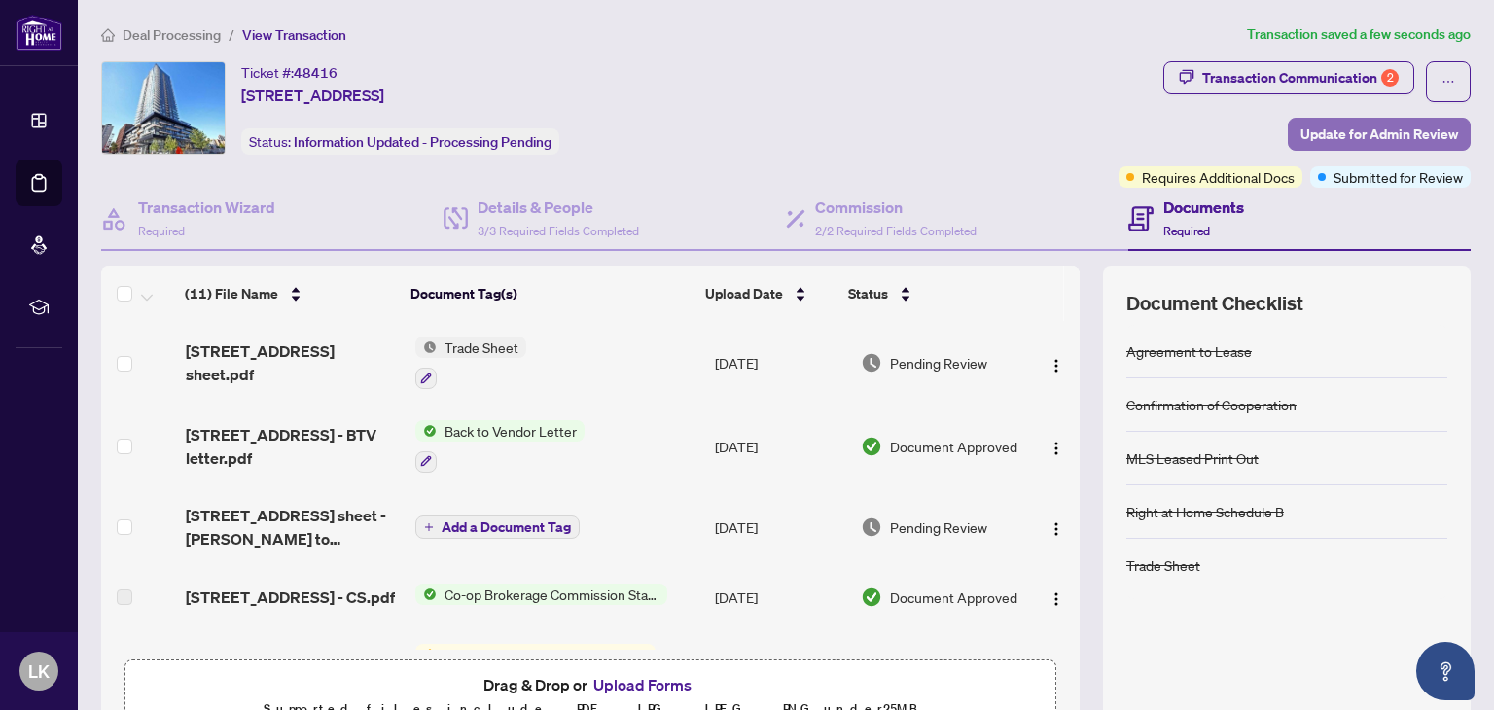
click at [1331, 141] on span "Update for Admin Review" at bounding box center [1380, 134] width 158 height 31
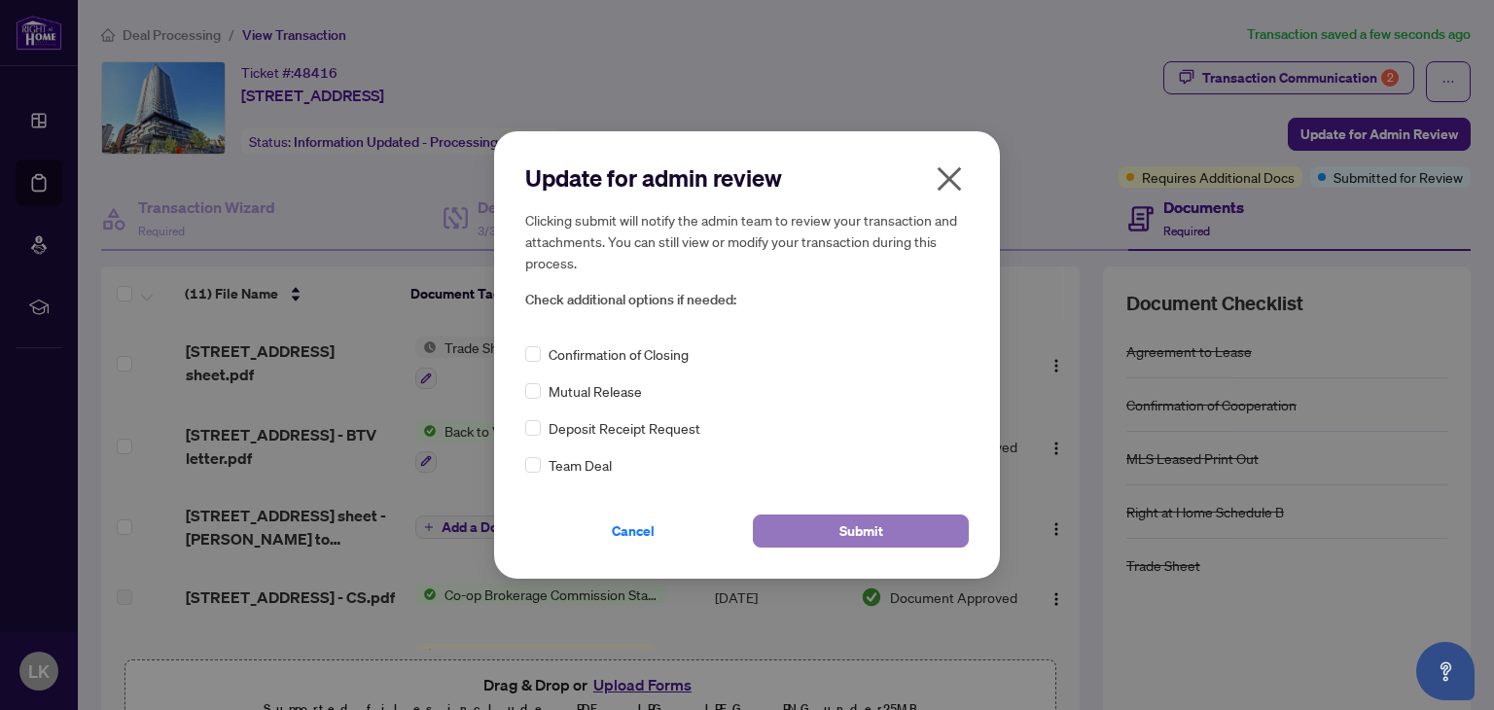
click at [814, 525] on button "Submit" at bounding box center [861, 531] width 216 height 33
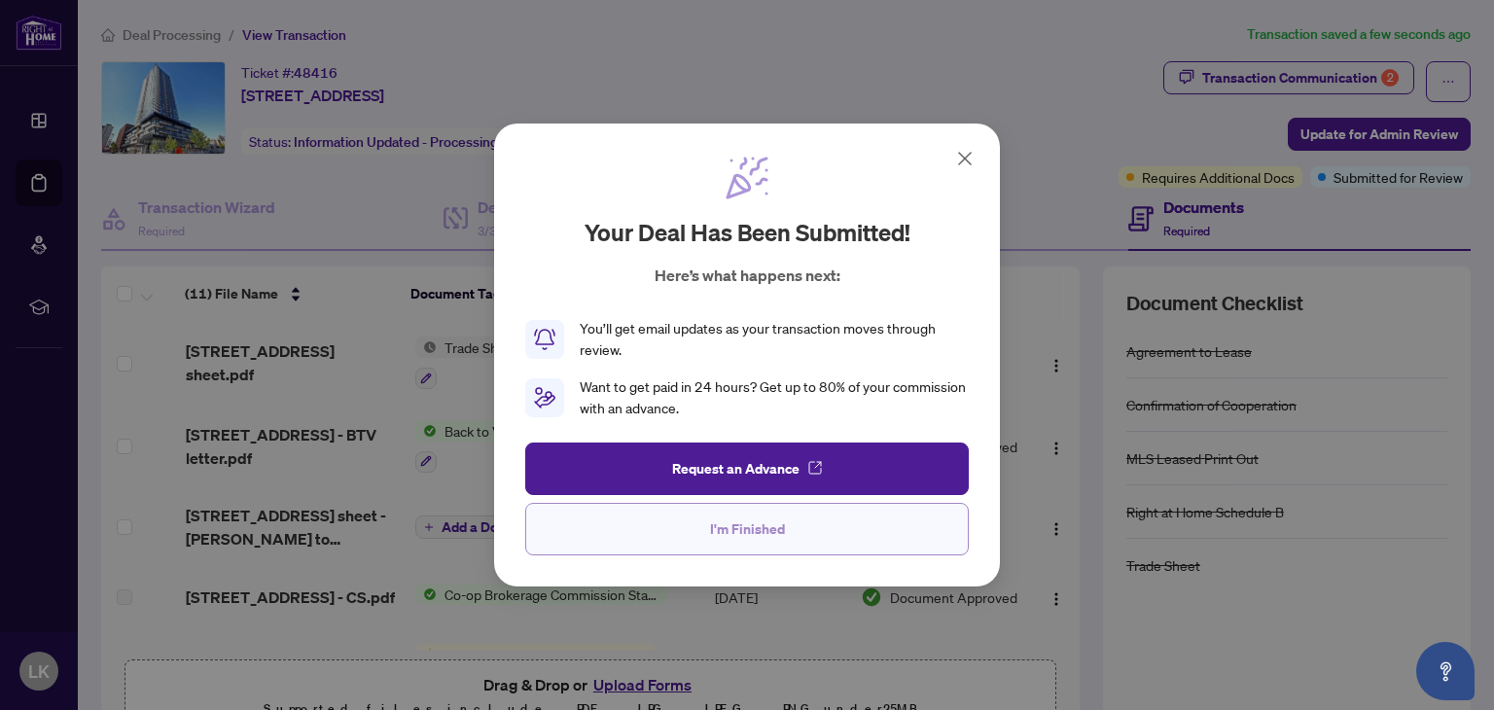
click at [737, 531] on span "I'm Finished" at bounding box center [747, 529] width 75 height 31
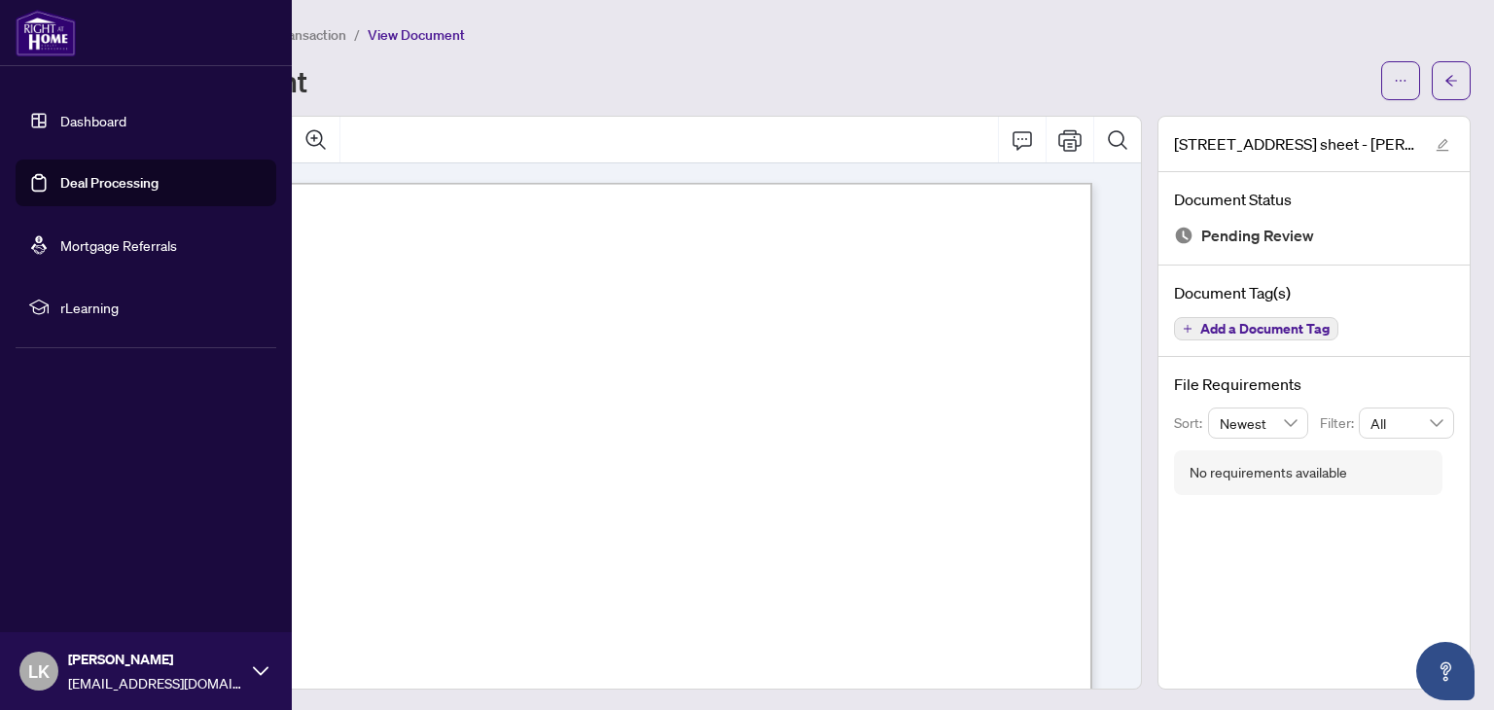
click at [66, 187] on link "Deal Processing" at bounding box center [109, 183] width 98 height 18
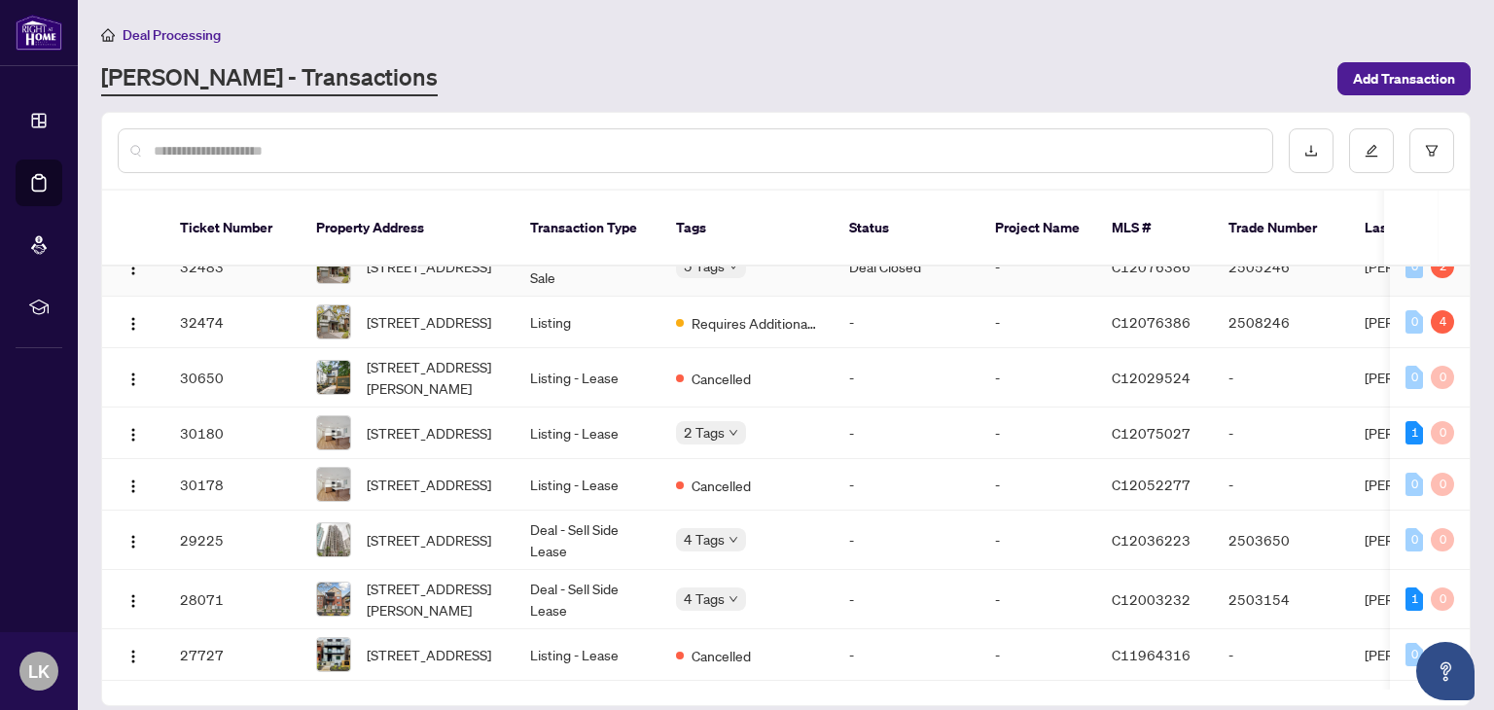
scroll to position [1139, 0]
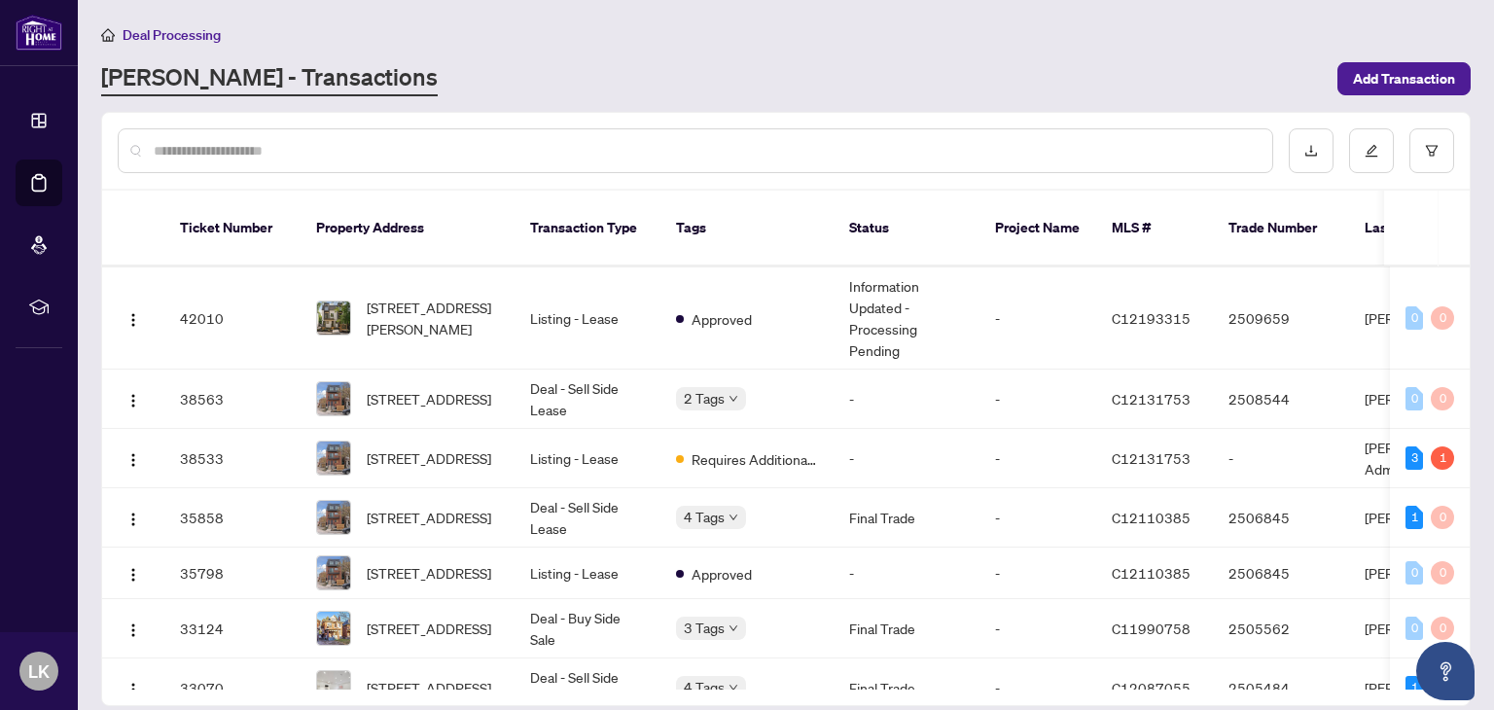
click at [370, 140] on input "text" at bounding box center [705, 150] width 1103 height 21
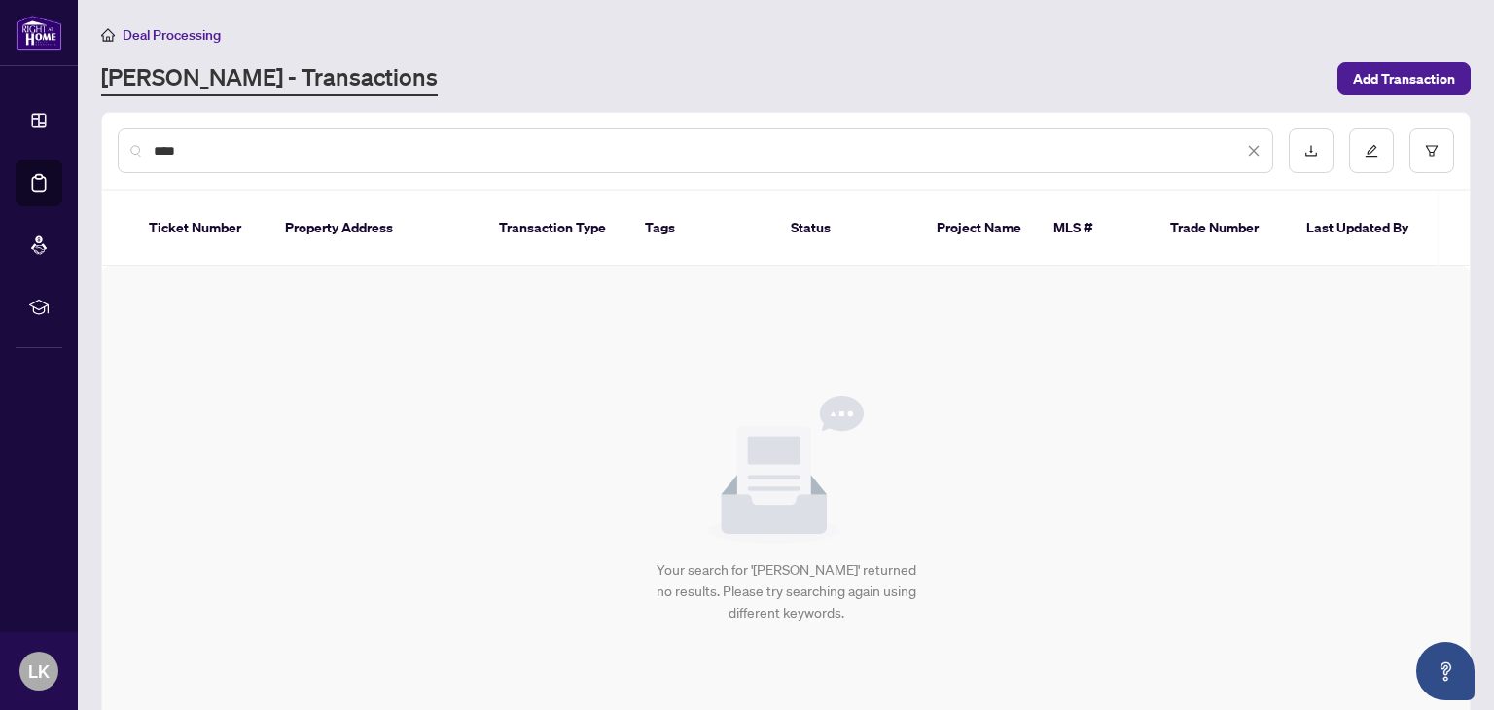
scroll to position [0, 0]
type input "*"
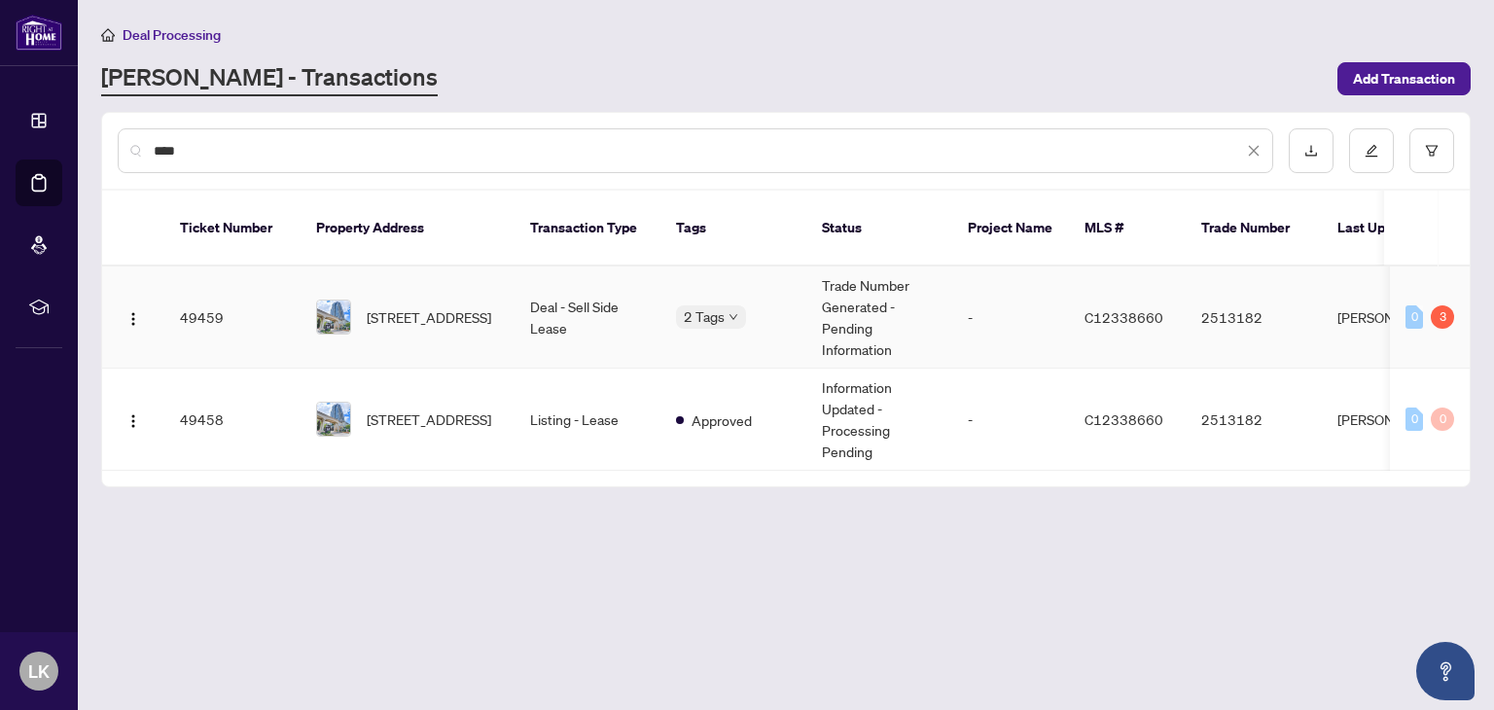
type input "****"
click at [633, 289] on td "Deal - Sell Side Lease" at bounding box center [588, 318] width 146 height 102
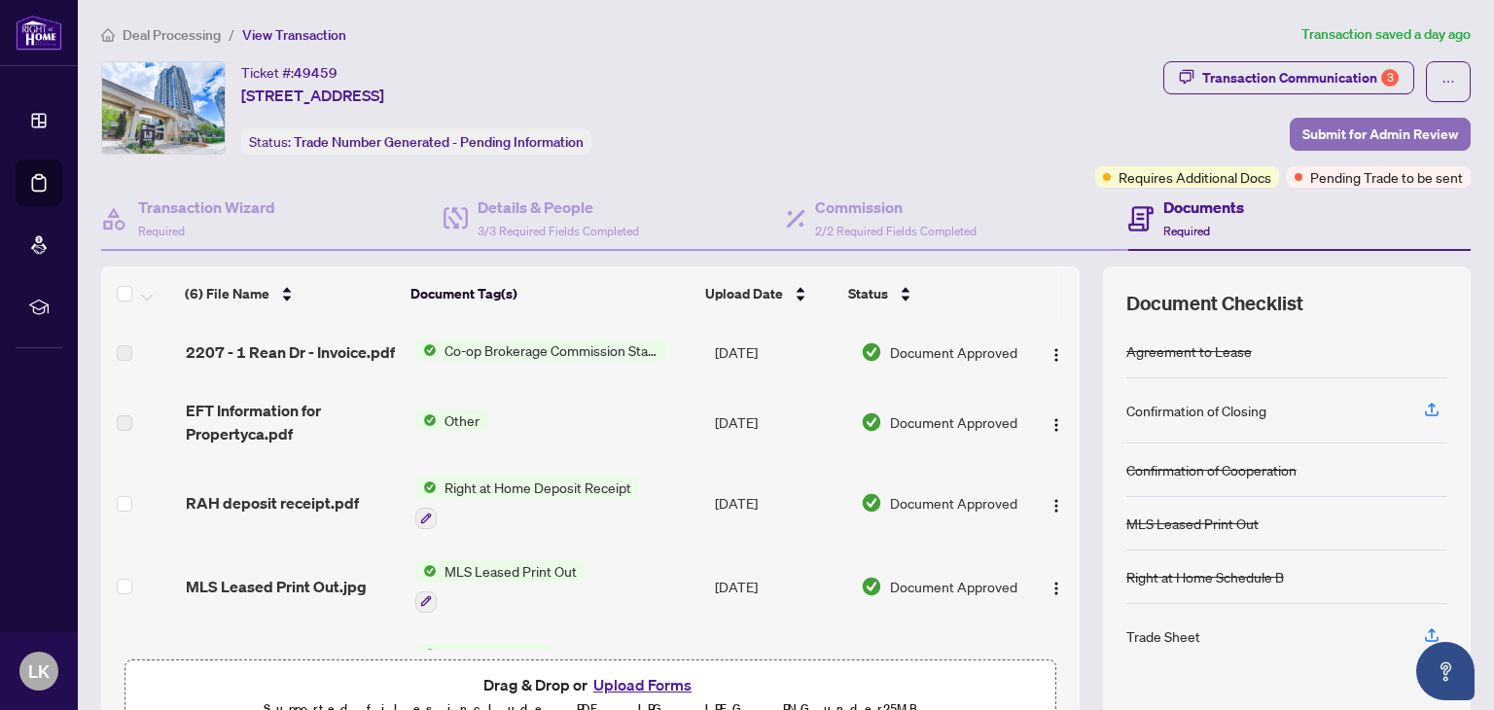
click at [1331, 131] on span "Submit for Admin Review" at bounding box center [1381, 134] width 156 height 31
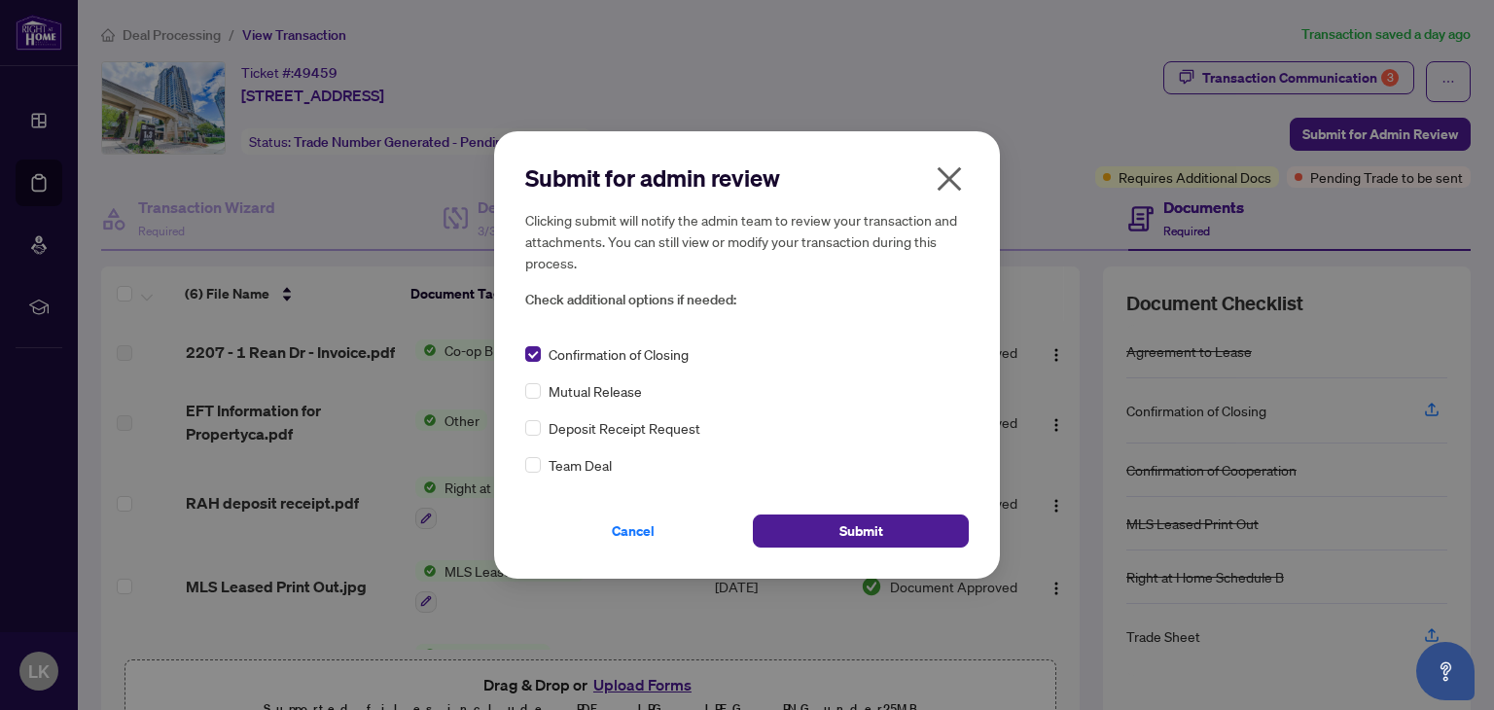
click at [577, 388] on span "Mutual Release" at bounding box center [595, 390] width 93 height 21
click at [580, 413] on div "Confirmation of Closing Mutual Release Deposit Receipt Request Team Deal" at bounding box center [747, 409] width 444 height 132
click at [583, 442] on div "Confirmation of Closing Mutual Release Deposit Receipt Request Team Deal" at bounding box center [747, 409] width 444 height 132
click at [573, 484] on div "Submit for admin review Clicking submit will notify the admin team to review yo…" at bounding box center [747, 354] width 444 height 384
click at [864, 526] on span "Submit" at bounding box center [862, 531] width 44 height 31
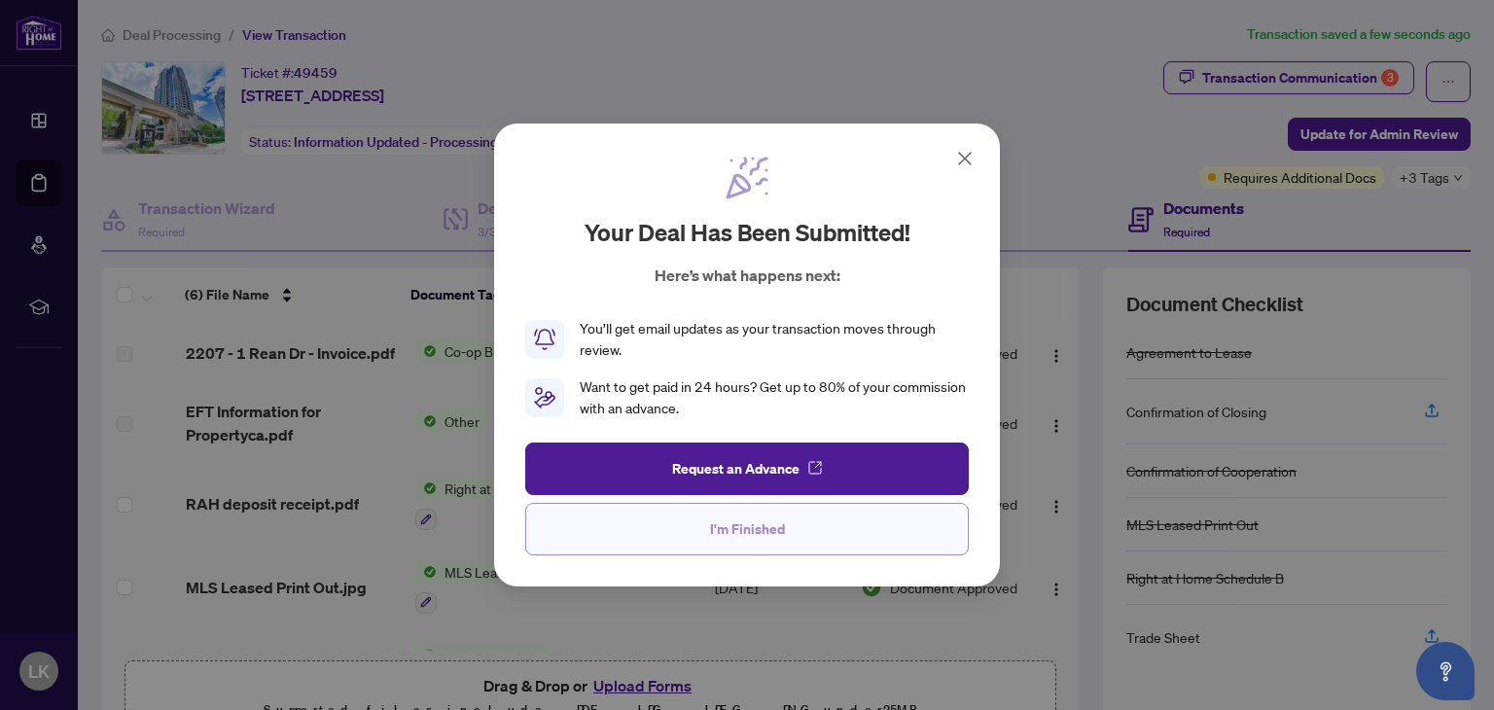
click at [768, 524] on span "I'm Finished" at bounding box center [747, 529] width 75 height 31
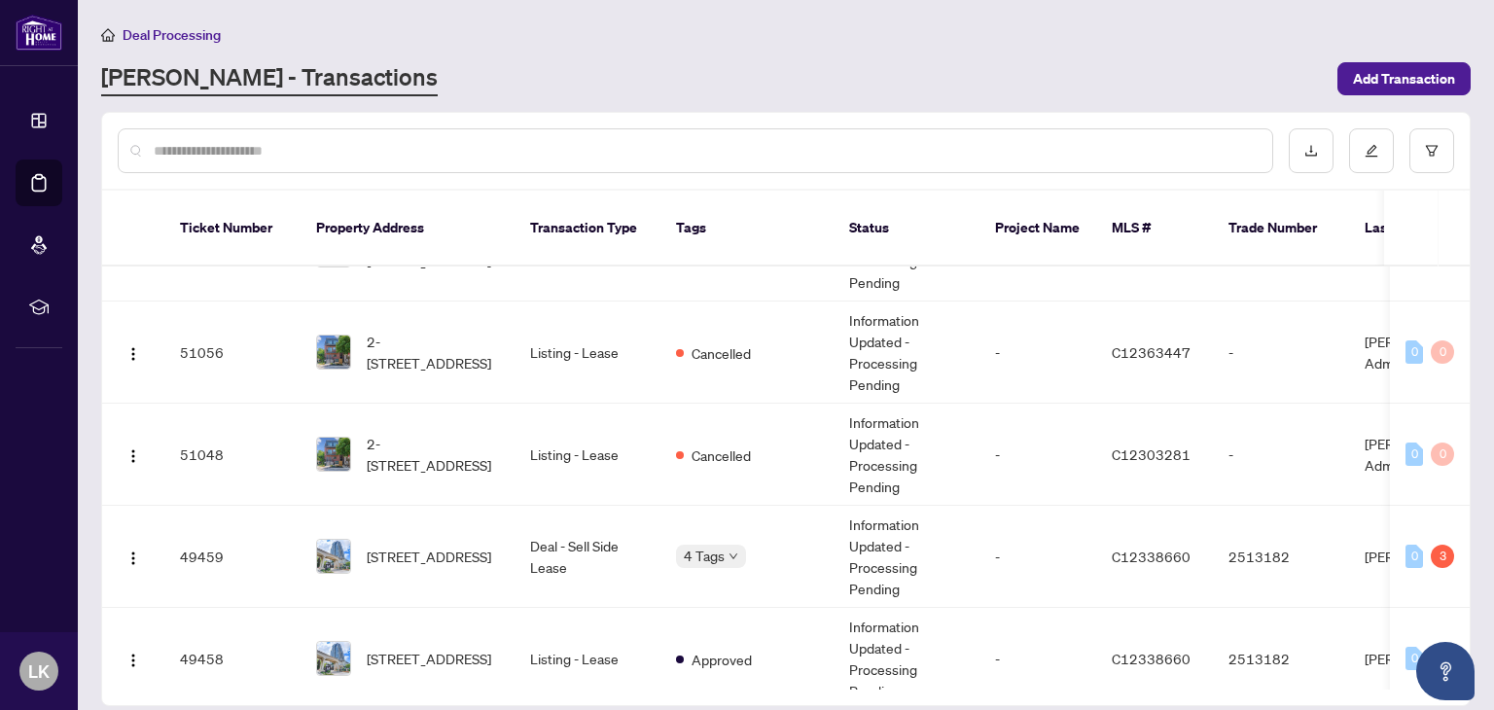
scroll to position [486, 0]
